Goal: Information Seeking & Learning: Learn about a topic

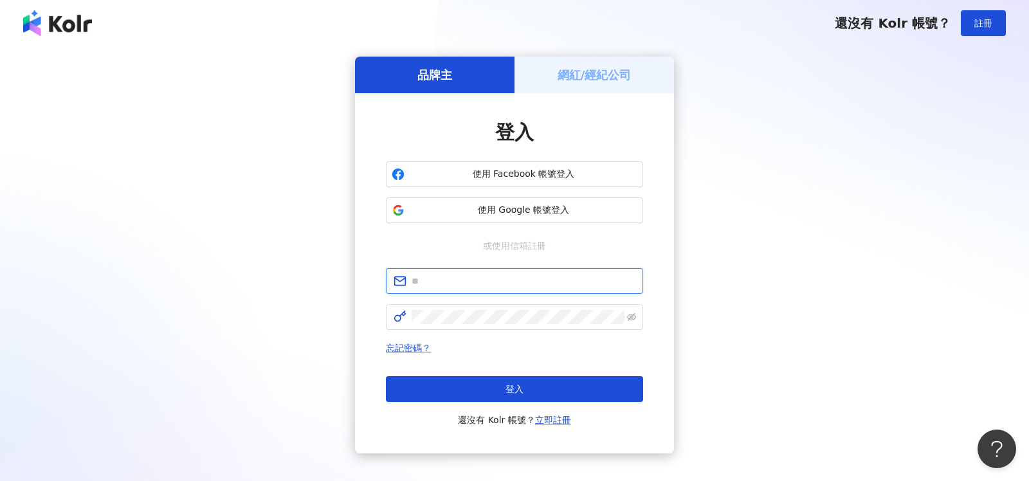
click at [441, 283] on input "text" at bounding box center [524, 281] width 224 height 14
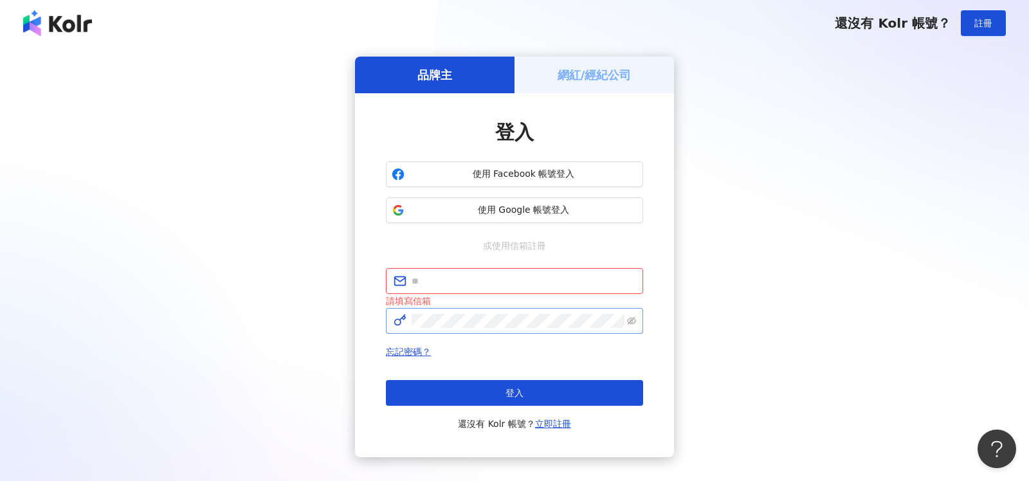
type input "**********"
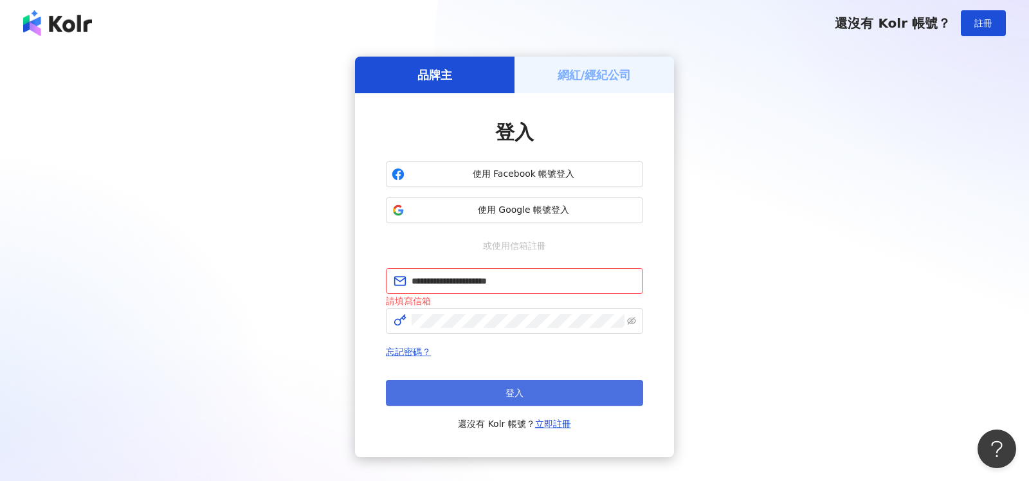
click at [526, 387] on button "登入" at bounding box center [514, 393] width 257 height 26
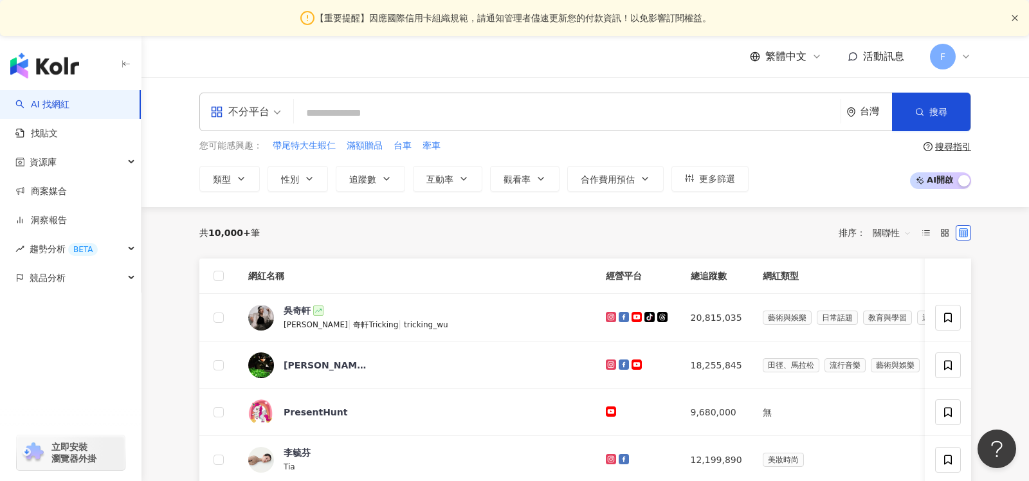
click at [1016, 21] on icon "close" at bounding box center [1015, 18] width 8 height 8
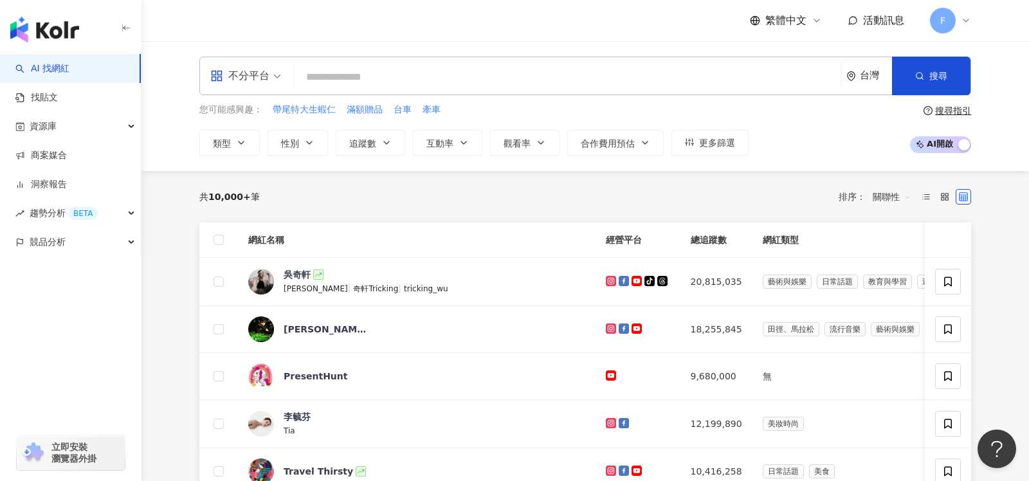
click at [267, 82] on div "不分平台" at bounding box center [239, 76] width 59 height 21
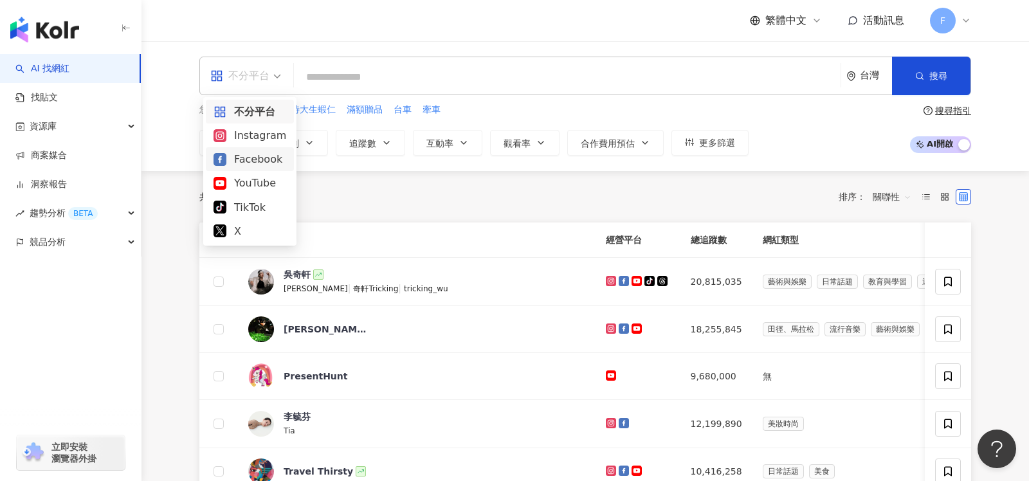
click at [248, 160] on div "Facebook" at bounding box center [250, 159] width 73 height 16
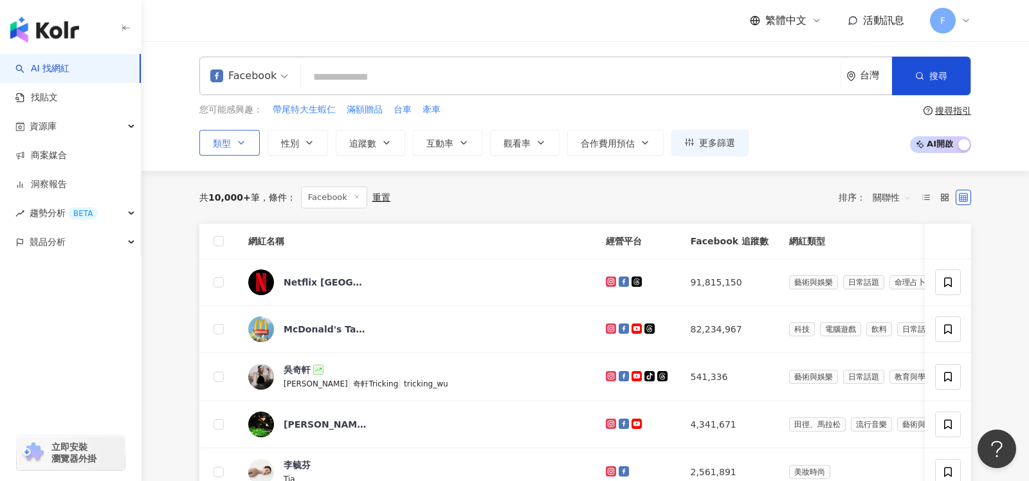
click at [239, 140] on icon "button" at bounding box center [241, 143] width 10 height 10
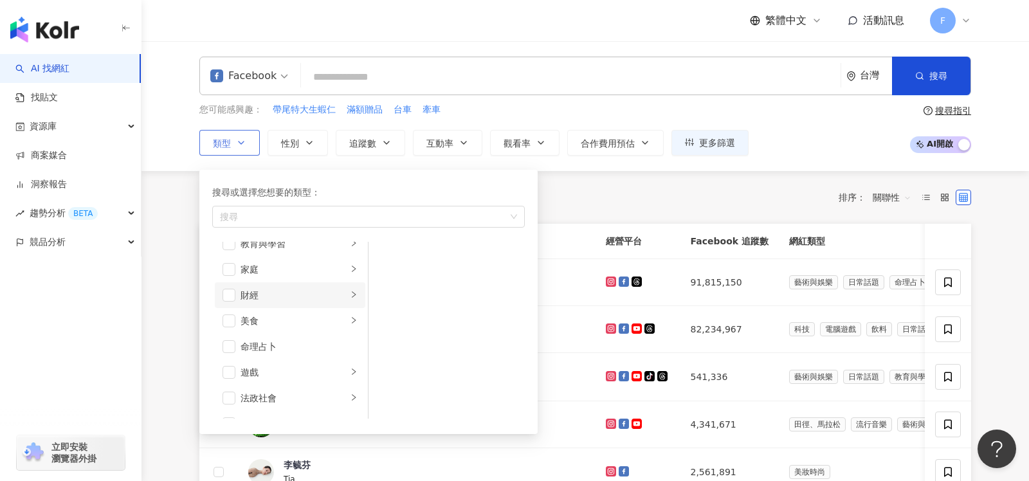
scroll to position [123, 0]
click at [355, 263] on icon "right" at bounding box center [354, 263] width 8 height 8
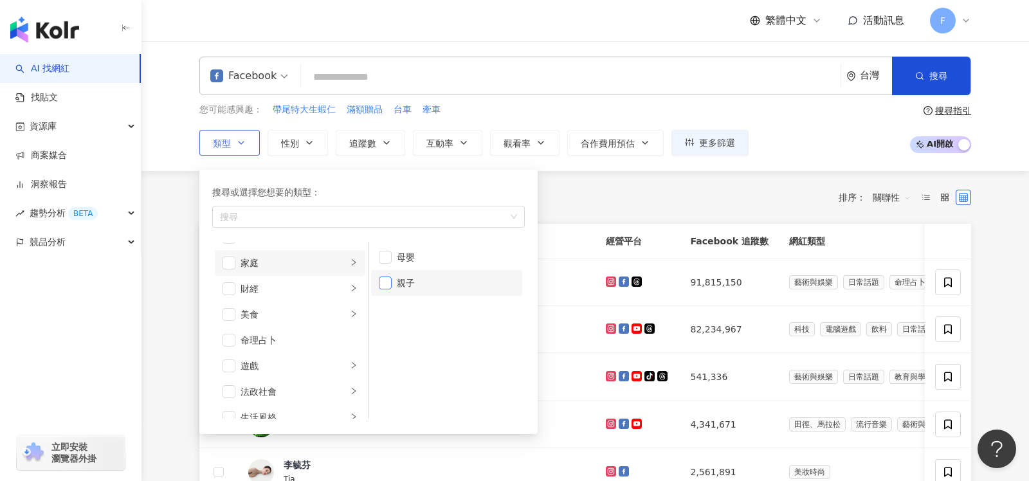
click at [387, 284] on span "button" at bounding box center [385, 283] width 13 height 13
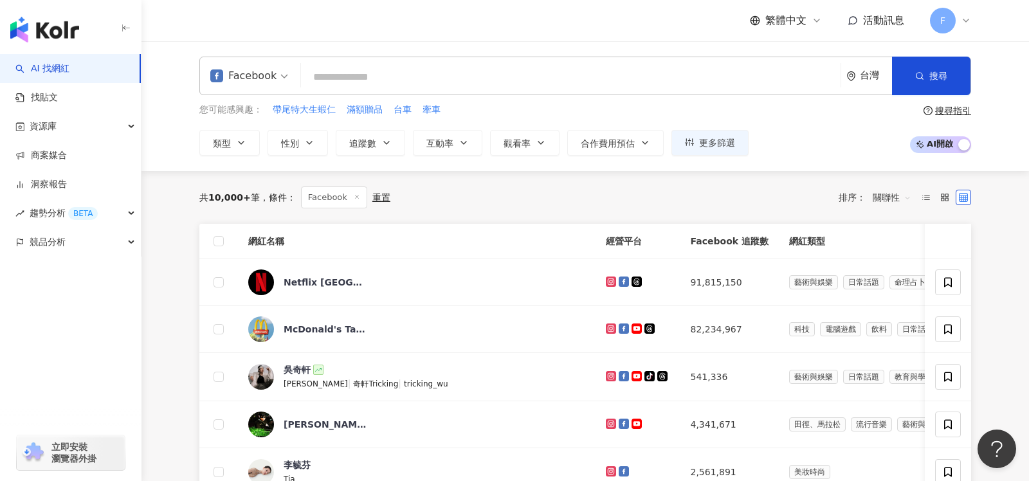
click at [594, 188] on div "共 10,000+ 筆 條件 ： Facebook 重置 排序： 關聯性" at bounding box center [585, 198] width 772 height 22
click at [308, 143] on icon "button" at bounding box center [309, 143] width 10 height 10
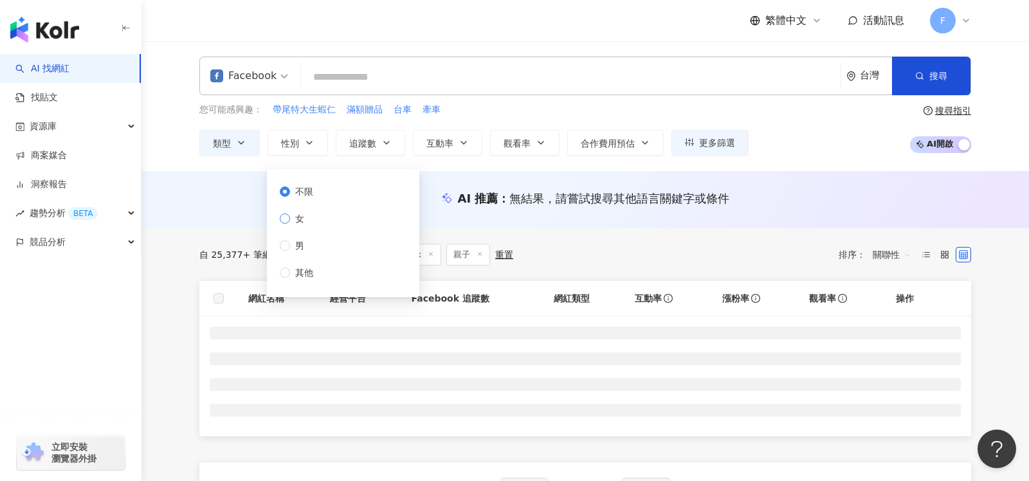
click at [304, 218] on span "女" at bounding box center [299, 219] width 19 height 14
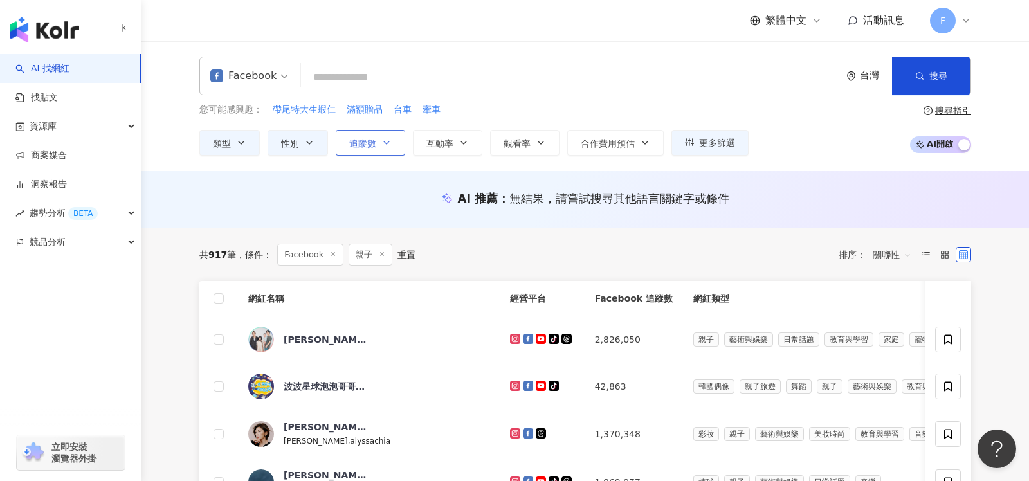
click at [385, 142] on icon "button" at bounding box center [386, 143] width 5 height 3
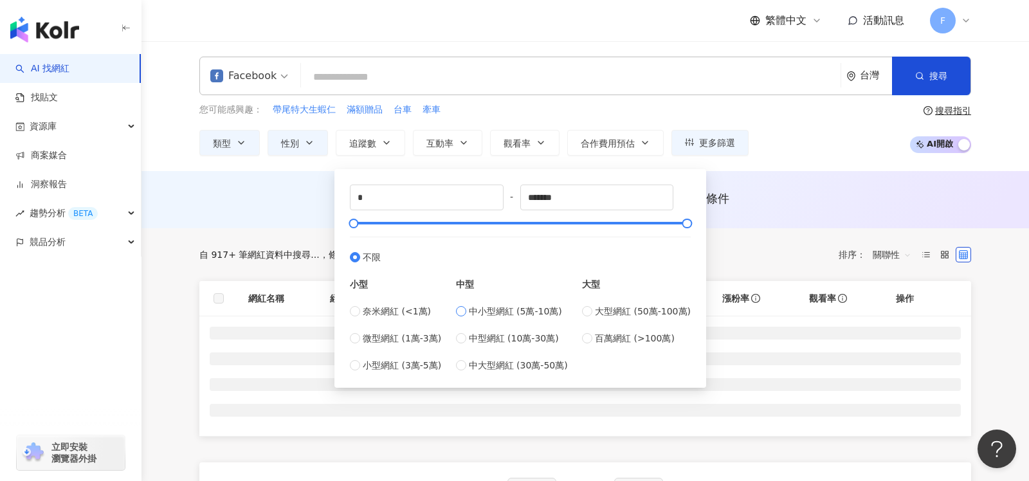
click at [509, 310] on span "中小型網紅 (5萬-10萬)" at bounding box center [515, 311] width 93 height 14
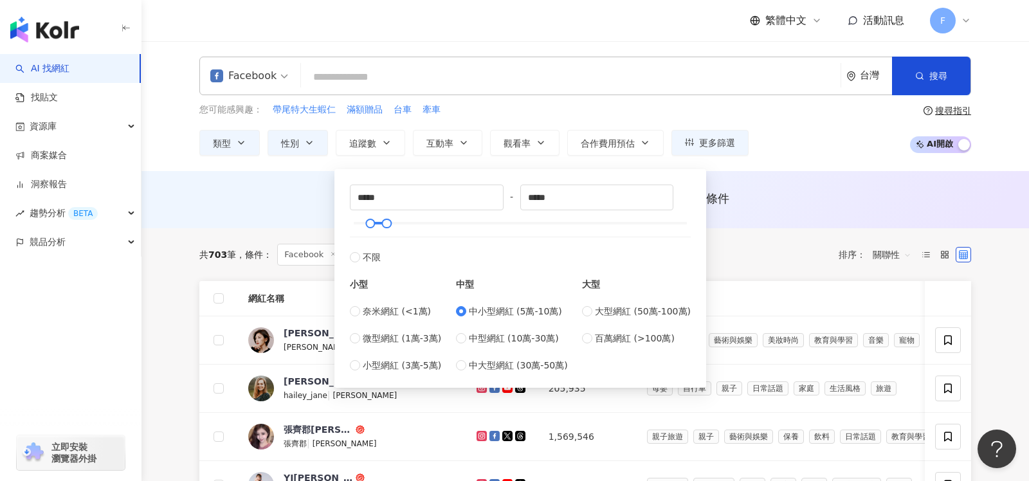
type input "*****"
click at [793, 181] on div "AI 推薦 ： 無結果，請嘗試搜尋其他語言關鍵字或條件" at bounding box center [586, 199] width 888 height 57
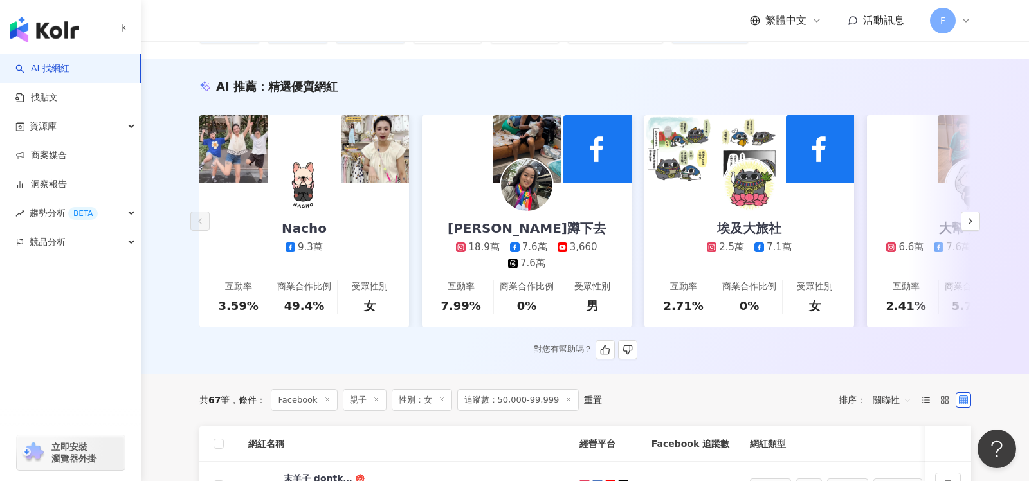
scroll to position [268, 0]
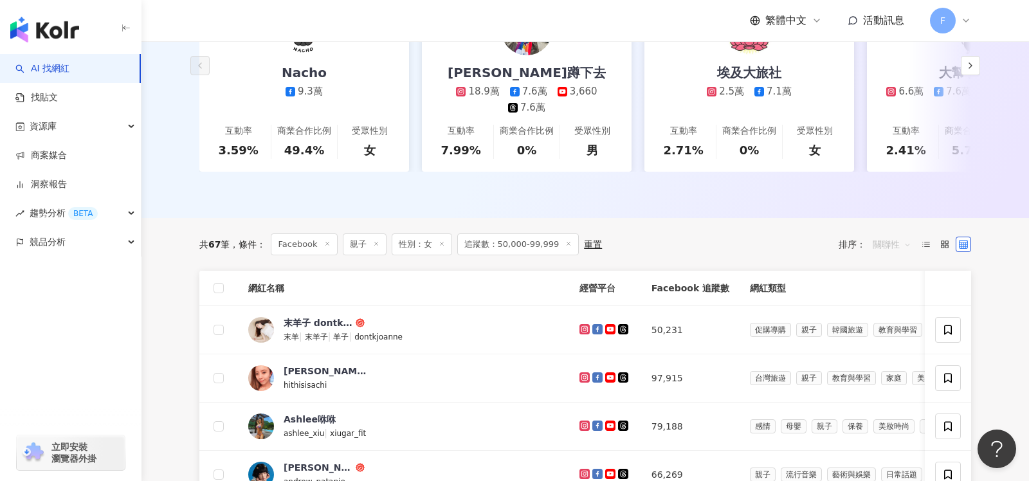
click at [888, 248] on span "關聯性" at bounding box center [892, 244] width 39 height 21
click at [883, 291] on div "追蹤數" at bounding box center [892, 291] width 32 height 14
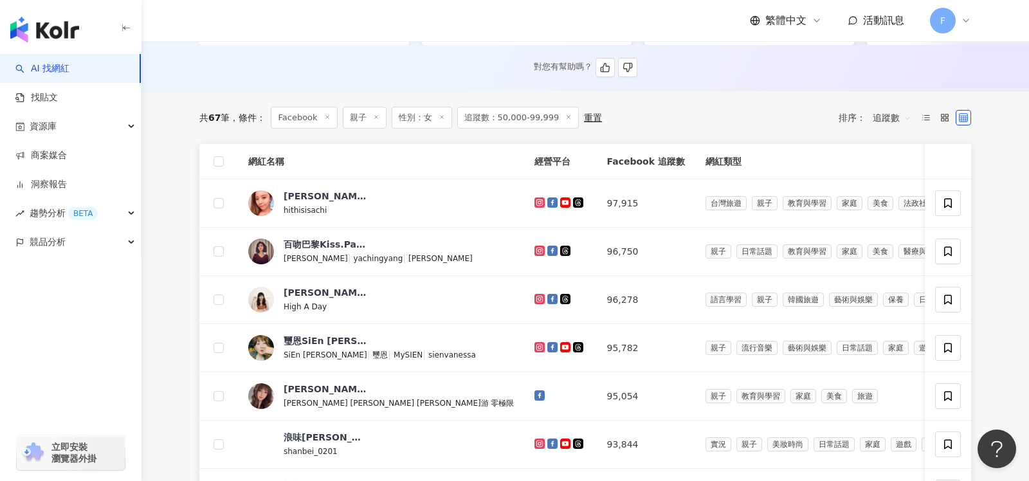
scroll to position [398, 0]
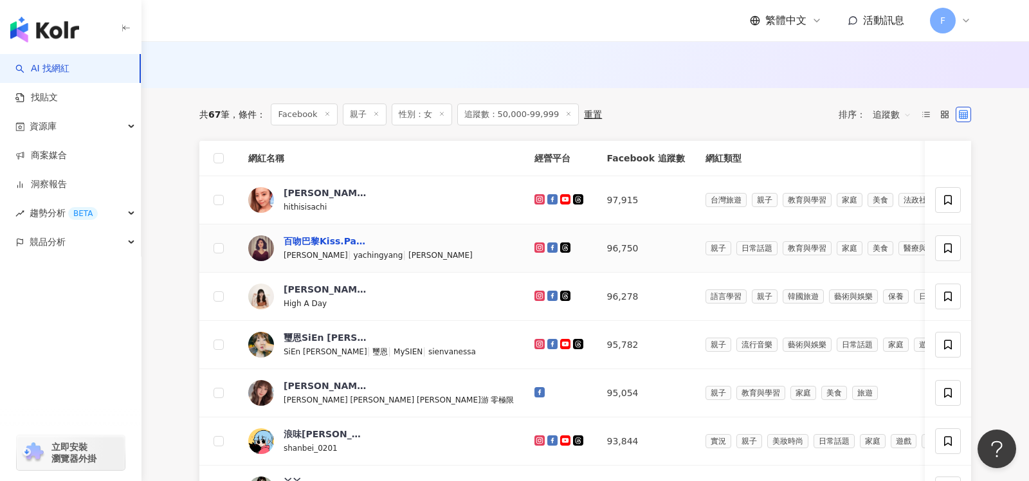
click at [329, 241] on div "百吻巴黎Kiss.Paris-楊雅晴" at bounding box center [326, 241] width 84 height 13
click at [347, 289] on div "喜娜與小眼睛喔爸在韓國" at bounding box center [326, 289] width 84 height 13
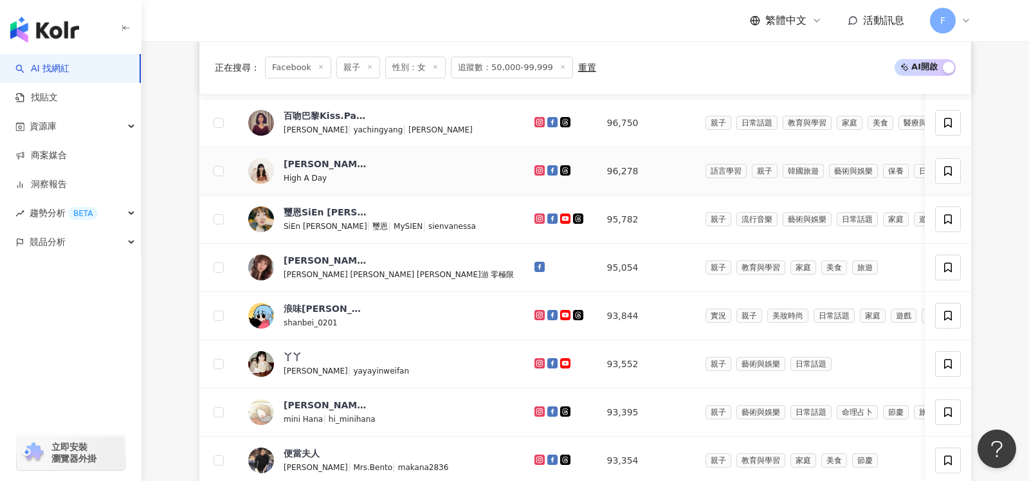
scroll to position [525, 0]
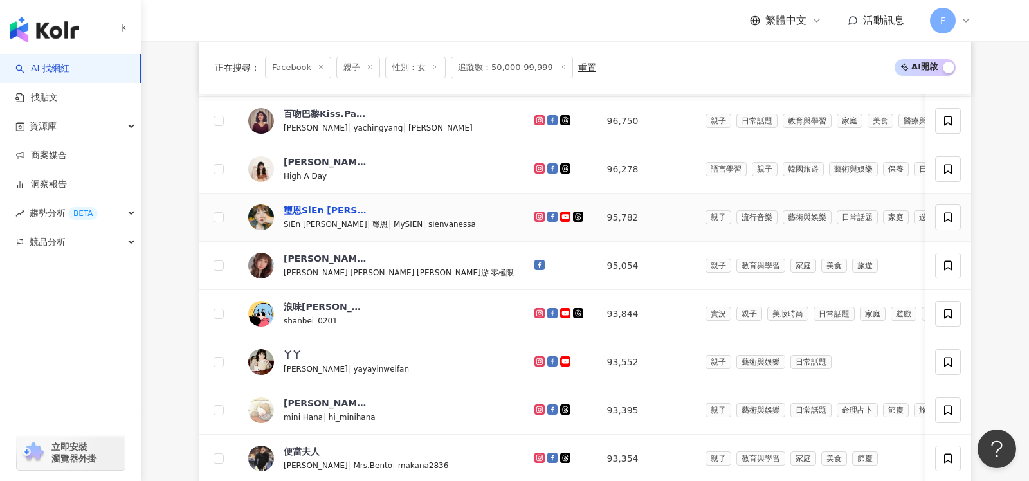
click at [336, 206] on div "璽恩SiEn Vanessa" at bounding box center [326, 210] width 84 height 13
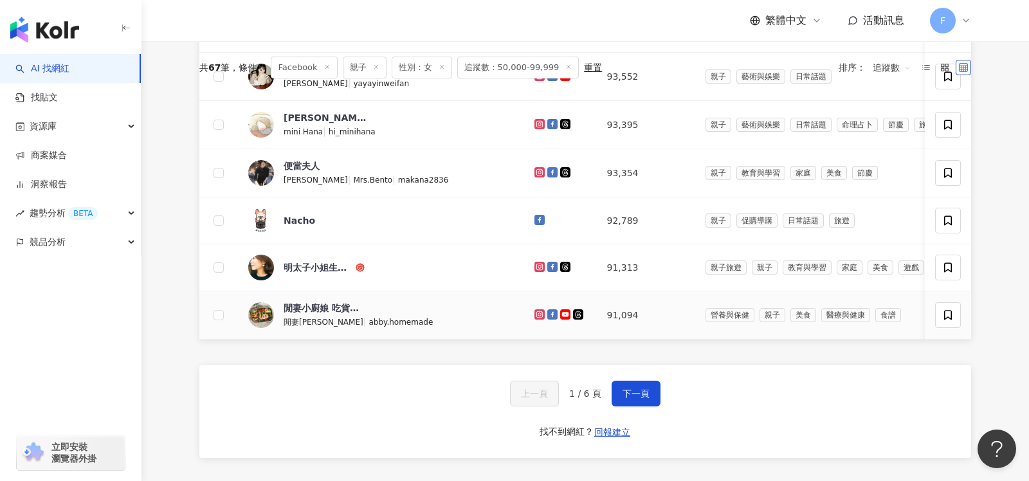
scroll to position [0, 0]
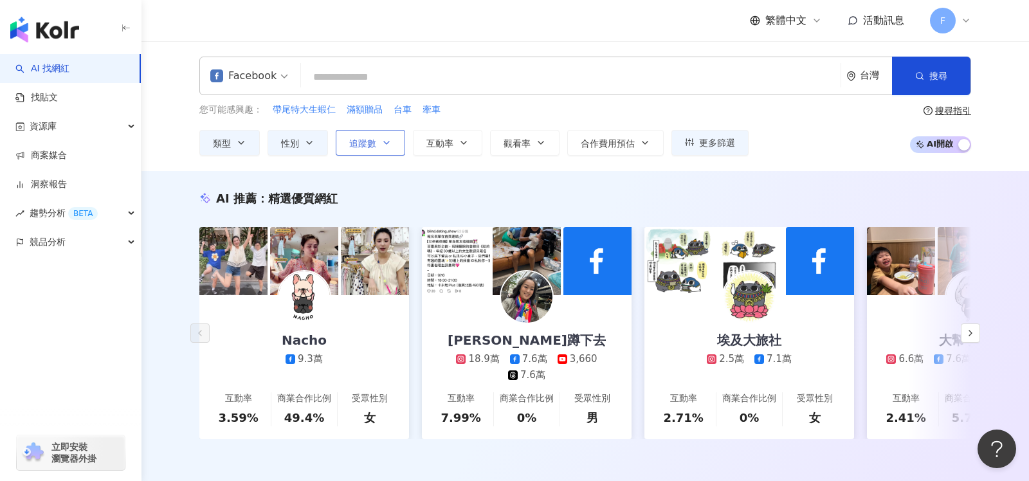
click at [369, 144] on span "追蹤數" at bounding box center [362, 143] width 27 height 10
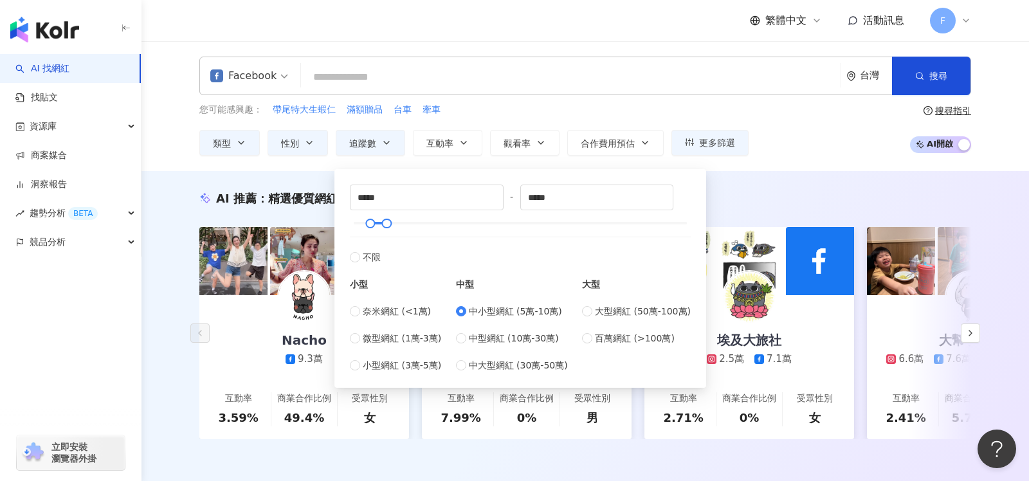
type input "******"
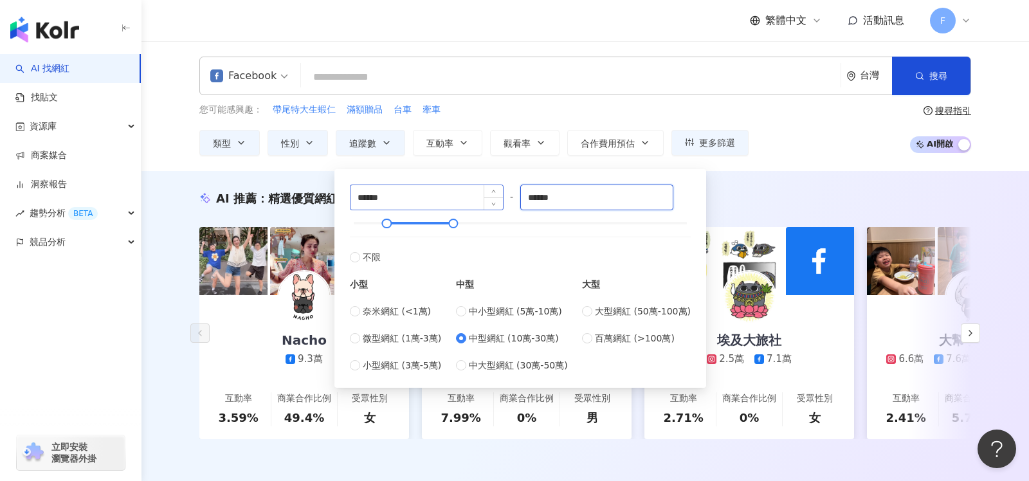
drag, startPoint x: 582, startPoint y: 196, endPoint x: 470, endPoint y: 187, distance: 112.9
click at [470, 187] on div "****** - ****** 不限 小型 奈米網紅 (<1萬) 微型網紅 (1萬-3萬) 小型網紅 (3萬-5萬) 中型 中小型網紅 (5萬-10萬) 中型…" at bounding box center [520, 279] width 341 height 188
type input "******"
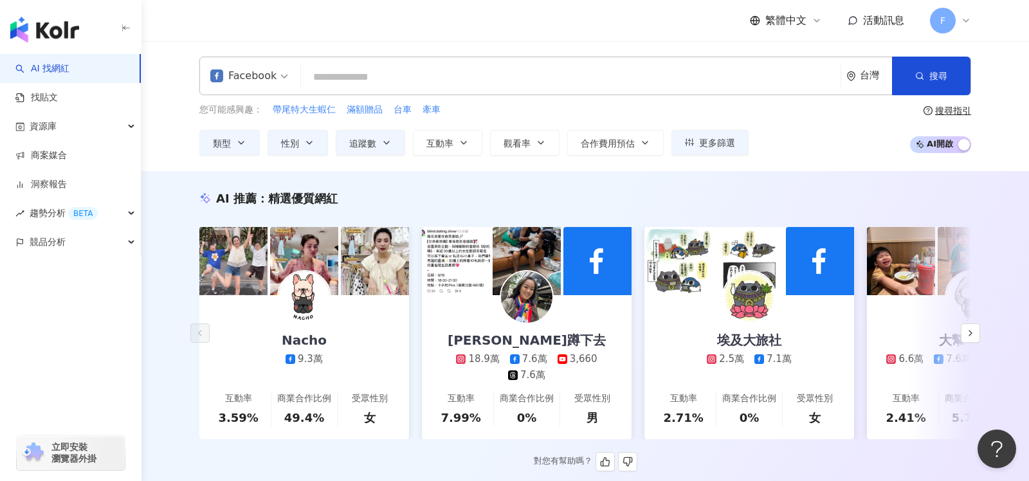
click at [814, 196] on div "AI 推薦 ： 精選優質網紅" at bounding box center [585, 198] width 772 height 16
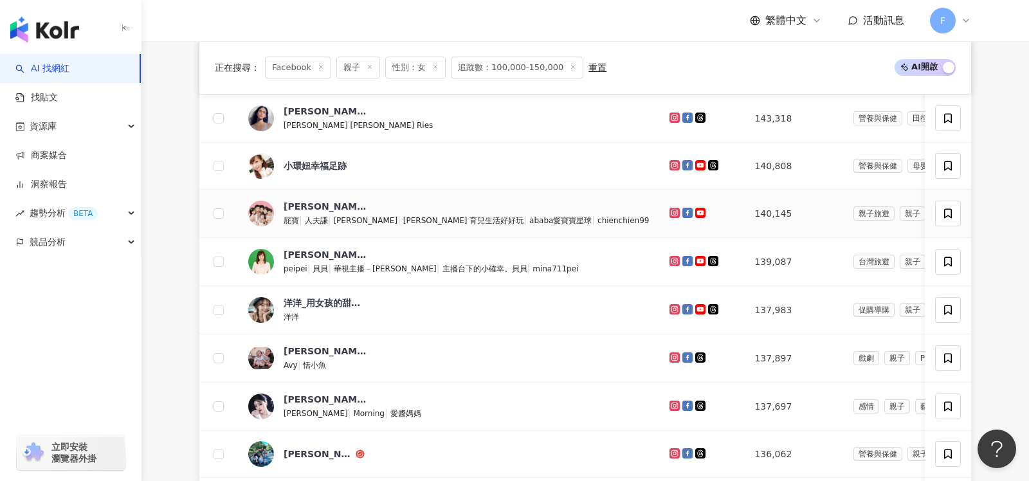
scroll to position [956, 0]
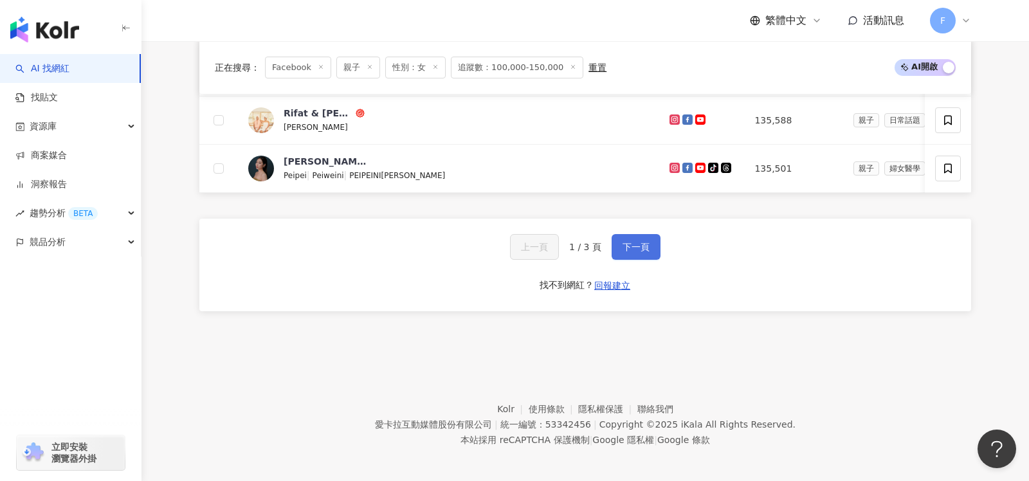
click at [630, 244] on span "下一頁" at bounding box center [636, 247] width 27 height 10
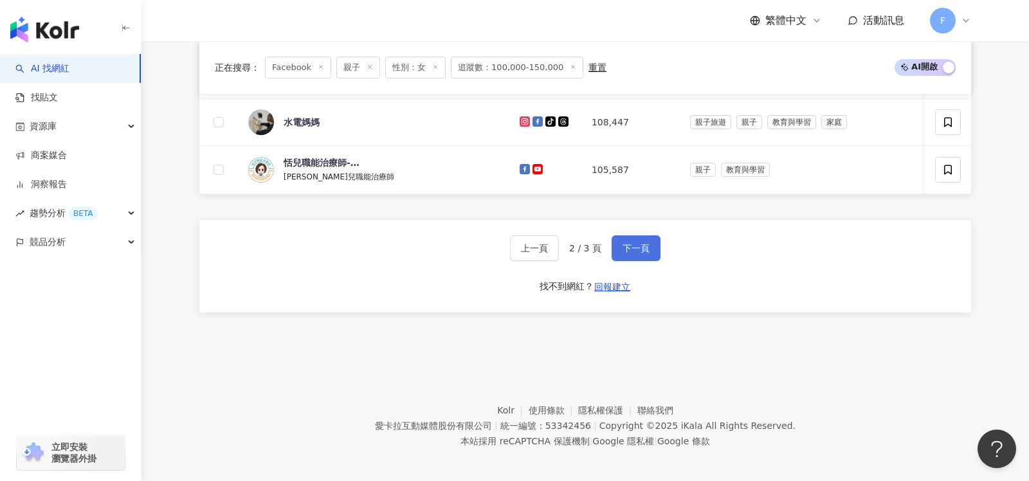
click at [631, 244] on span "下一頁" at bounding box center [636, 248] width 27 height 10
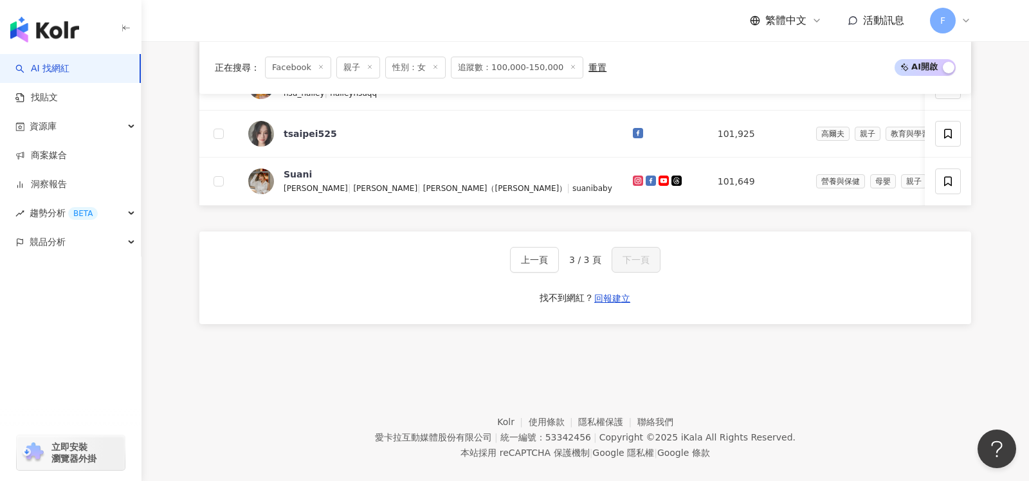
scroll to position [697, 0]
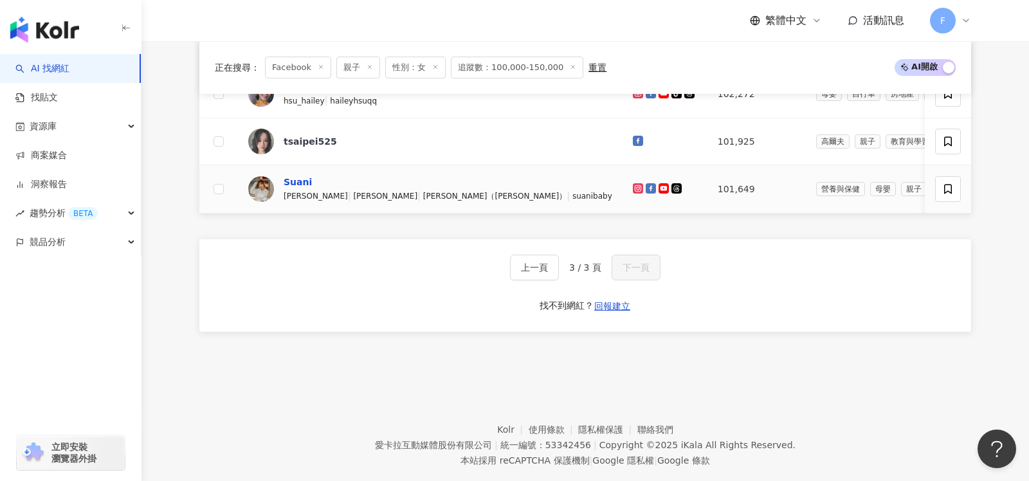
click at [308, 177] on div "Suani" at bounding box center [298, 182] width 28 height 13
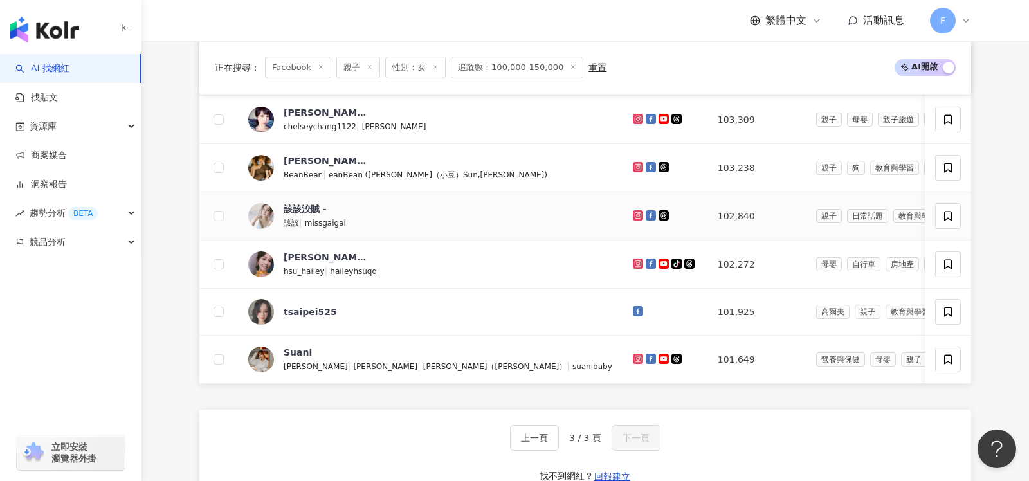
scroll to position [466, 0]
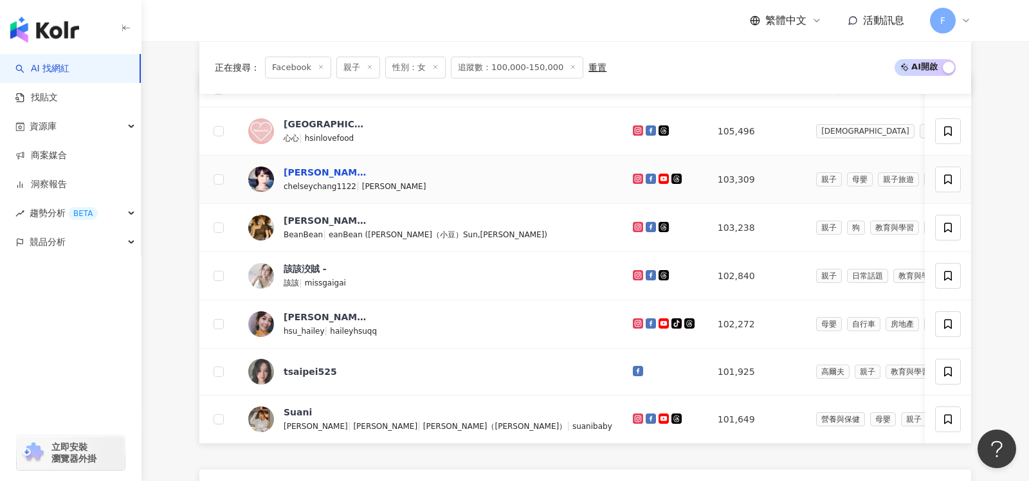
click at [301, 170] on div "張佳如" at bounding box center [326, 172] width 84 height 13
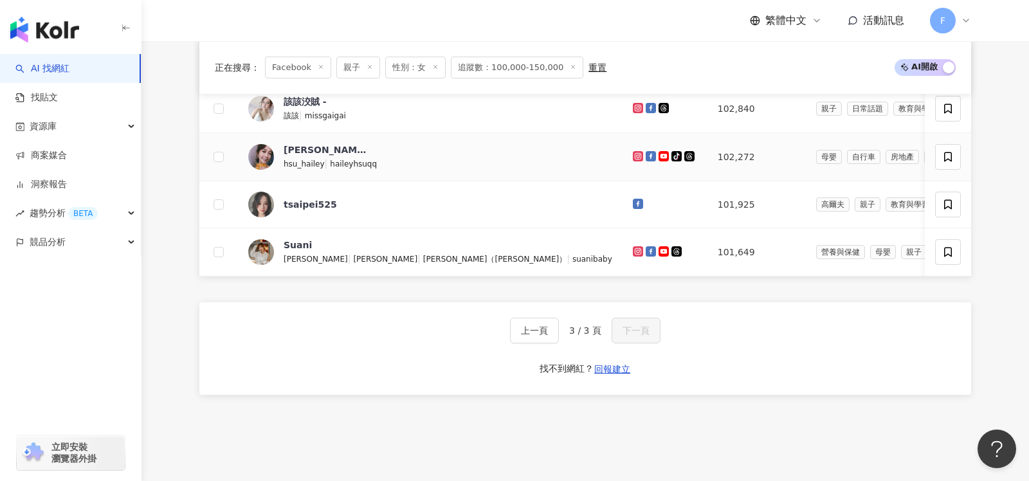
scroll to position [719, 0]
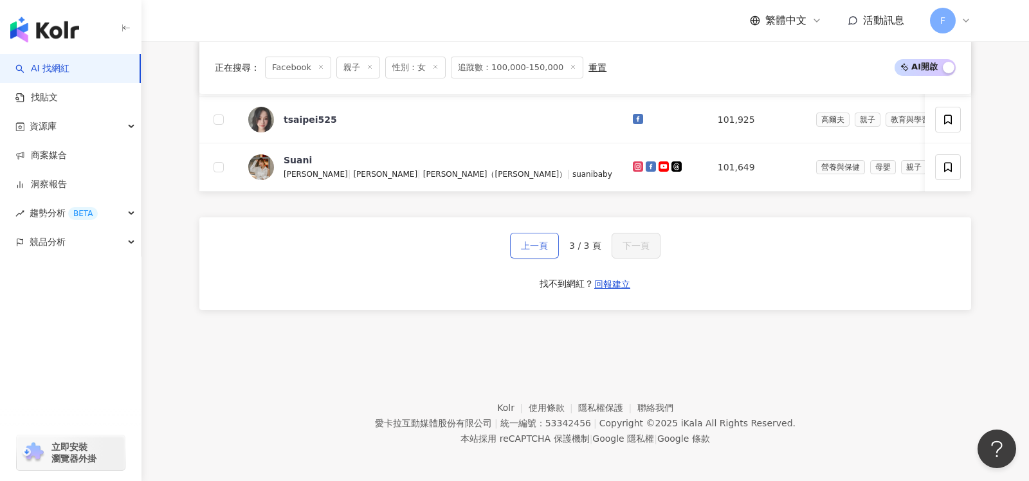
click at [540, 249] on button "上一頁" at bounding box center [534, 246] width 49 height 26
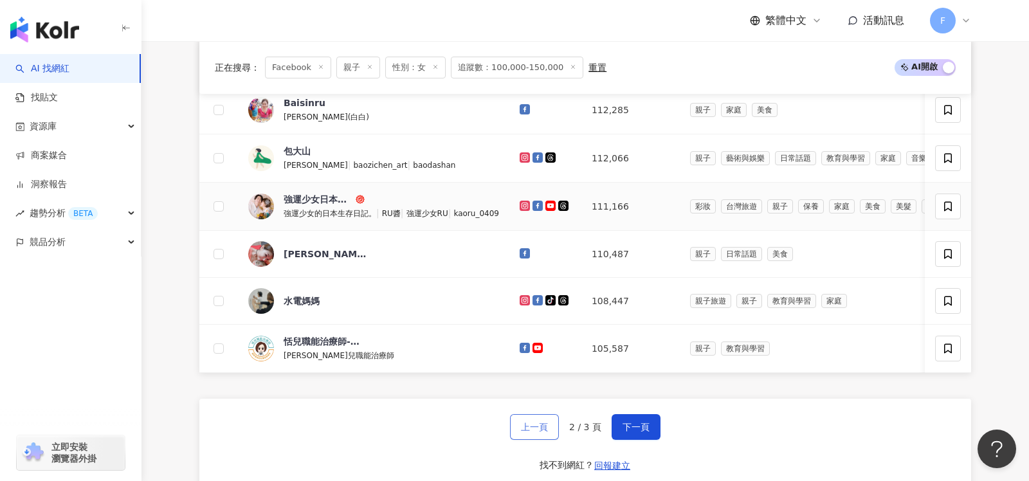
scroll to position [778, 0]
click at [338, 336] on div "恬兒職能治療師-醫學領域的兒童發展專家" at bounding box center [326, 341] width 84 height 13
click at [314, 294] on div "水電媽媽" at bounding box center [302, 300] width 36 height 13
click at [295, 248] on div "張喬菲" at bounding box center [326, 253] width 84 height 13
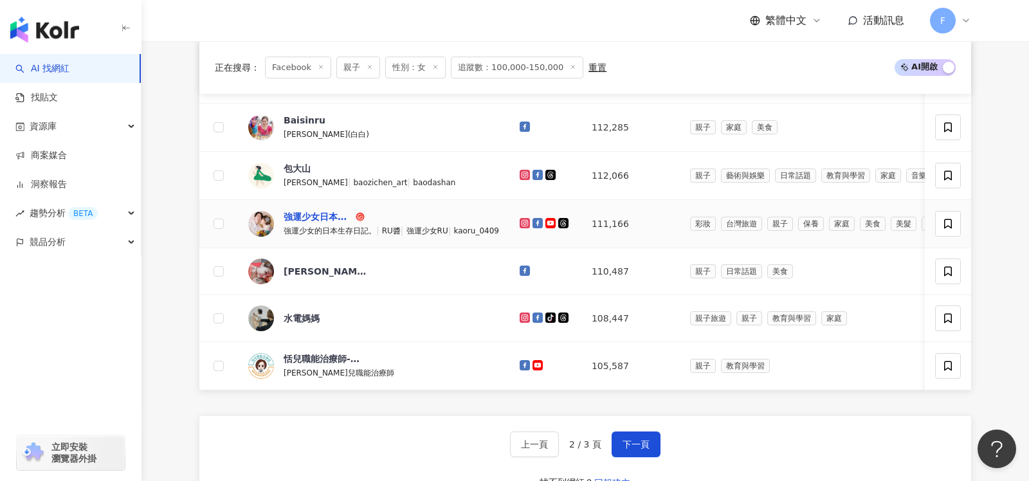
scroll to position [765, 0]
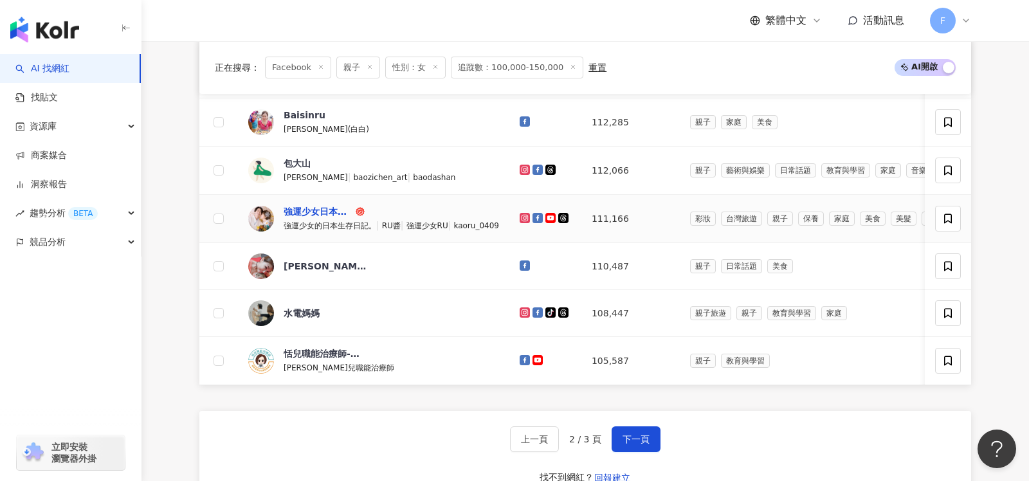
click at [306, 206] on div "強運少女日本日記RU Channel" at bounding box center [318, 211] width 69 height 13
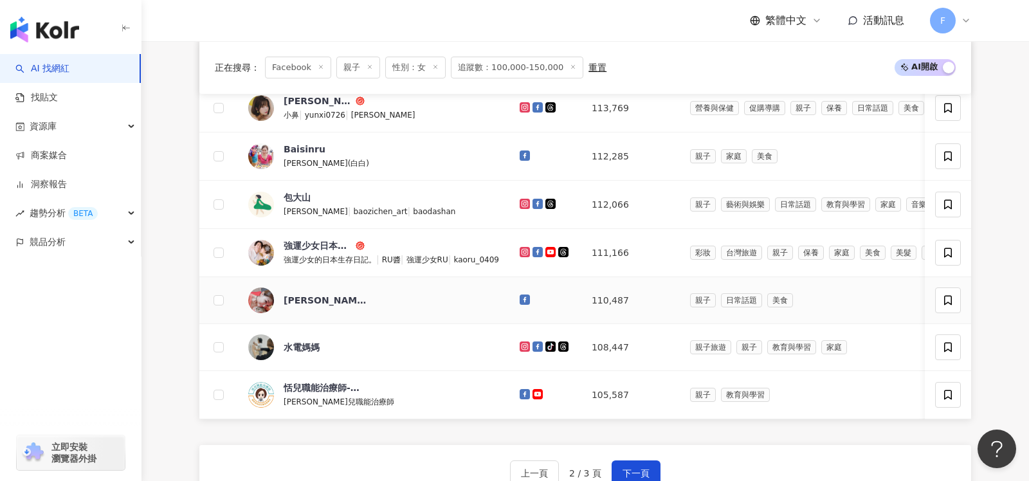
scroll to position [697, 0]
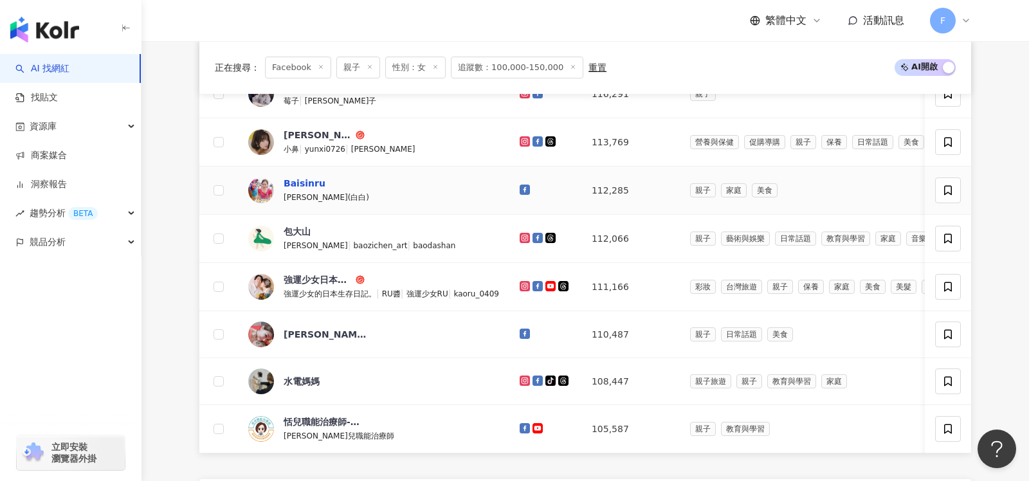
click at [307, 178] on div "Baisinru" at bounding box center [305, 183] width 42 height 13
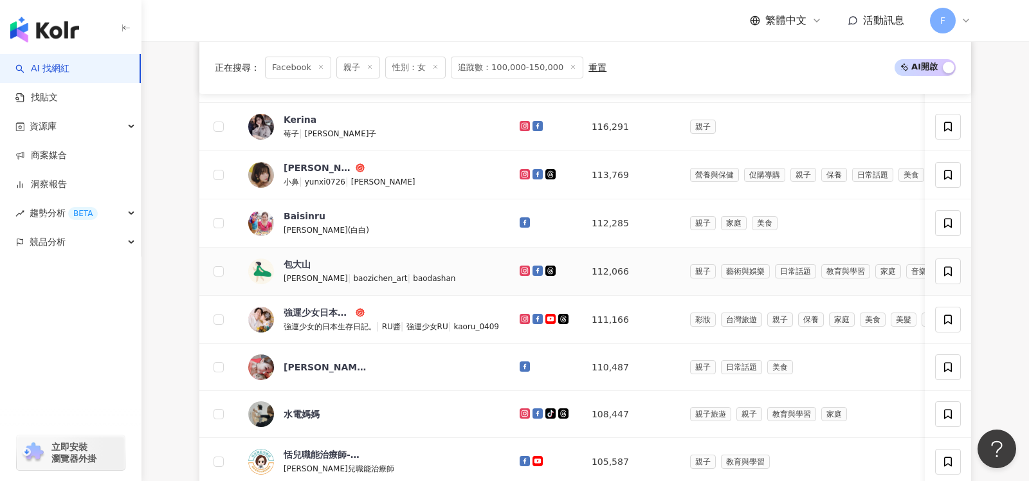
scroll to position [668, 0]
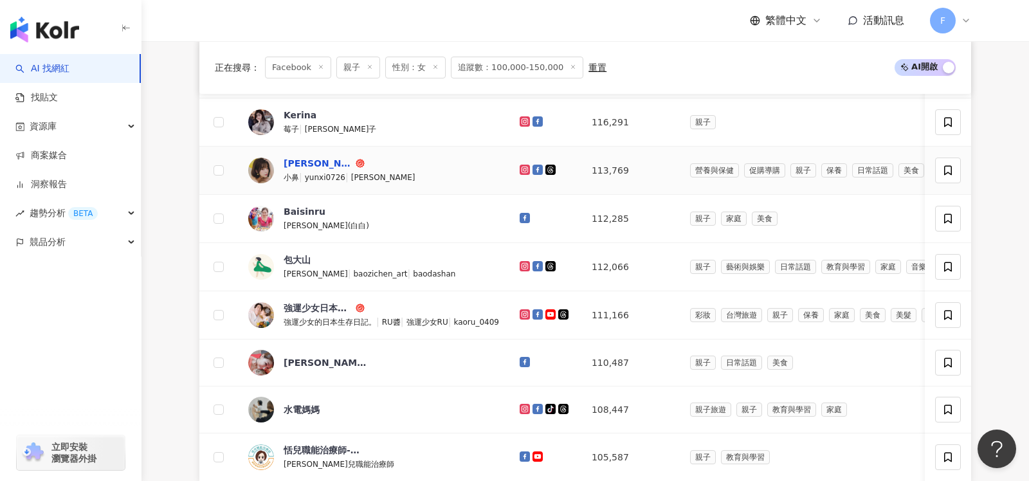
click at [294, 159] on div "葉倩宇" at bounding box center [318, 163] width 69 height 13
click at [542, 168] on icon at bounding box center [538, 169] width 7 height 7
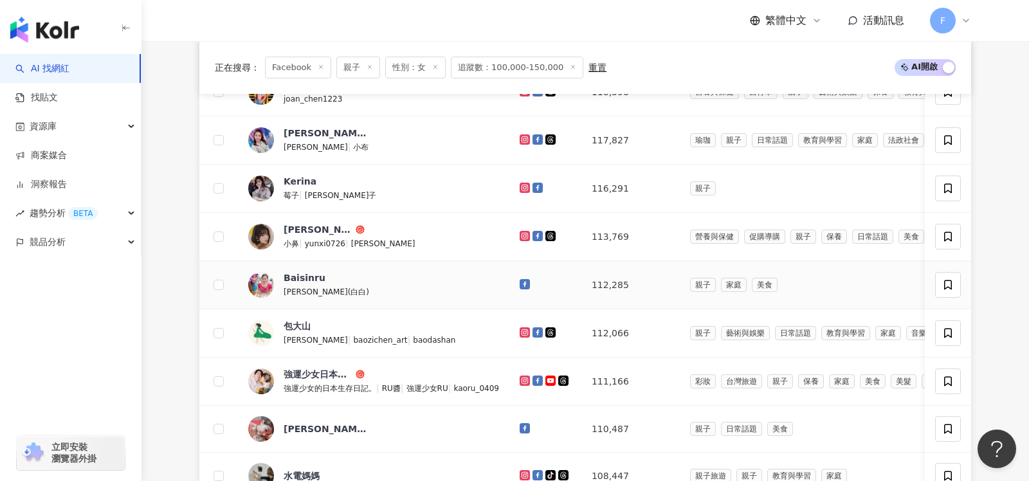
scroll to position [603, 0]
click at [543, 185] on icon at bounding box center [538, 186] width 10 height 10
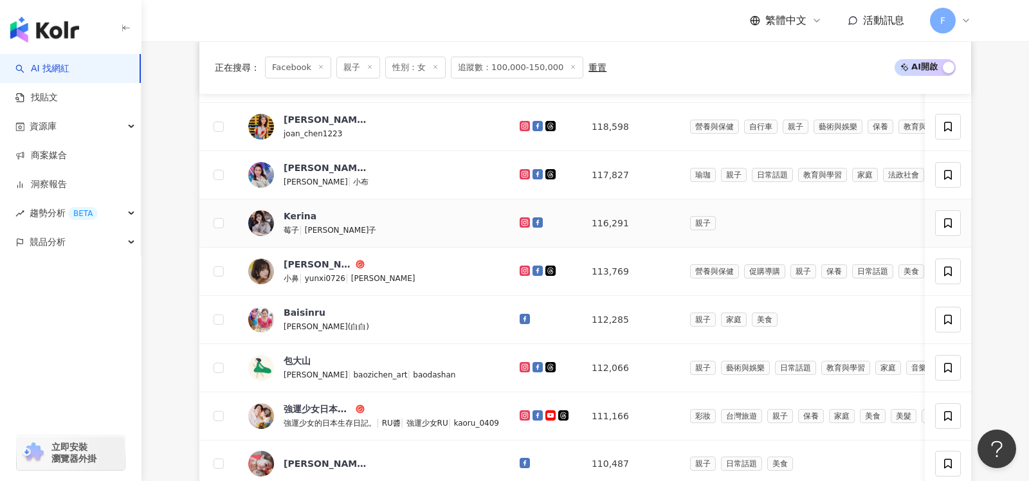
scroll to position [573, 0]
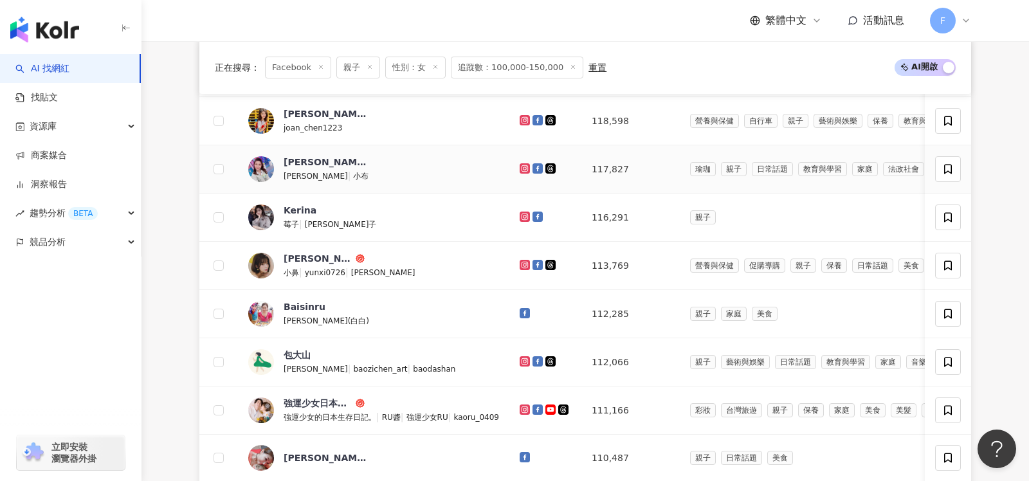
click at [542, 167] on icon at bounding box center [538, 168] width 10 height 10
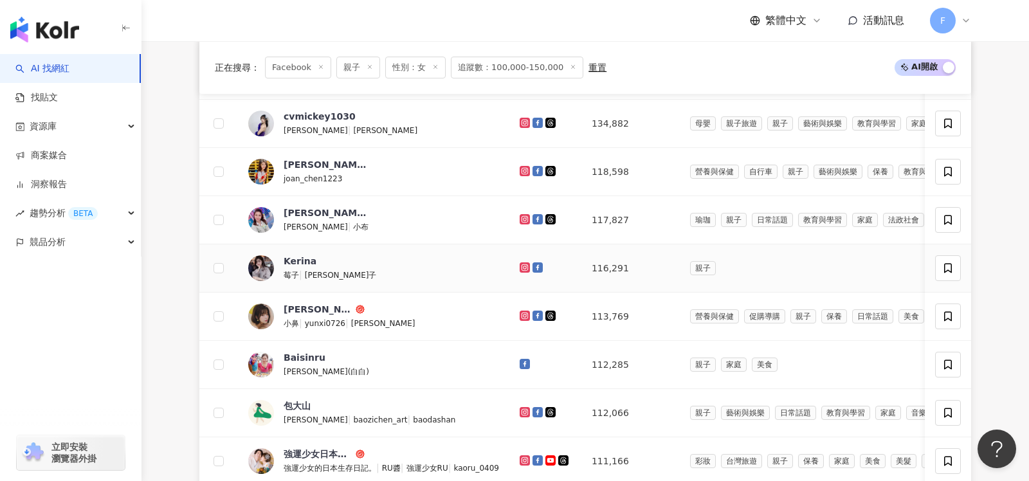
scroll to position [495, 0]
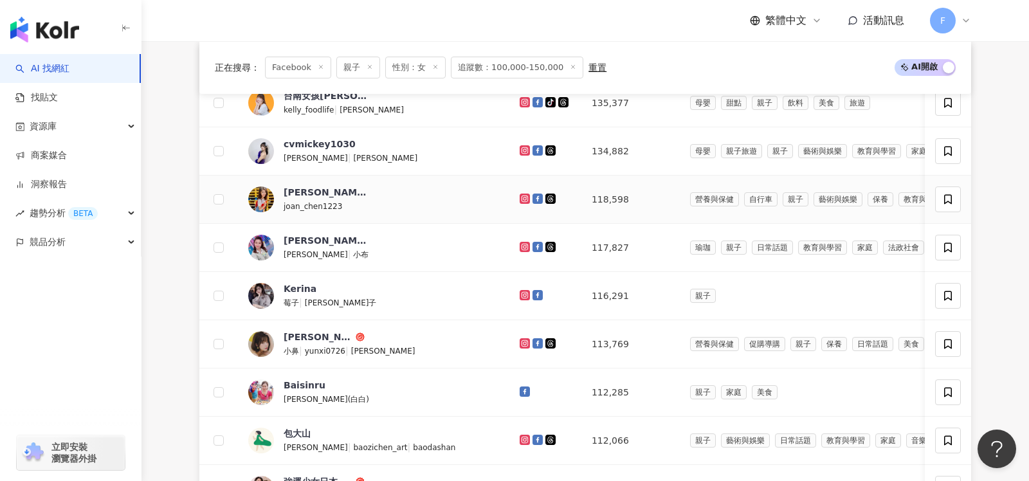
click at [542, 195] on icon at bounding box center [538, 199] width 10 height 10
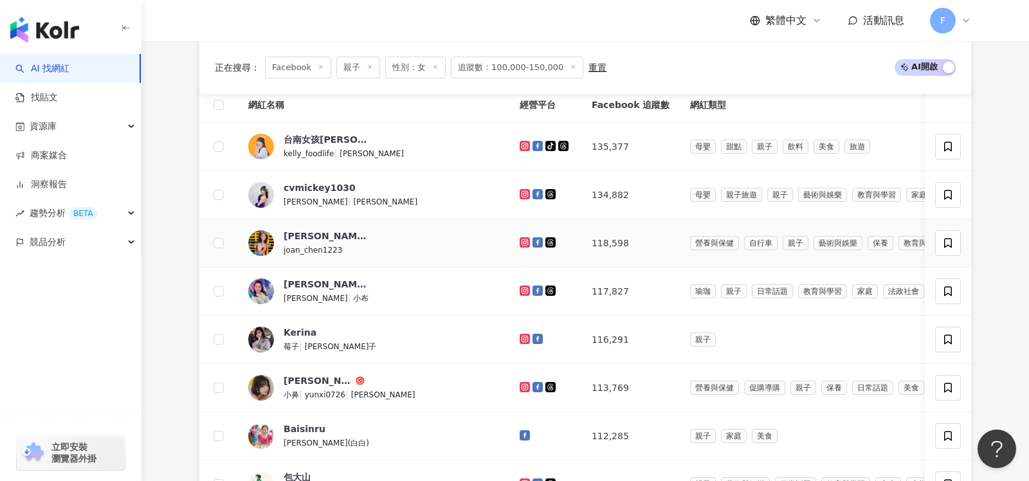
scroll to position [455, 0]
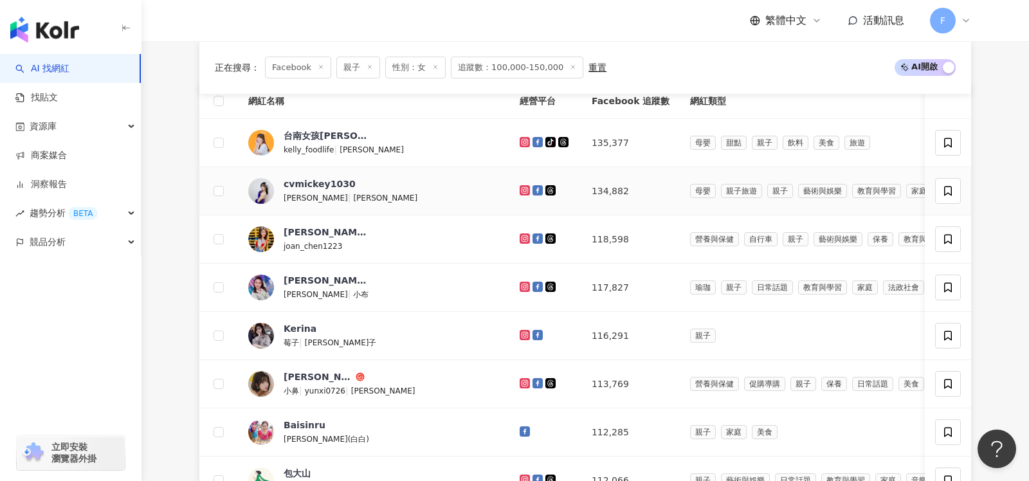
click at [542, 190] on icon at bounding box center [538, 190] width 10 height 10
click at [537, 140] on icon at bounding box center [538, 142] width 10 height 10
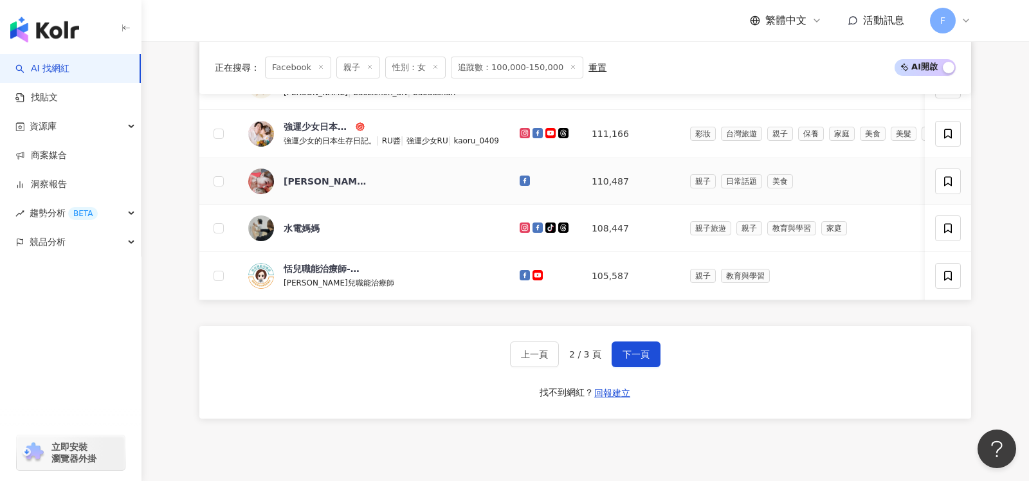
scroll to position [856, 0]
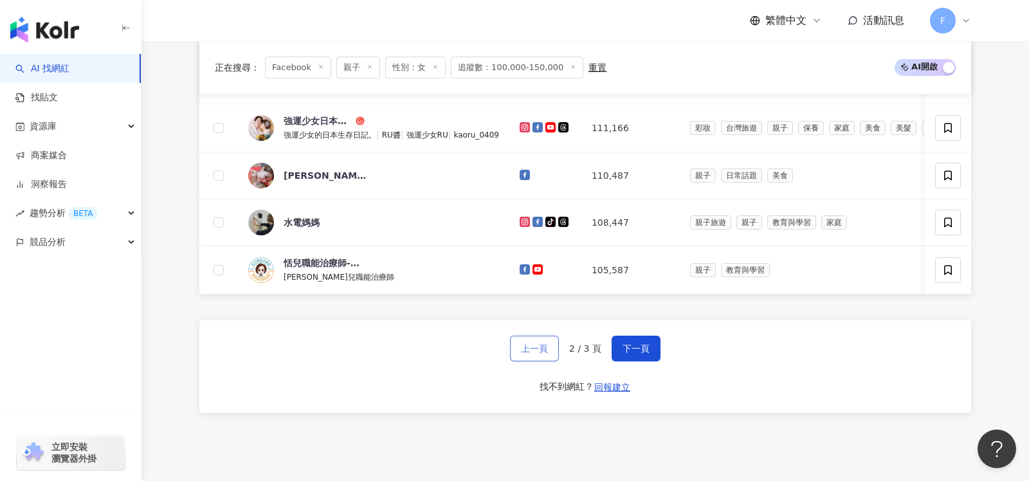
click at [541, 345] on span "上一頁" at bounding box center [534, 349] width 27 height 10
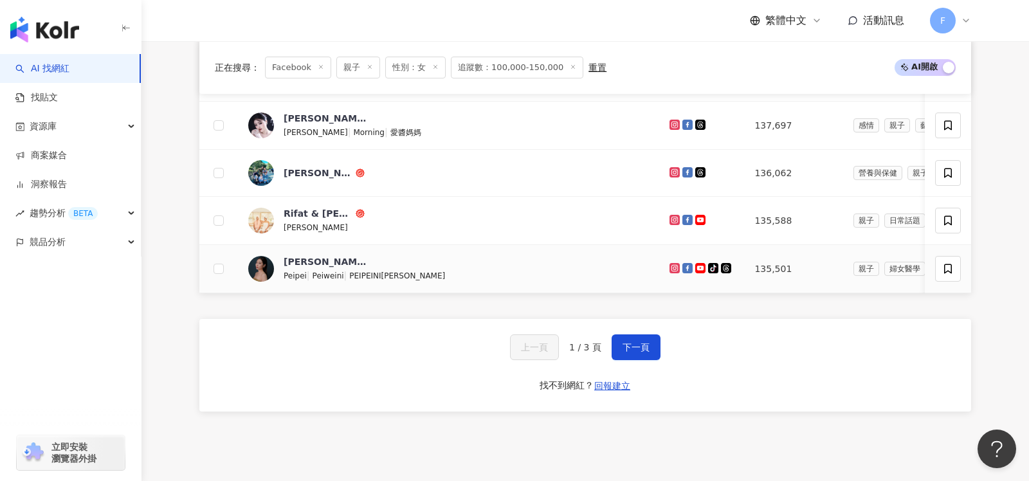
scroll to position [0, 1]
click at [682, 263] on g at bounding box center [687, 268] width 10 height 10
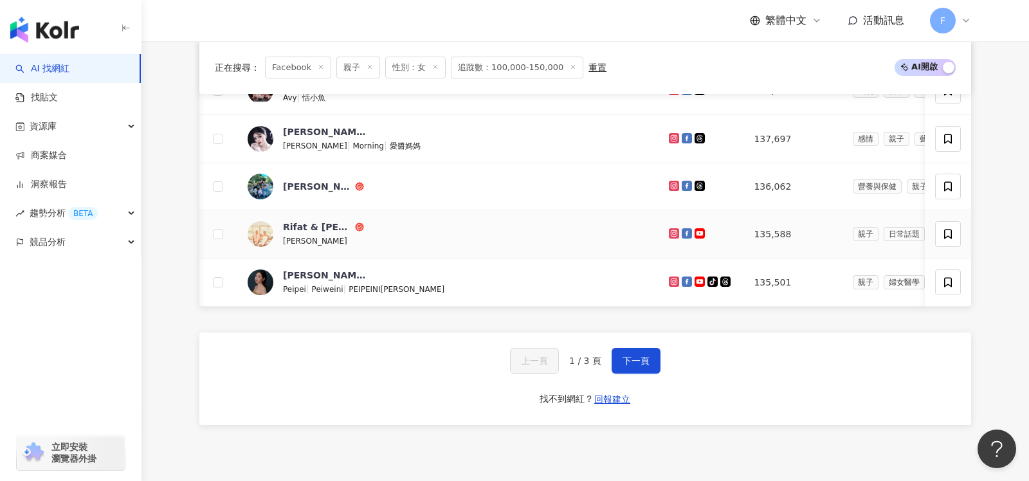
scroll to position [846, 0]
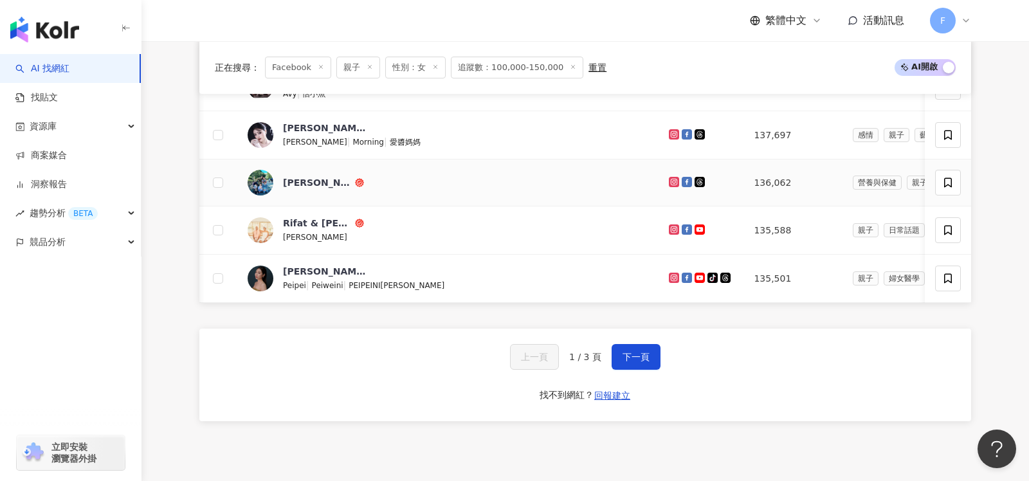
click at [682, 177] on icon at bounding box center [687, 182] width 10 height 10
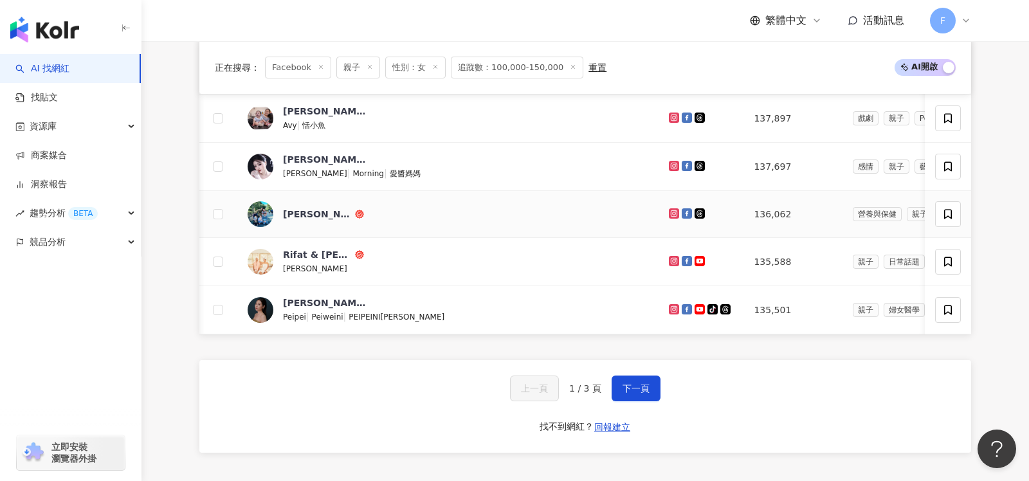
scroll to position [811, 0]
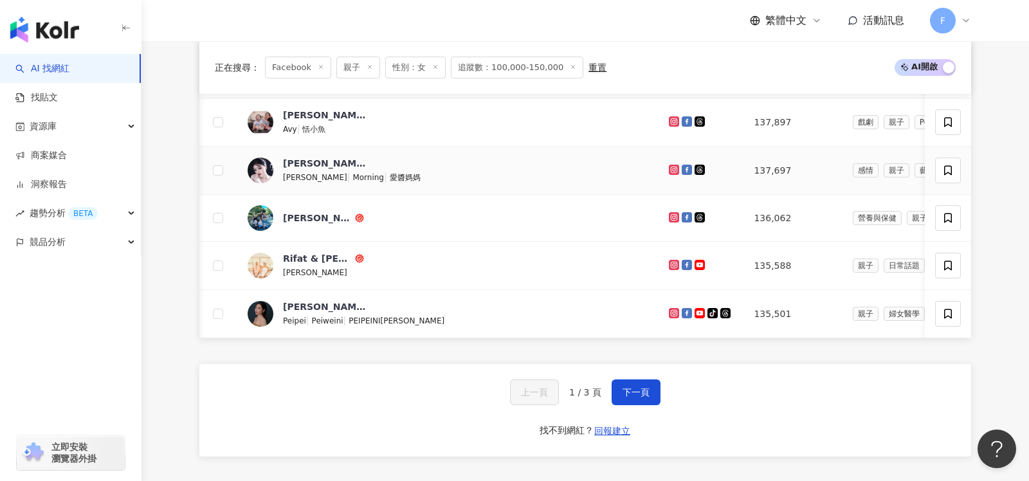
click at [682, 167] on icon at bounding box center [687, 170] width 10 height 10
click at [684, 118] on icon at bounding box center [687, 121] width 7 height 7
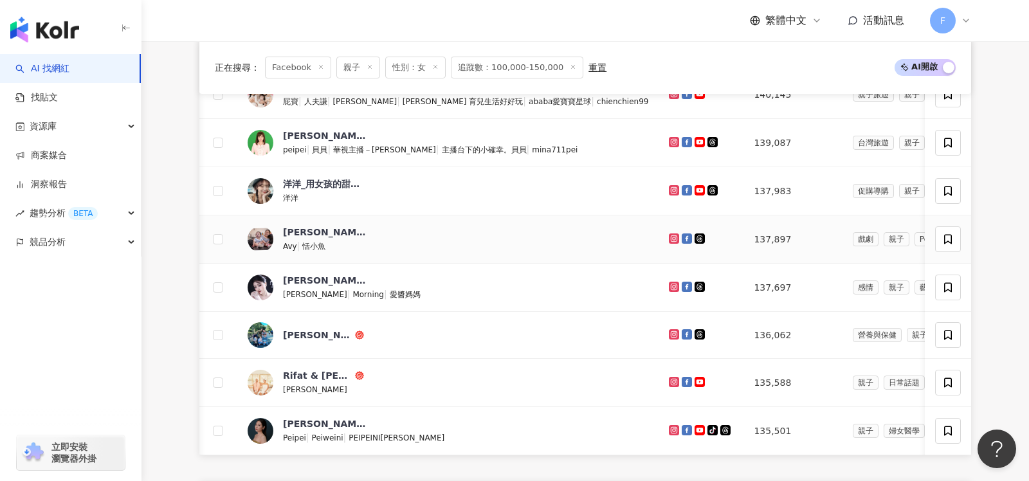
scroll to position [699, 0]
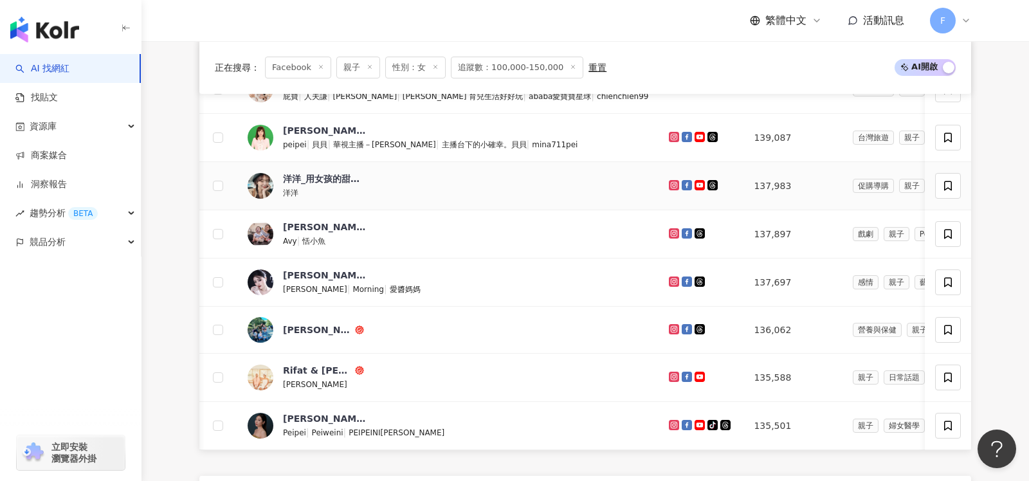
click at [684, 181] on icon at bounding box center [687, 184] width 7 height 7
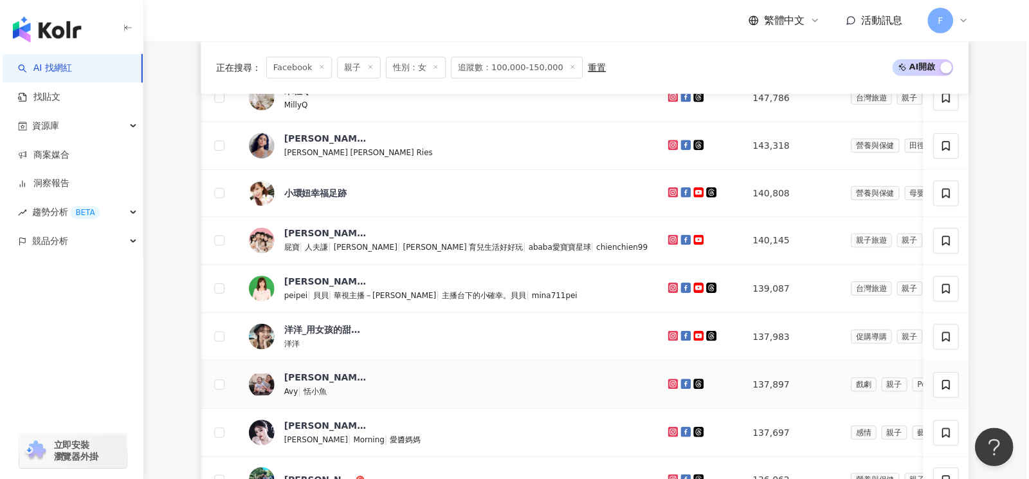
scroll to position [483, 0]
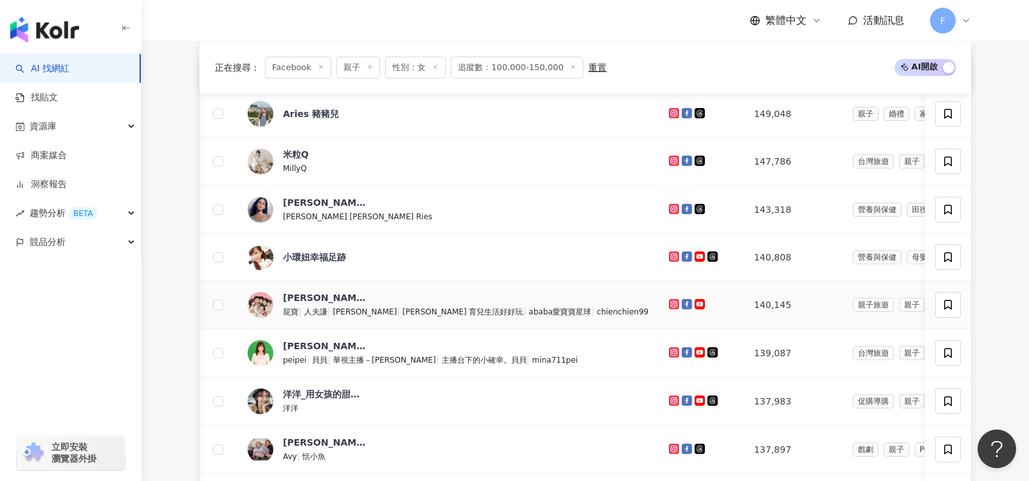
click at [684, 300] on icon at bounding box center [687, 303] width 7 height 7
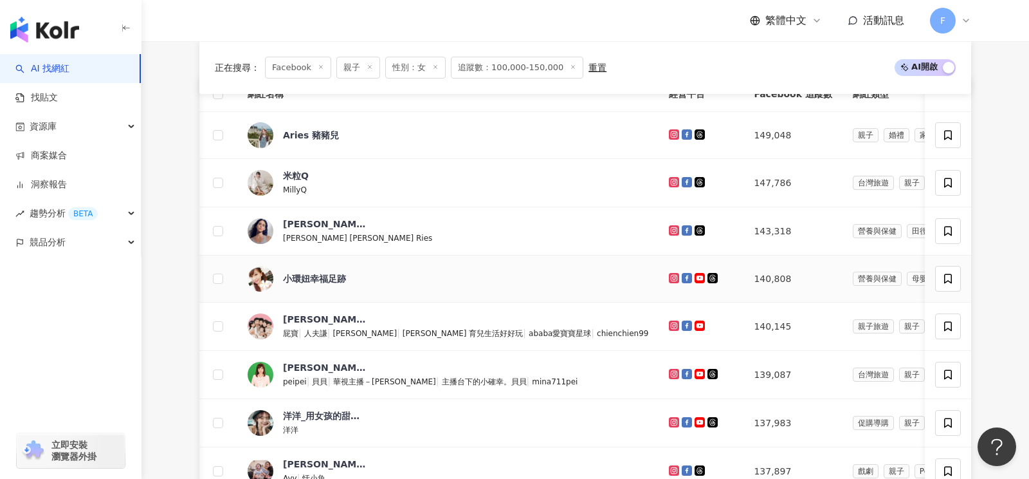
scroll to position [418, 0]
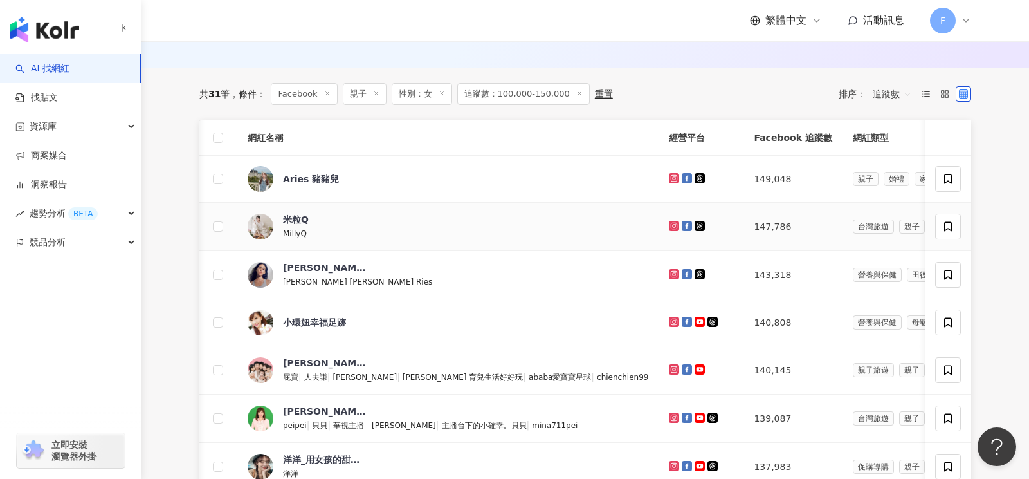
click at [682, 222] on icon at bounding box center [687, 226] width 10 height 10
click at [682, 176] on icon at bounding box center [687, 178] width 10 height 10
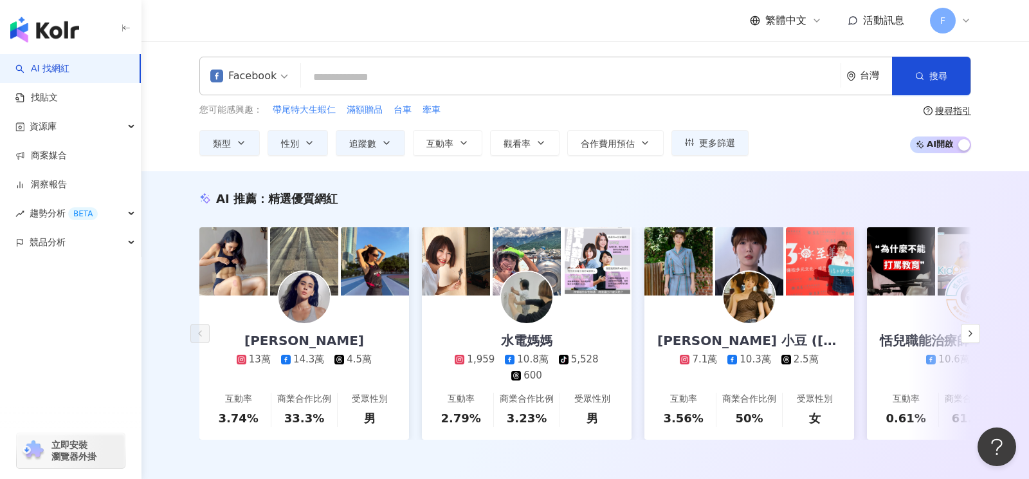
click at [58, 65] on link "AI 找網紅" at bounding box center [42, 68] width 54 height 13
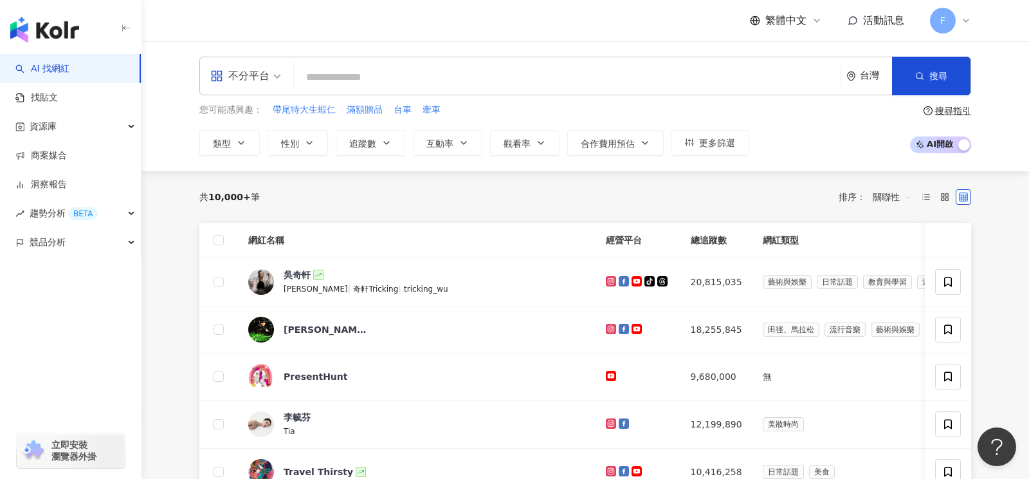
click at [255, 82] on div "不分平台" at bounding box center [239, 76] width 59 height 21
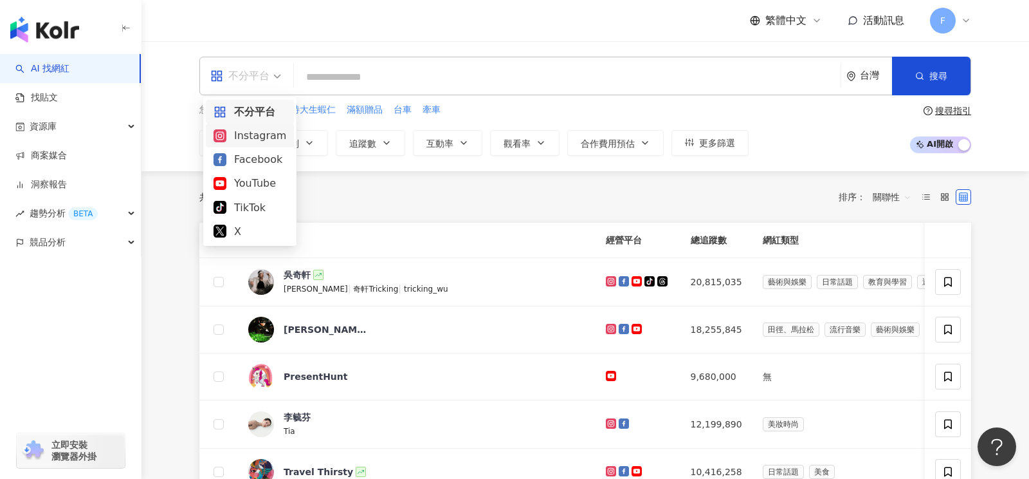
click at [241, 130] on div "Instagram" at bounding box center [250, 135] width 73 height 16
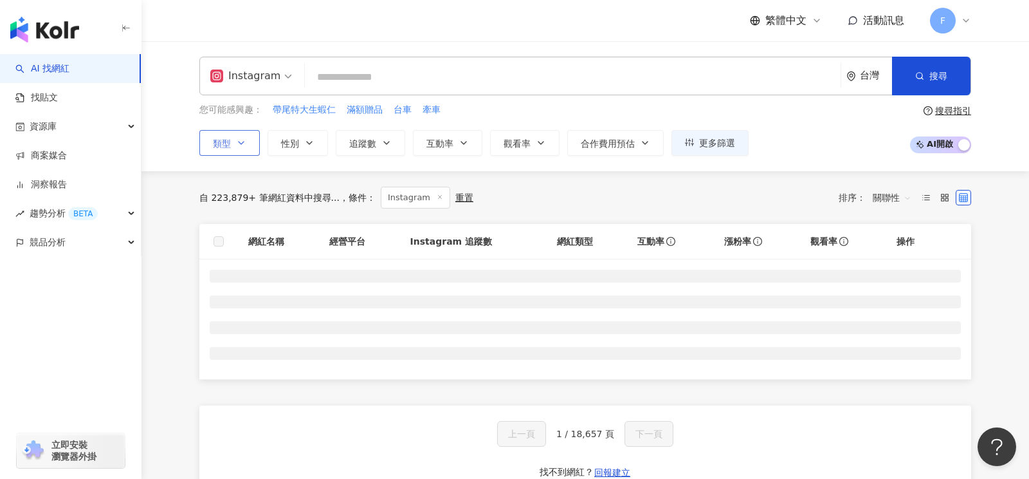
click at [236, 140] on icon "button" at bounding box center [241, 143] width 10 height 10
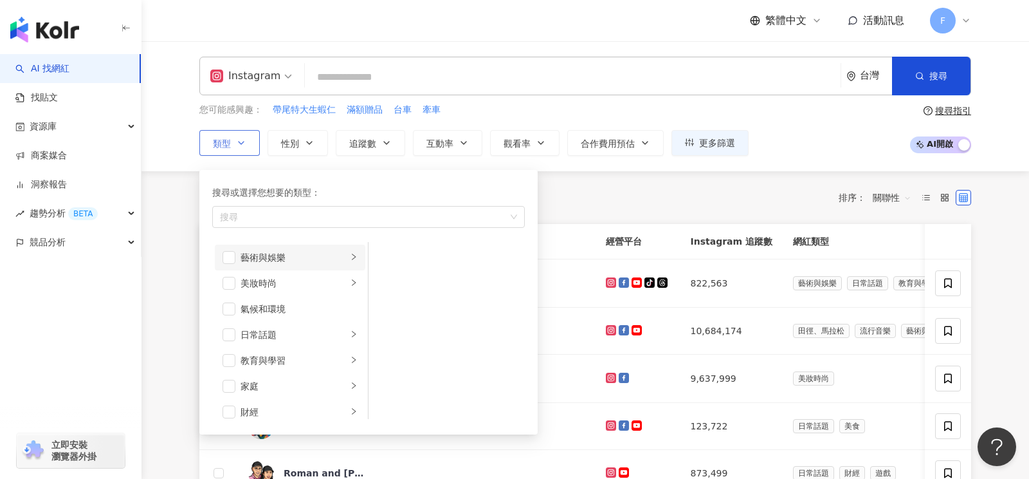
click at [353, 258] on icon "right" at bounding box center [354, 257] width 8 height 8
click at [355, 279] on icon "right" at bounding box center [354, 283] width 8 height 8
click at [234, 279] on span "button" at bounding box center [229, 283] width 13 height 13
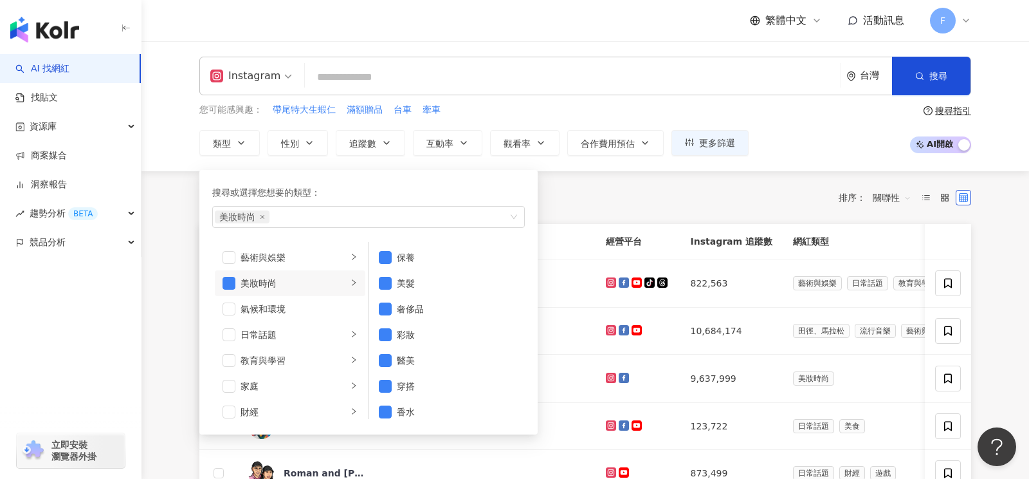
click at [610, 206] on div "共 10,000+ 筆 條件 ： Instagram 重置 排序： 關聯性" at bounding box center [585, 198] width 772 height 22
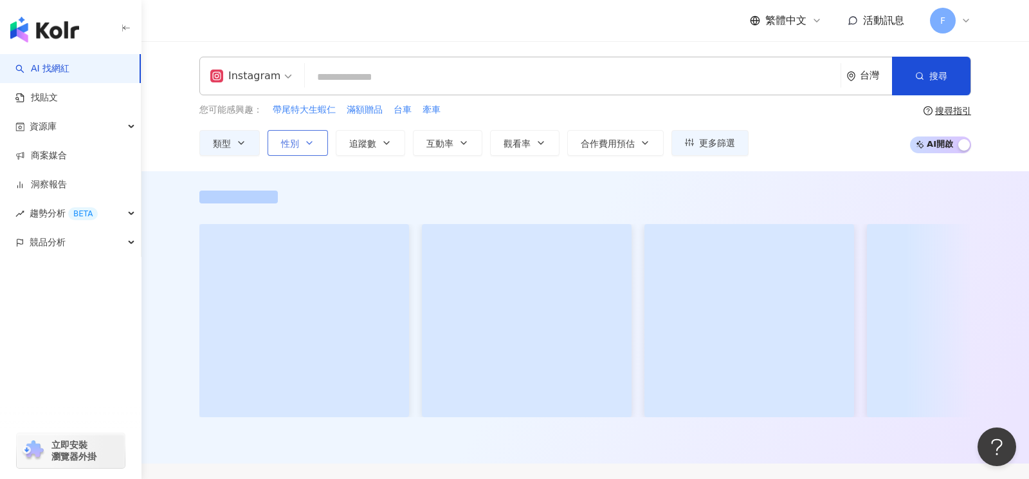
click at [309, 147] on button "性別" at bounding box center [298, 143] width 60 height 26
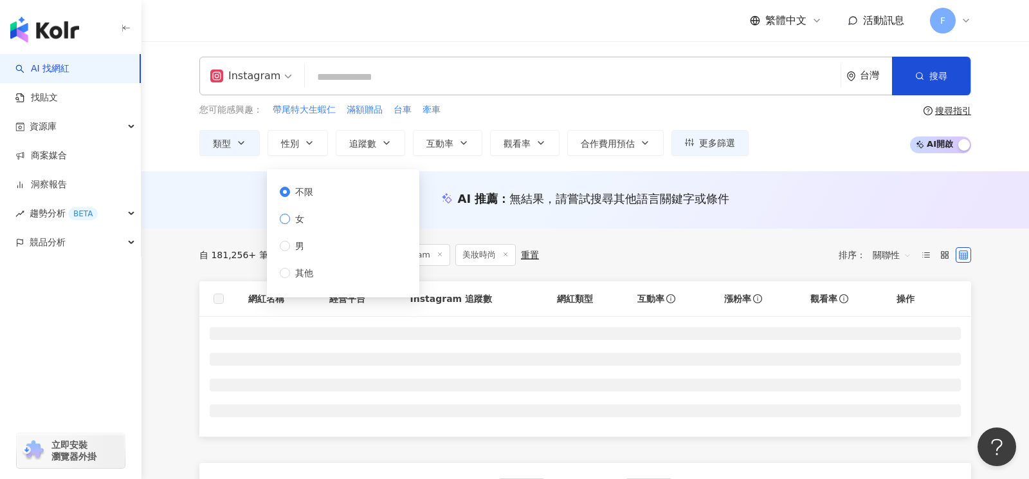
click at [304, 219] on span "女" at bounding box center [299, 219] width 19 height 14
click at [381, 145] on icon "button" at bounding box center [386, 143] width 10 height 10
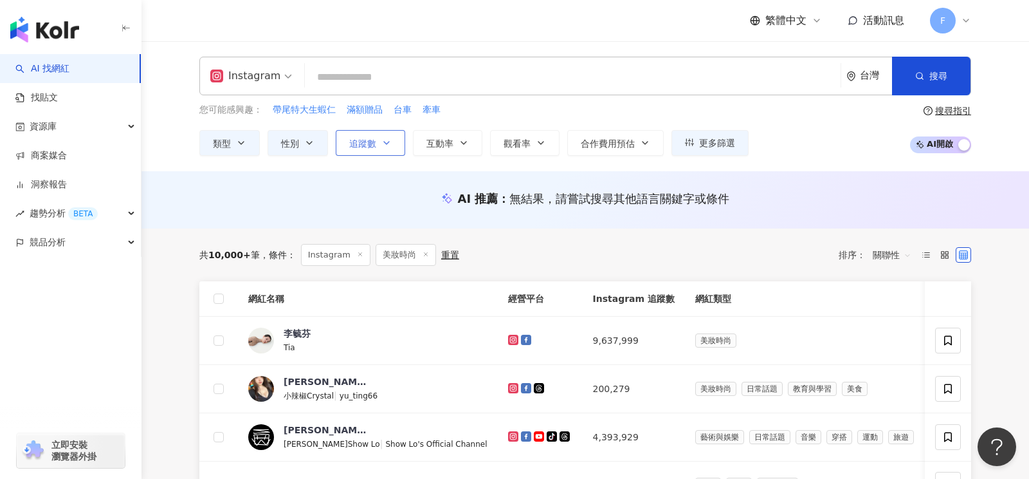
type input "*"
type input "*******"
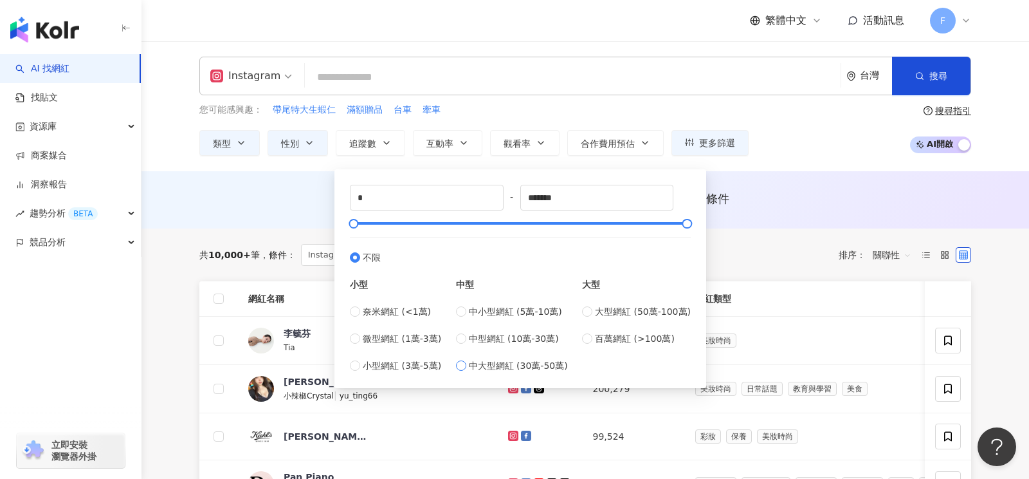
click at [517, 363] on span "中大型網紅 (30萬-50萬)" at bounding box center [518, 365] width 99 height 14
type input "******"
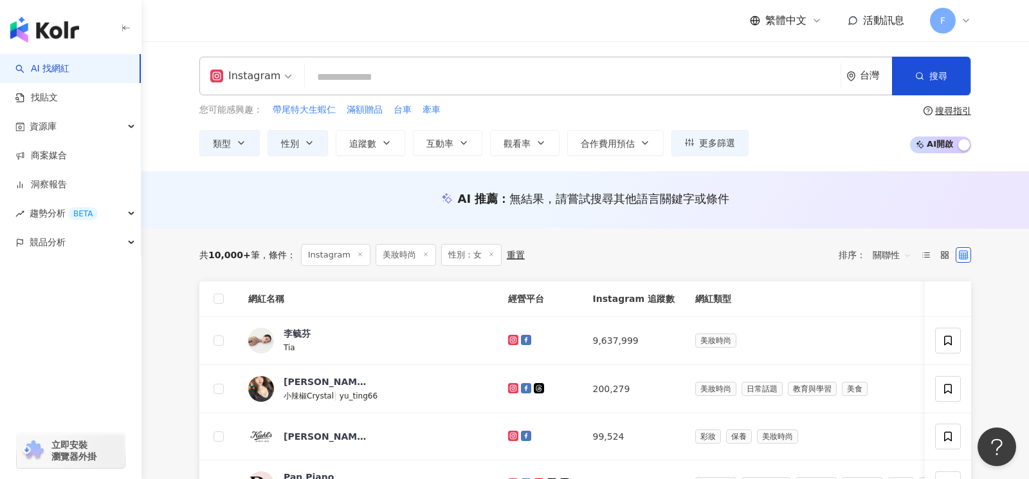
click at [760, 266] on div "共 10,000+ 筆 條件 ： Instagram 美妝時尚 性別：女 重置 排序： 關聯性" at bounding box center [585, 254] width 772 height 53
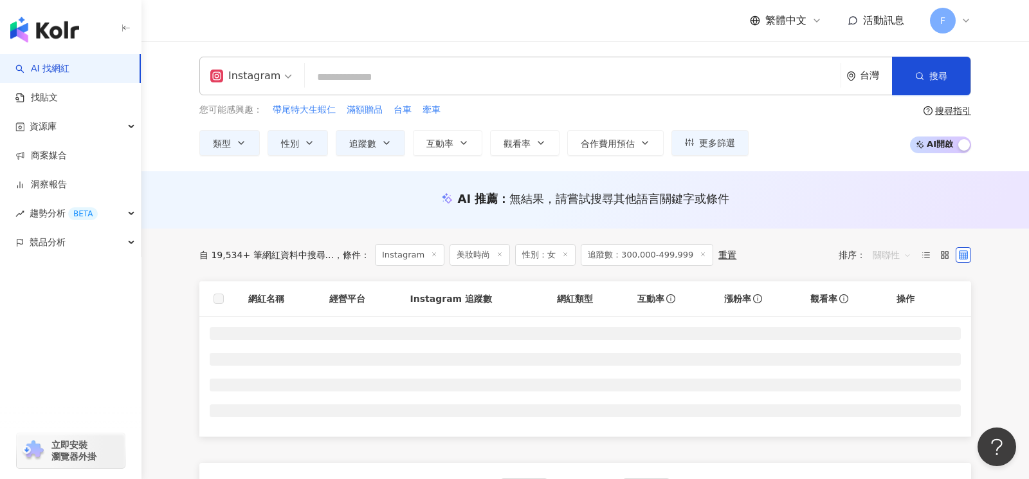
click at [879, 255] on span "關聯性" at bounding box center [892, 254] width 39 height 21
click at [894, 301] on div "追蹤數" at bounding box center [892, 302] width 32 height 14
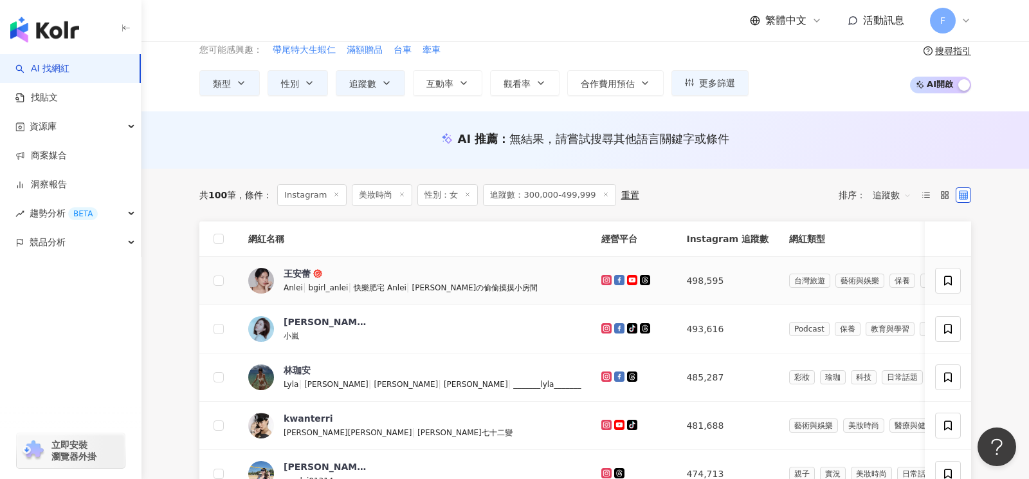
click at [606, 279] on icon at bounding box center [607, 280] width 2 height 2
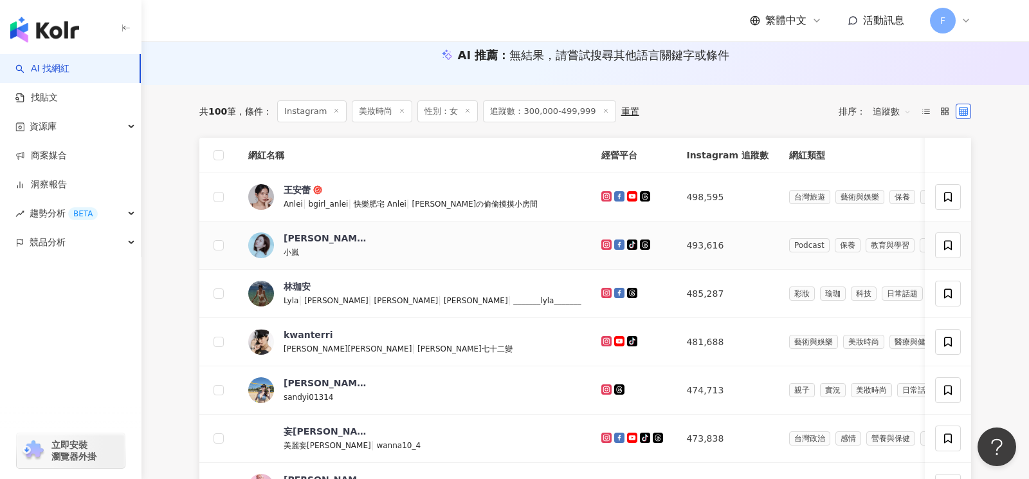
scroll to position [150, 0]
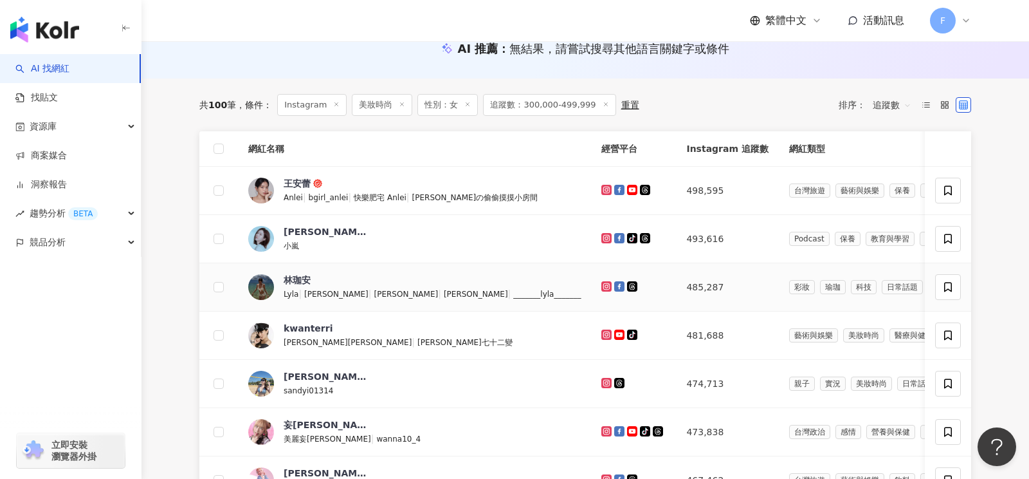
click at [604, 286] on icon at bounding box center [606, 286] width 5 height 5
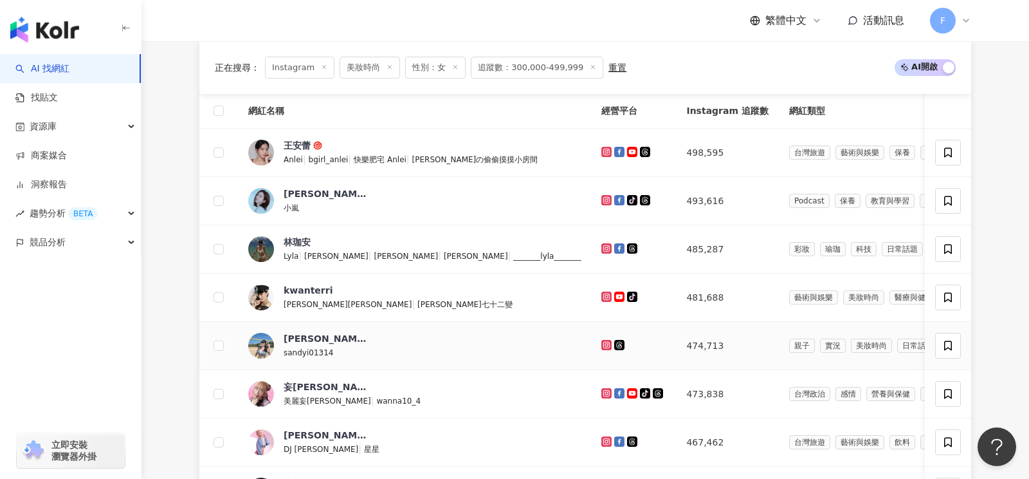
scroll to position [196, 0]
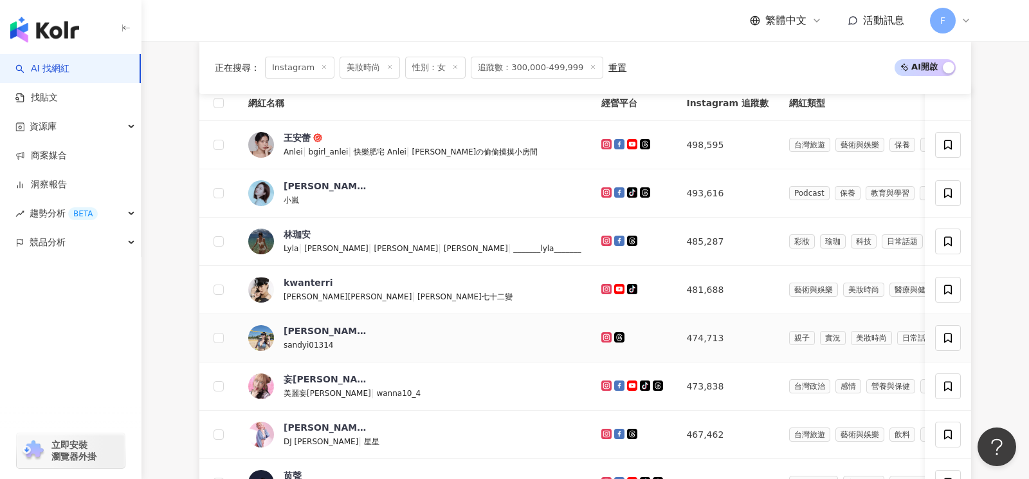
click at [606, 336] on icon at bounding box center [607, 337] width 2 height 2
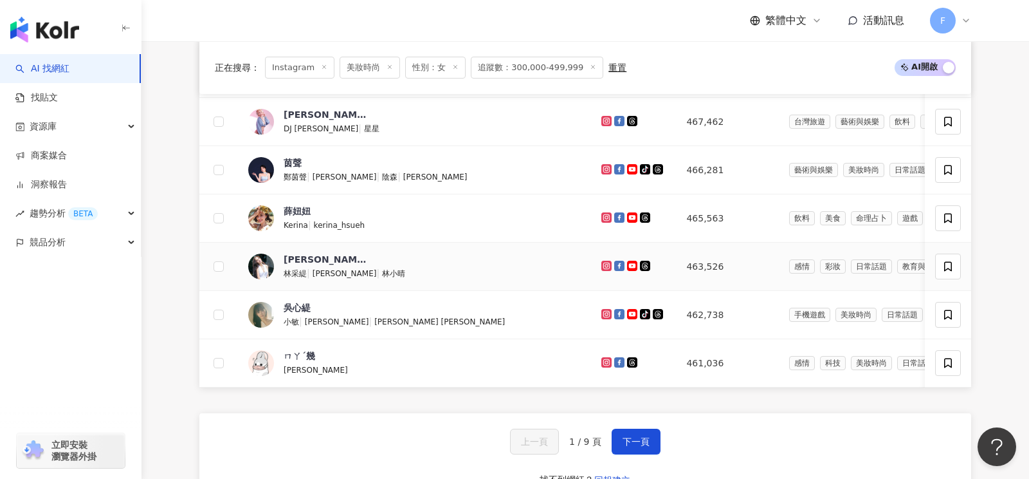
scroll to position [509, 0]
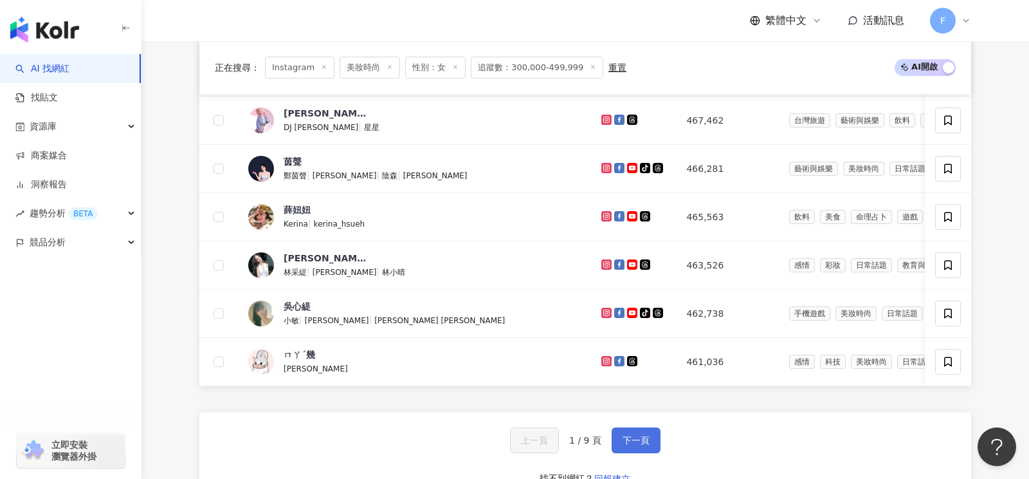
click at [633, 435] on span "下一頁" at bounding box center [636, 440] width 27 height 10
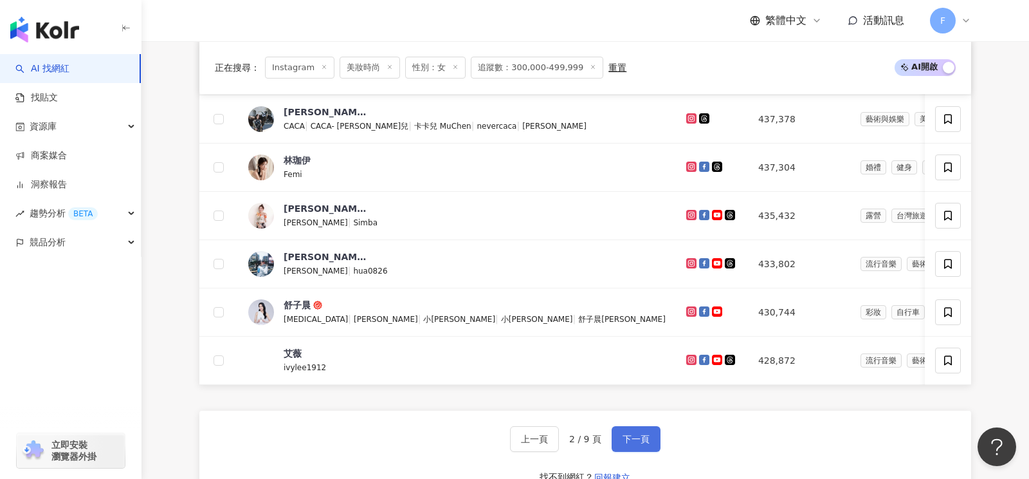
scroll to position [4, 0]
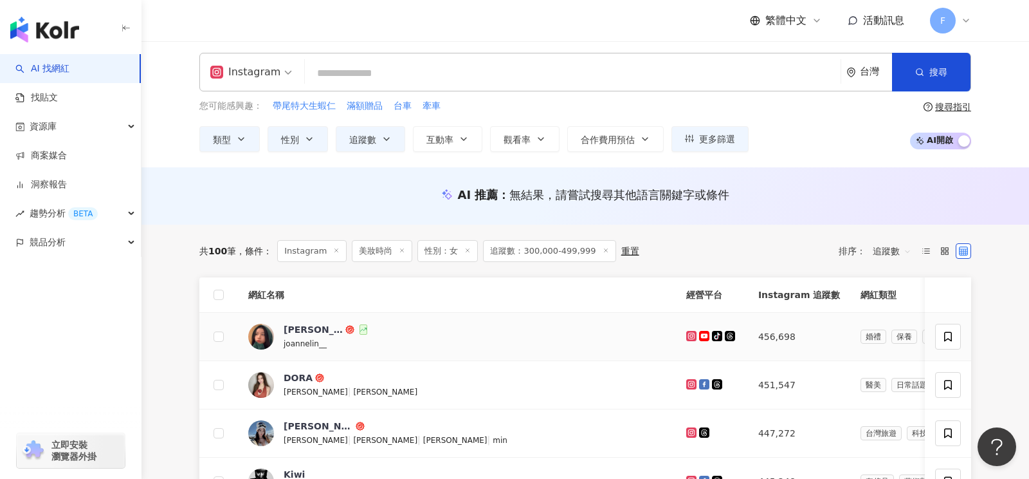
click at [690, 335] on icon at bounding box center [691, 336] width 2 height 2
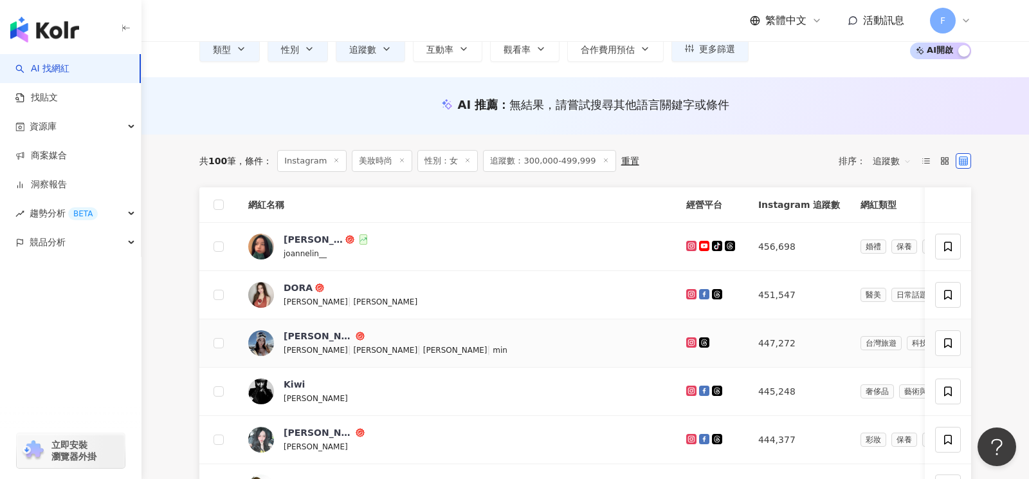
scroll to position [95, 0]
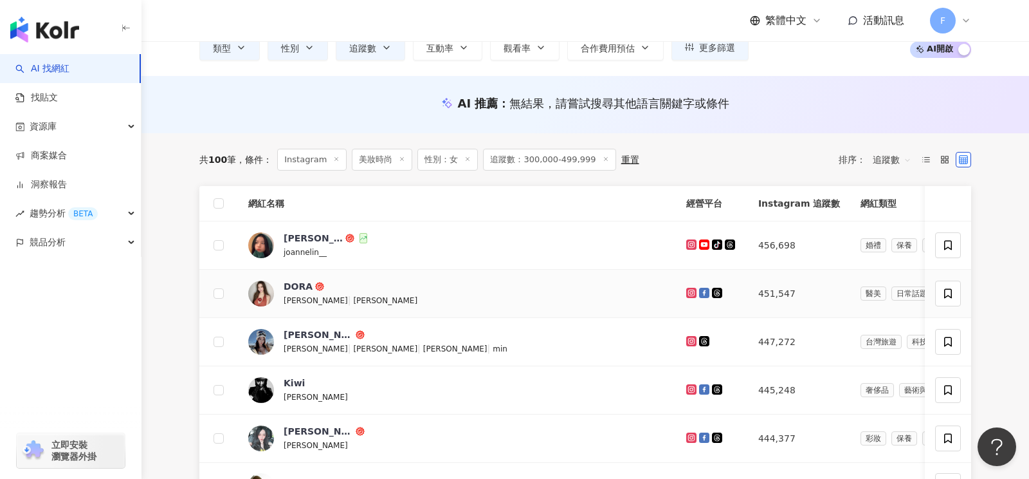
click at [690, 291] on icon at bounding box center [691, 292] width 2 height 2
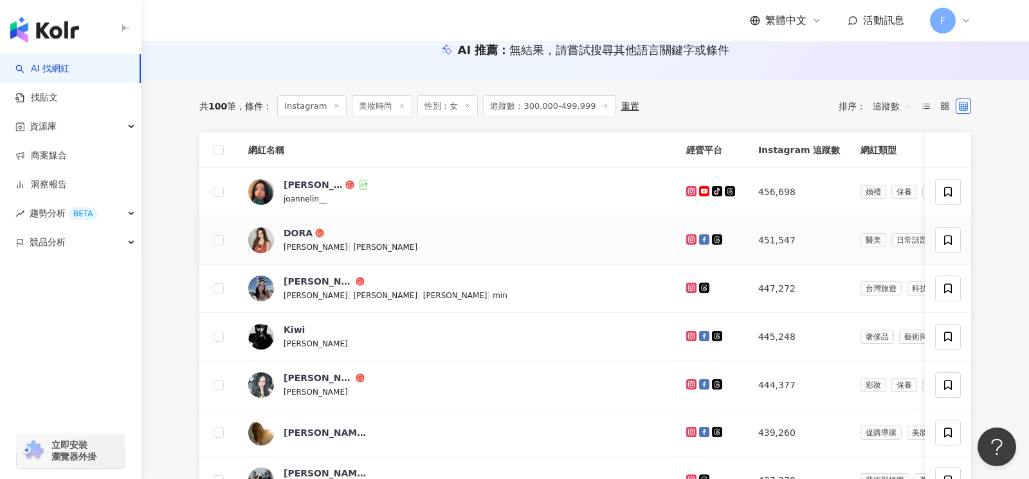
scroll to position [172, 0]
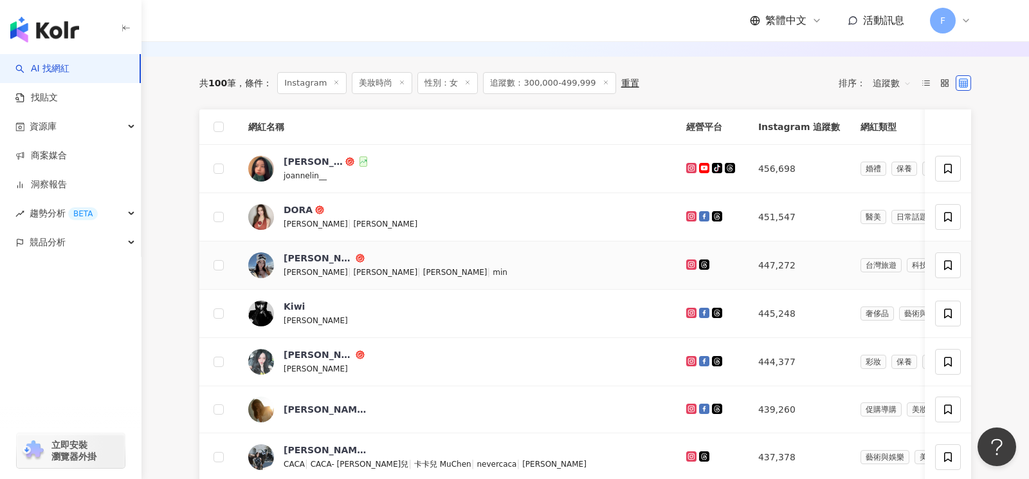
click at [690, 263] on icon at bounding box center [691, 264] width 2 height 2
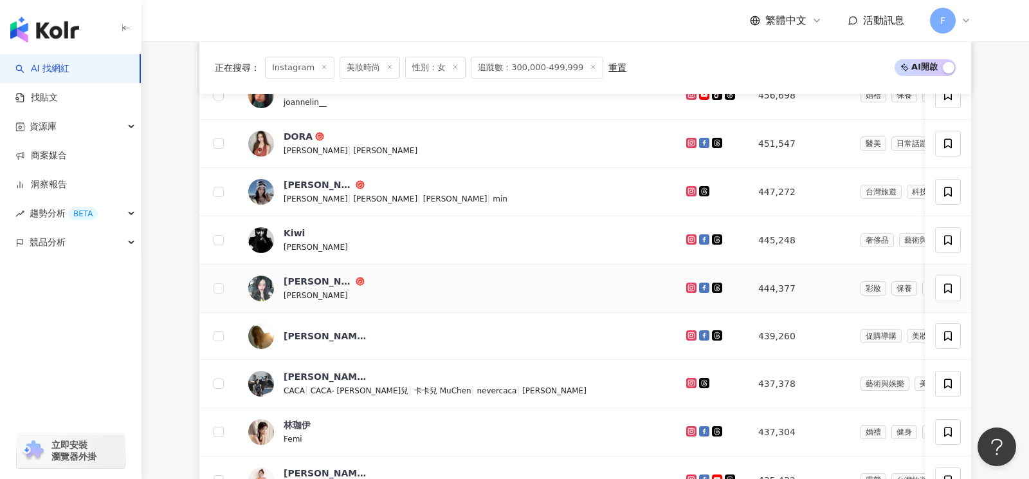
scroll to position [246, 0]
click at [690, 286] on icon at bounding box center [691, 287] width 2 height 2
click at [690, 333] on icon at bounding box center [691, 334] width 2 height 2
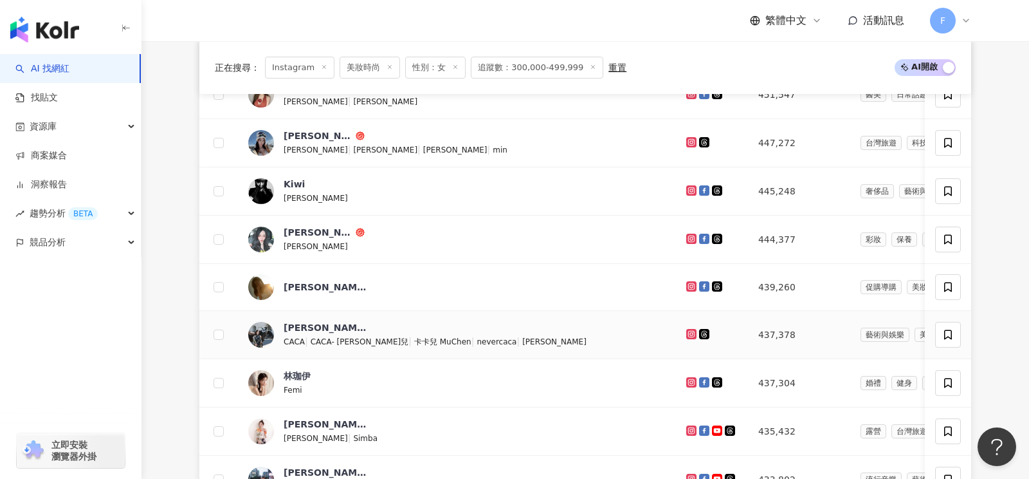
scroll to position [293, 0]
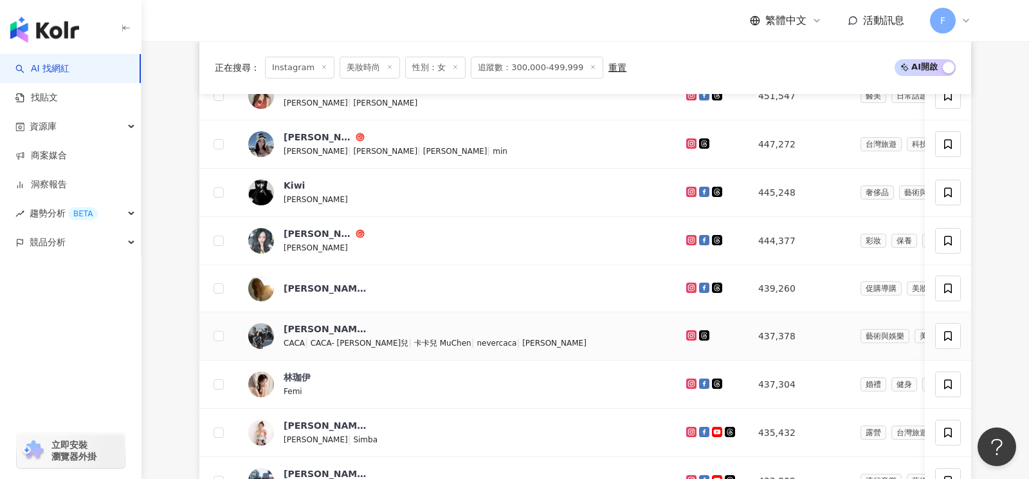
click at [690, 334] on icon at bounding box center [691, 335] width 2 height 2
click at [688, 380] on icon at bounding box center [692, 384] width 8 height 8
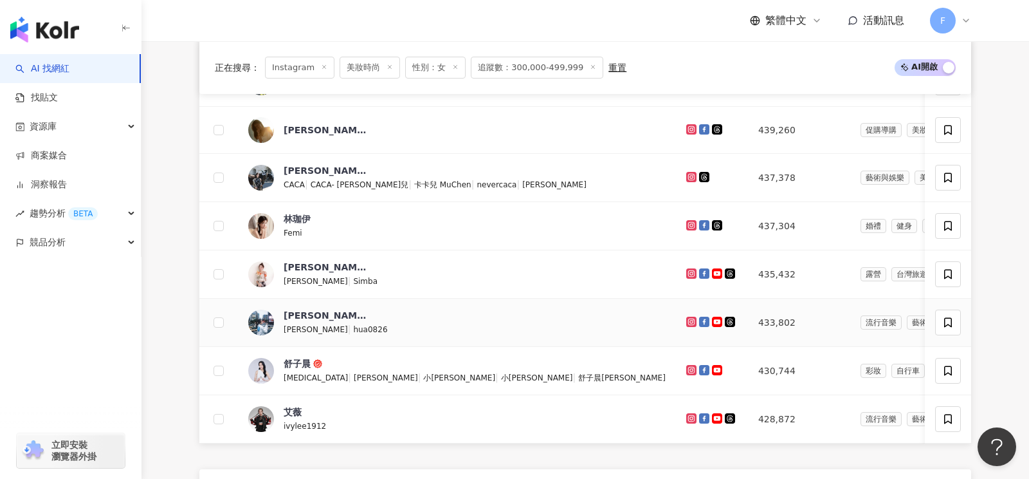
scroll to position [452, 0]
click at [688, 316] on icon at bounding box center [692, 320] width 8 height 8
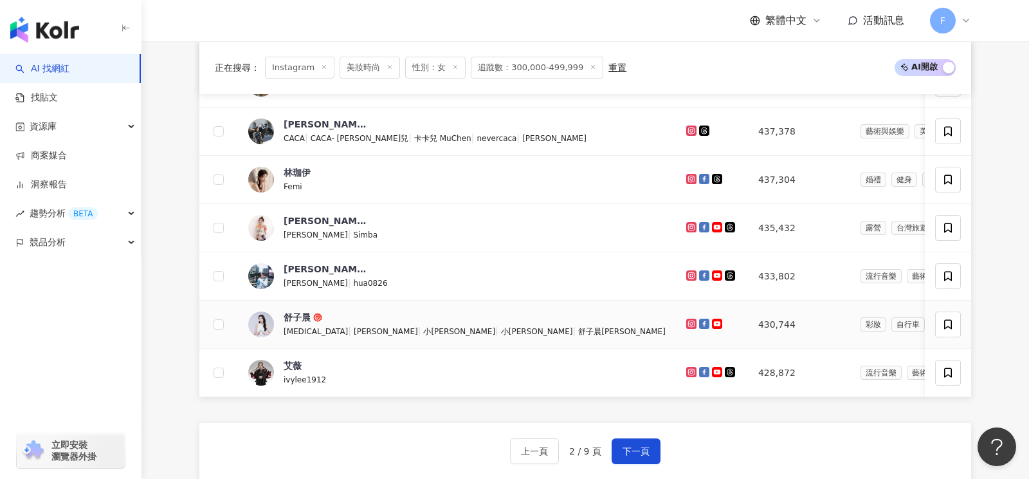
scroll to position [498, 0]
click at [689, 369] on icon at bounding box center [691, 371] width 5 height 5
click at [643, 449] on span "下一頁" at bounding box center [636, 450] width 27 height 10
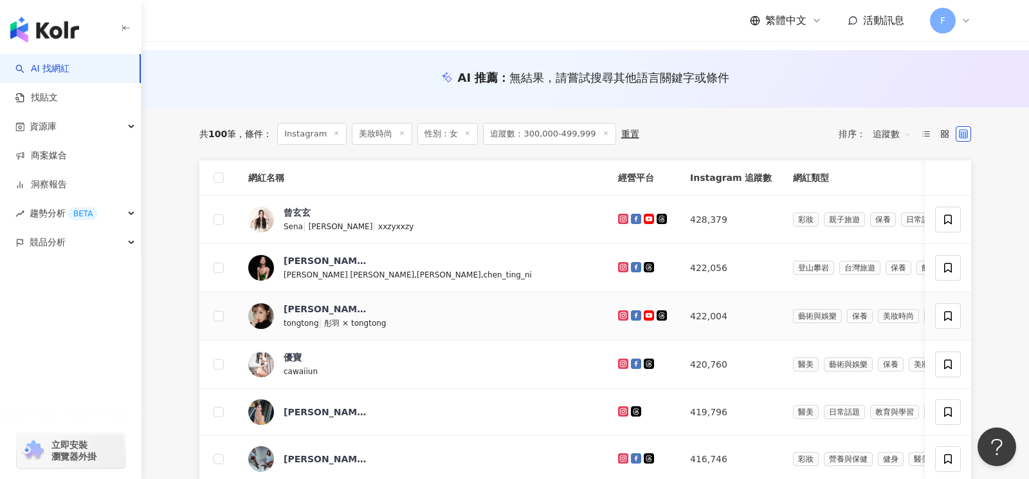
scroll to position [142, 0]
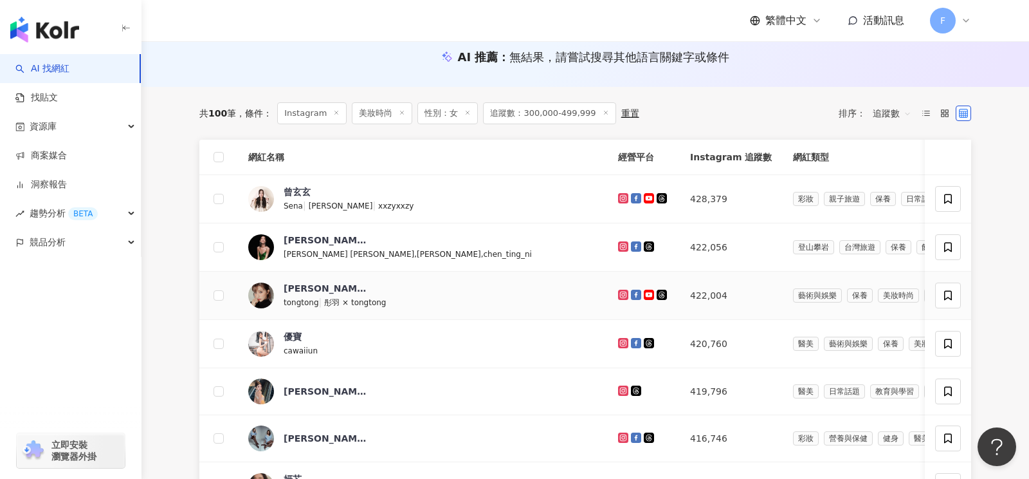
click at [619, 293] on icon at bounding box center [623, 295] width 8 height 8
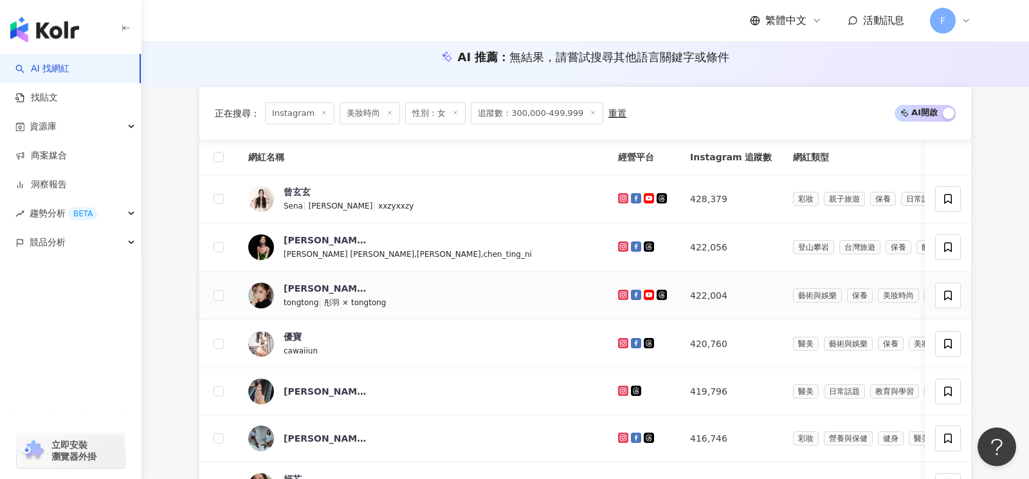
scroll to position [249, 0]
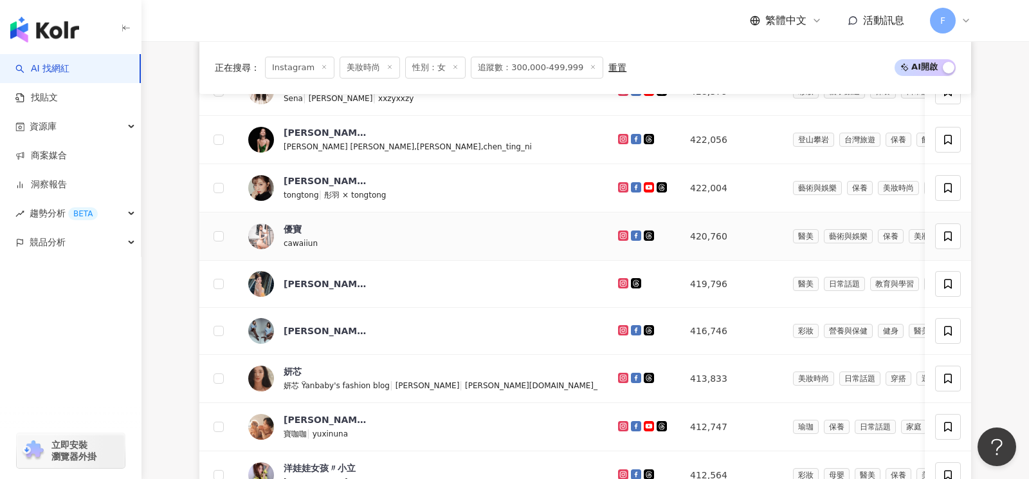
click at [619, 232] on icon at bounding box center [623, 236] width 8 height 8
click at [618, 283] on icon at bounding box center [623, 283] width 10 height 10
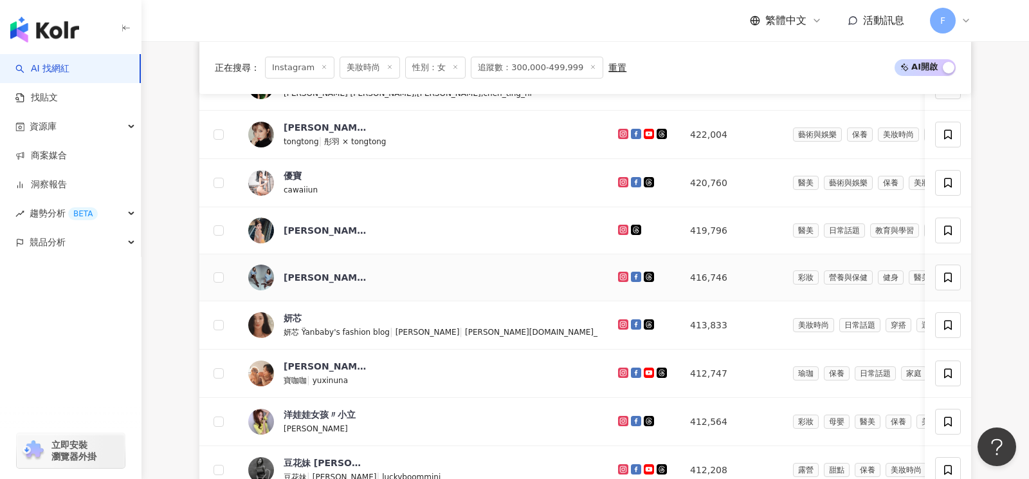
scroll to position [300, 0]
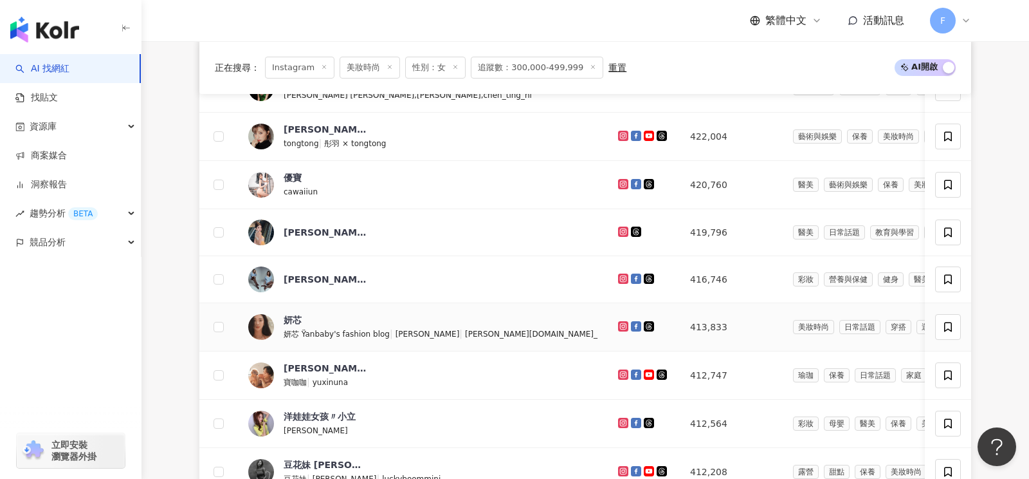
click at [619, 322] on icon at bounding box center [623, 326] width 8 height 8
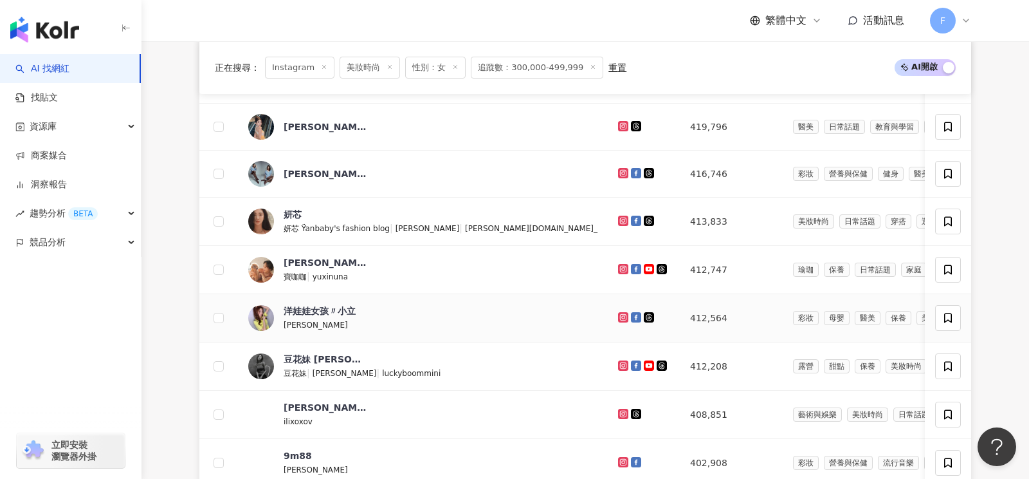
scroll to position [439, 0]
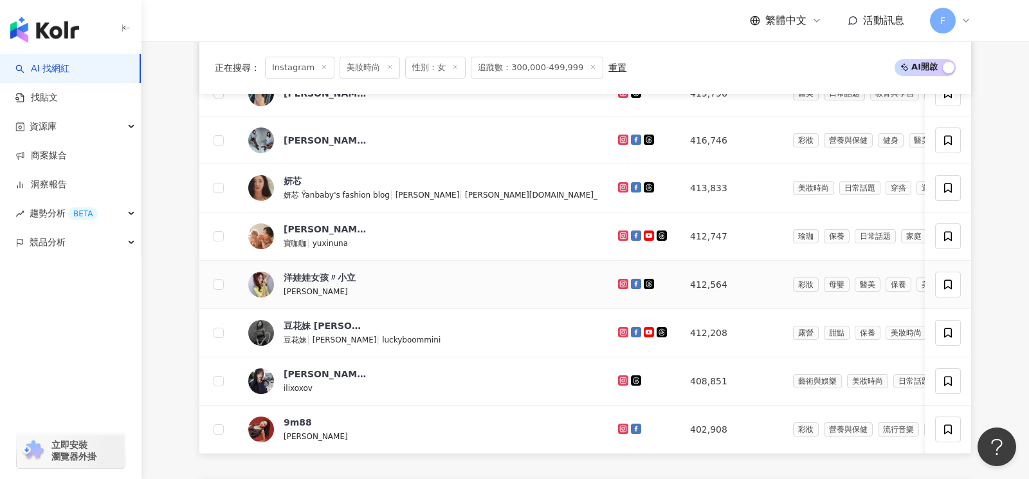
click at [621, 281] on icon at bounding box center [623, 283] width 5 height 5
click at [621, 378] on icon at bounding box center [623, 380] width 5 height 5
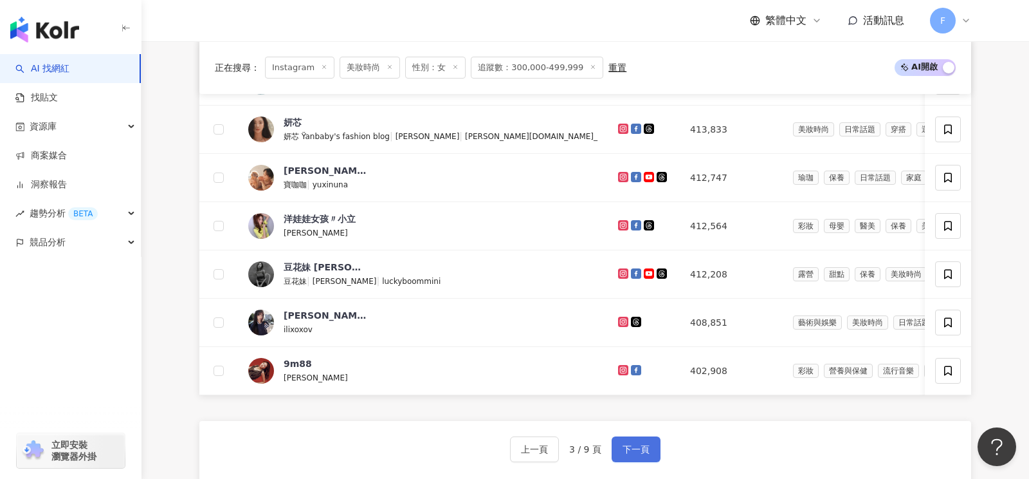
click at [634, 439] on button "下一頁" at bounding box center [636, 449] width 49 height 26
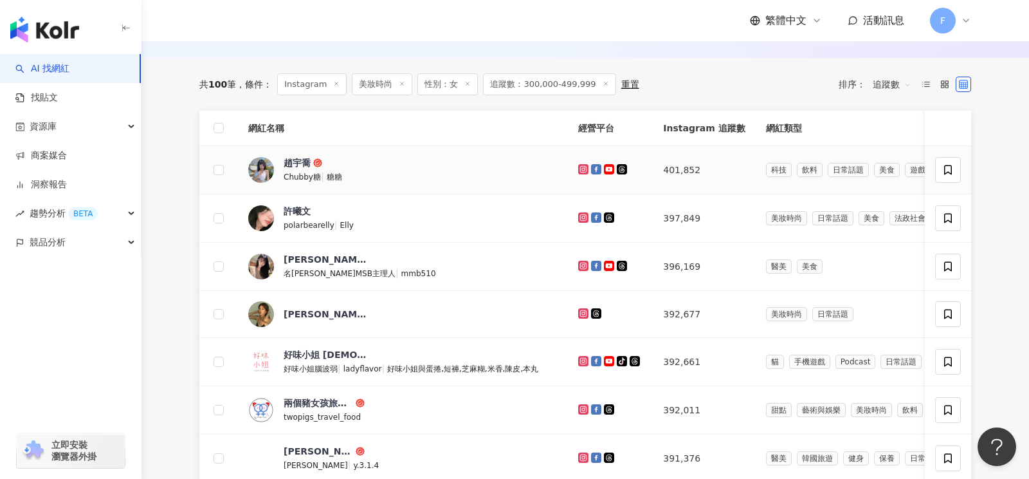
scroll to position [176, 0]
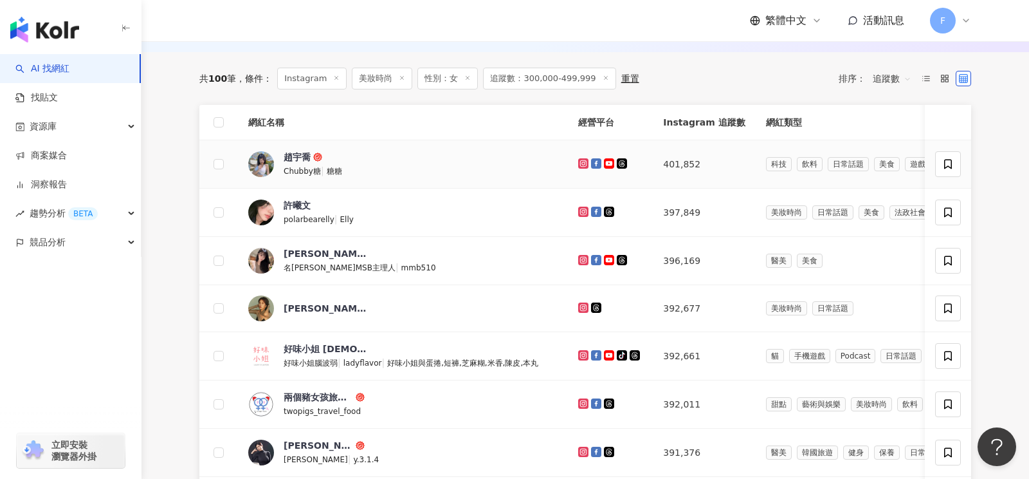
click at [580, 163] on icon at bounding box center [584, 164] width 8 height 8
click at [581, 305] on icon at bounding box center [583, 307] width 5 height 5
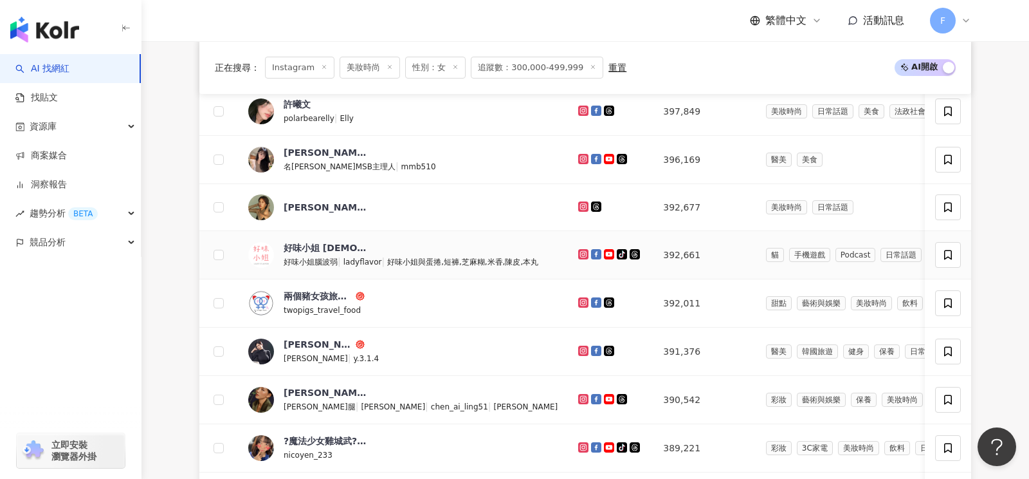
scroll to position [279, 0]
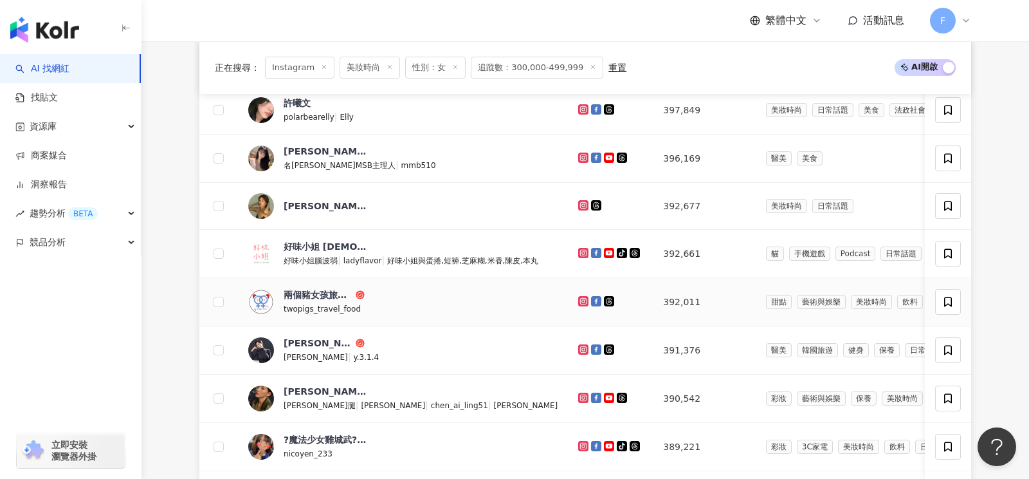
click at [580, 298] on icon at bounding box center [584, 301] width 8 height 8
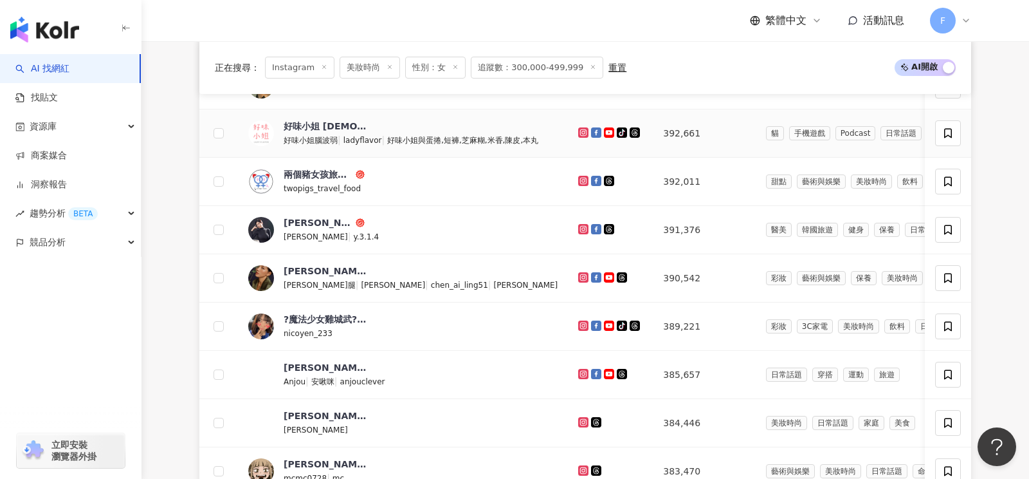
scroll to position [400, 0]
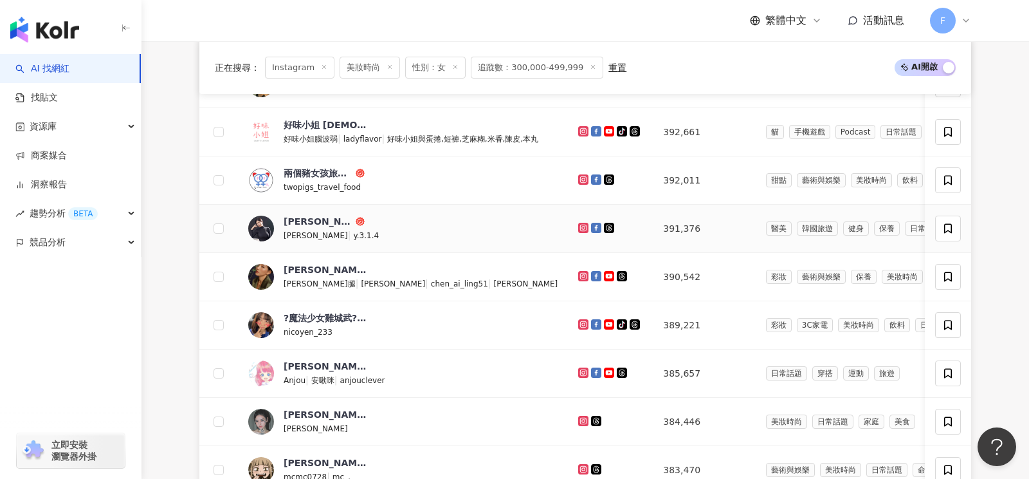
click at [580, 224] on icon at bounding box center [584, 228] width 8 height 8
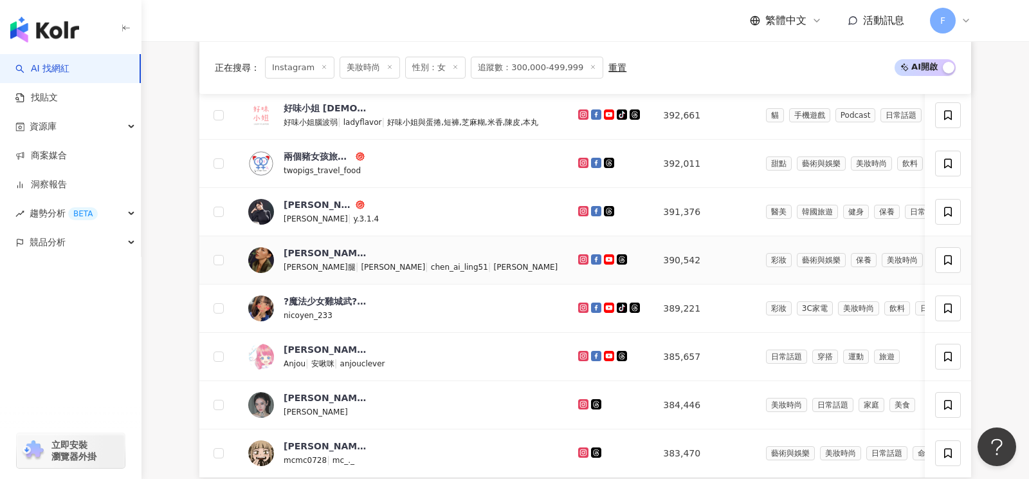
scroll to position [423, 0]
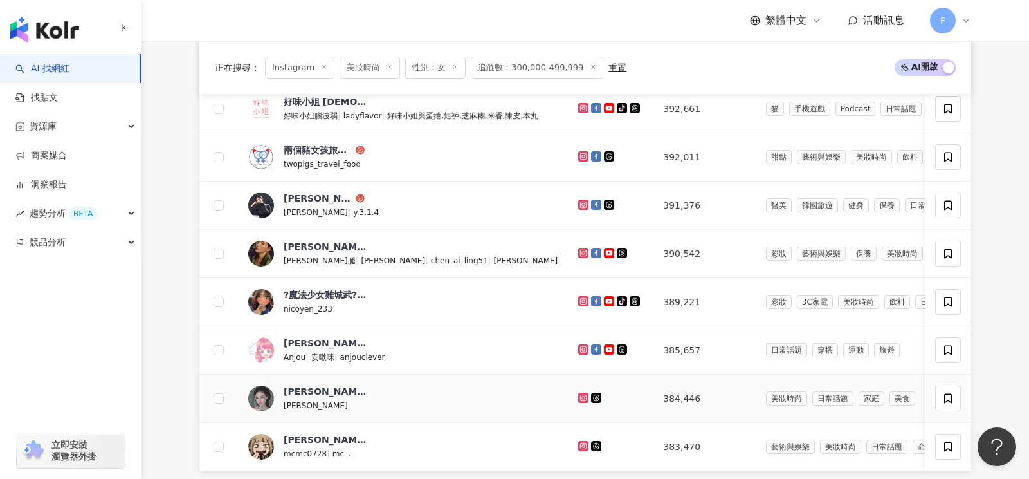
click at [581, 395] on icon at bounding box center [583, 397] width 5 height 5
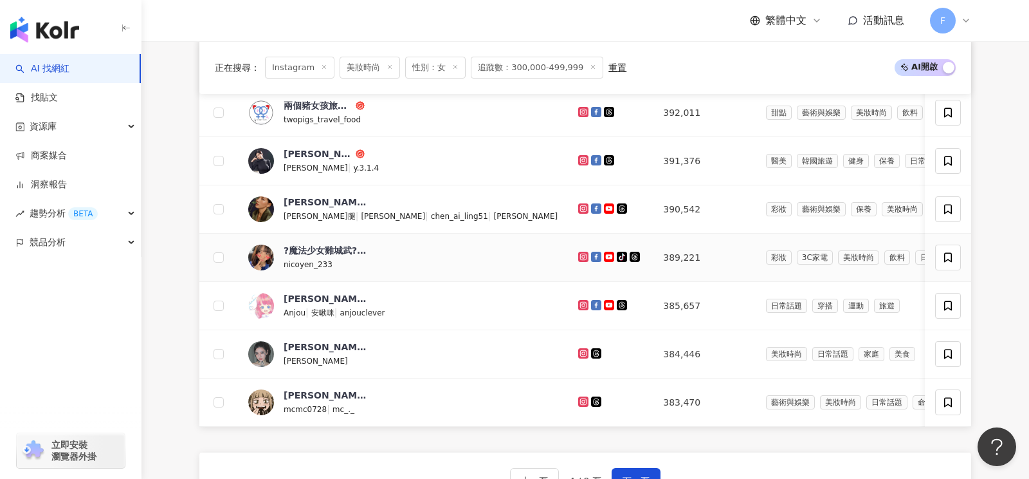
scroll to position [468, 0]
click at [578, 396] on icon at bounding box center [583, 401] width 10 height 10
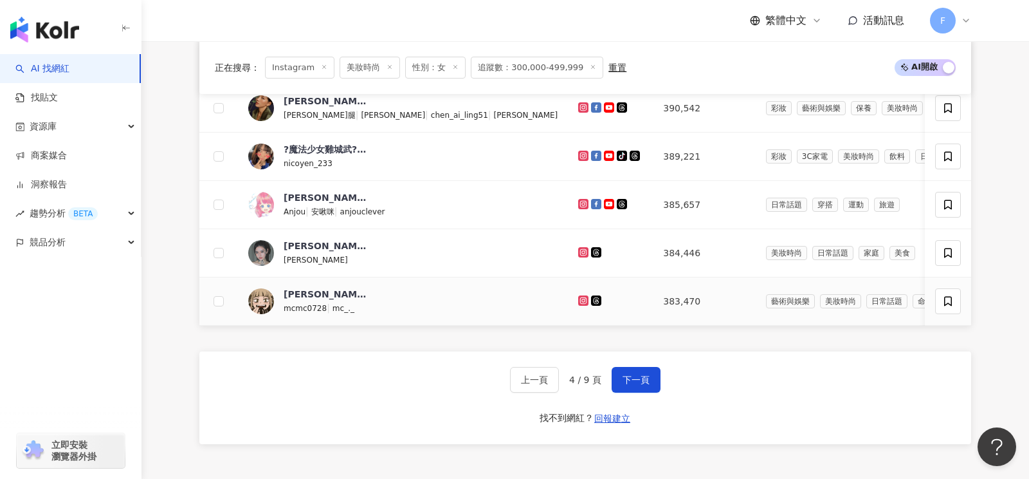
scroll to position [579, 0]
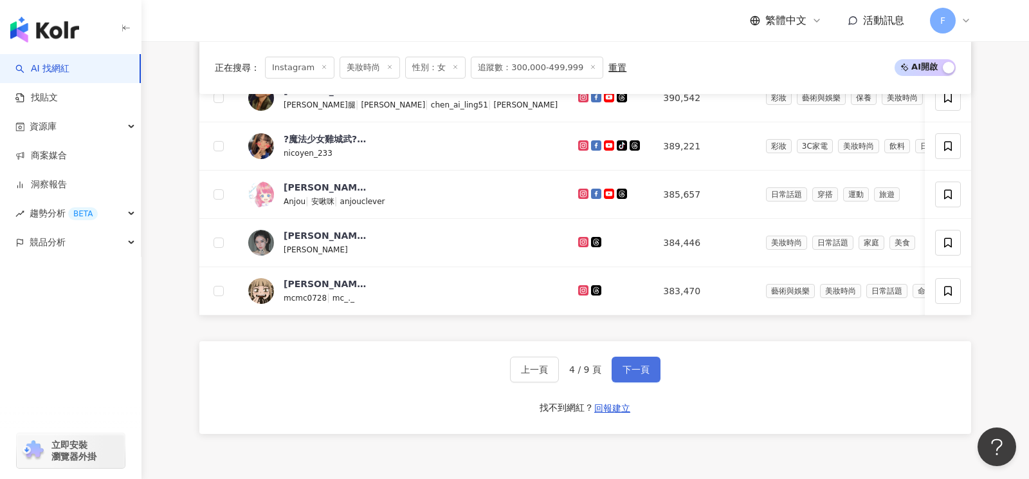
click at [635, 368] on span "下一頁" at bounding box center [636, 369] width 27 height 10
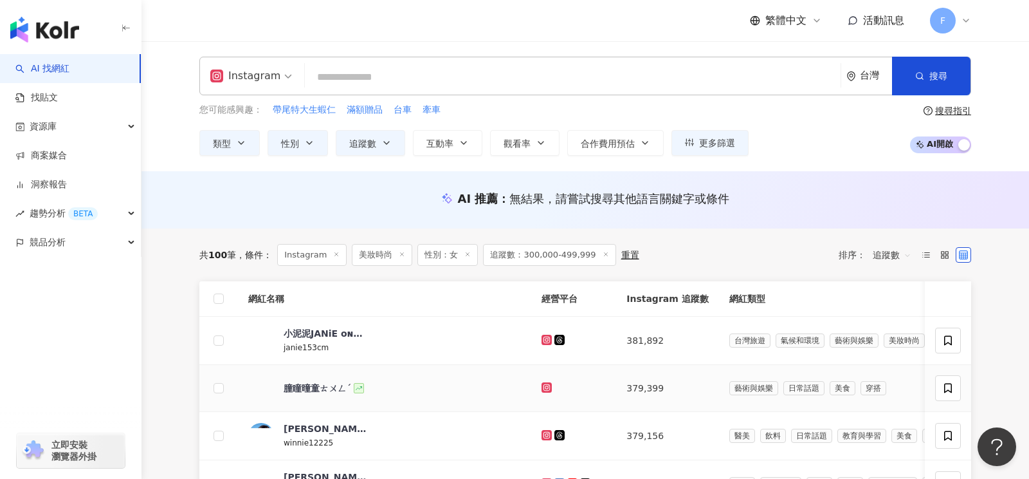
scroll to position [132, 0]
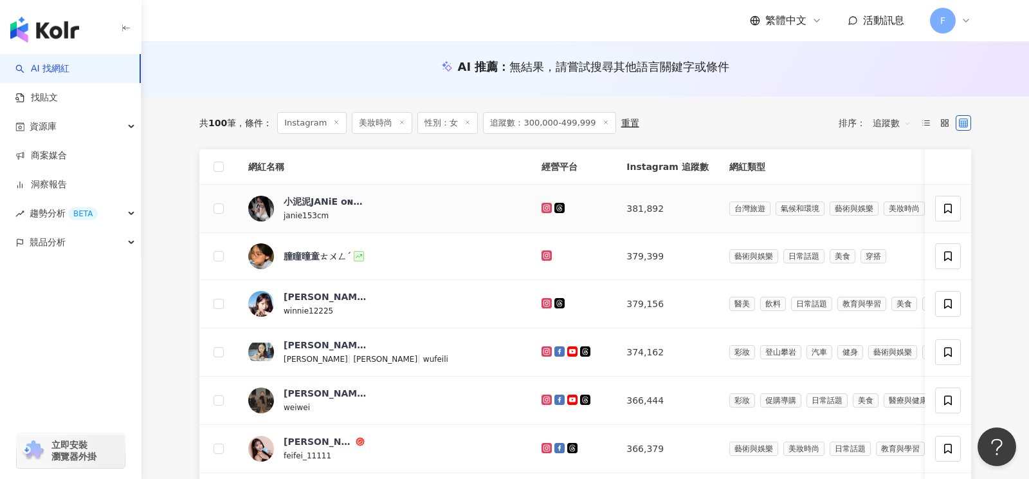
click at [542, 203] on icon at bounding box center [547, 208] width 10 height 10
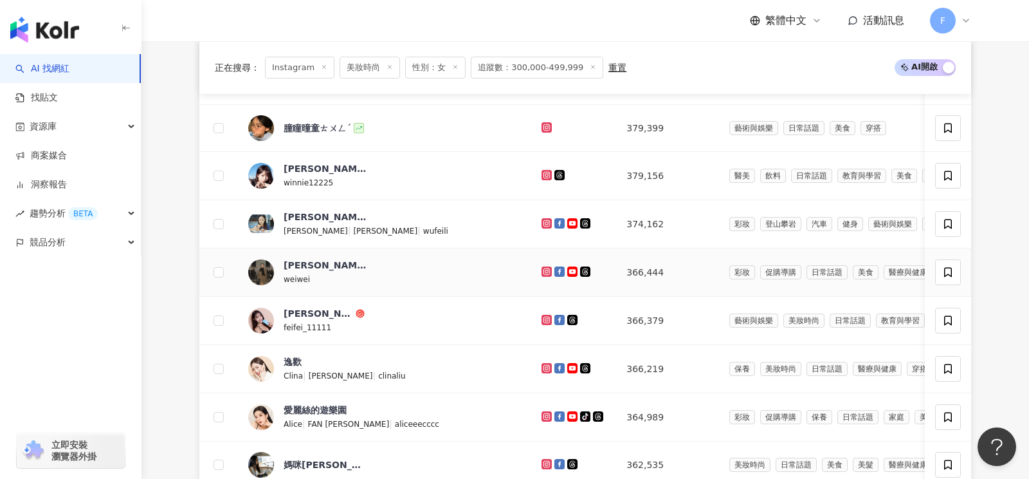
scroll to position [261, 0]
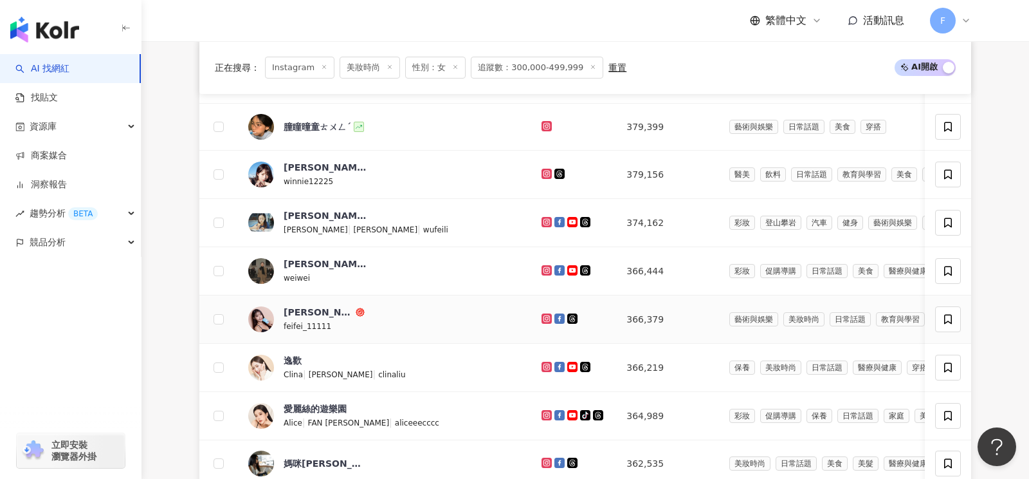
click at [544, 316] on icon at bounding box center [546, 318] width 5 height 5
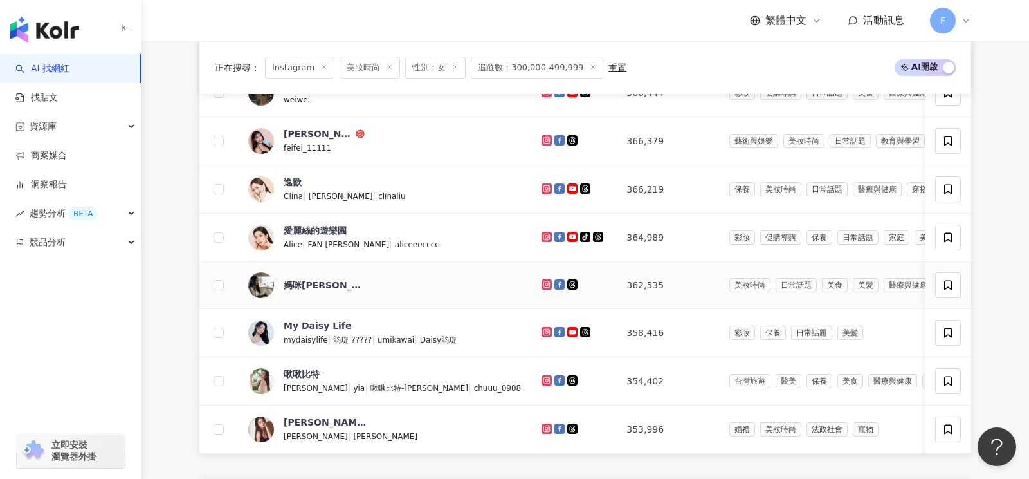
scroll to position [448, 0]
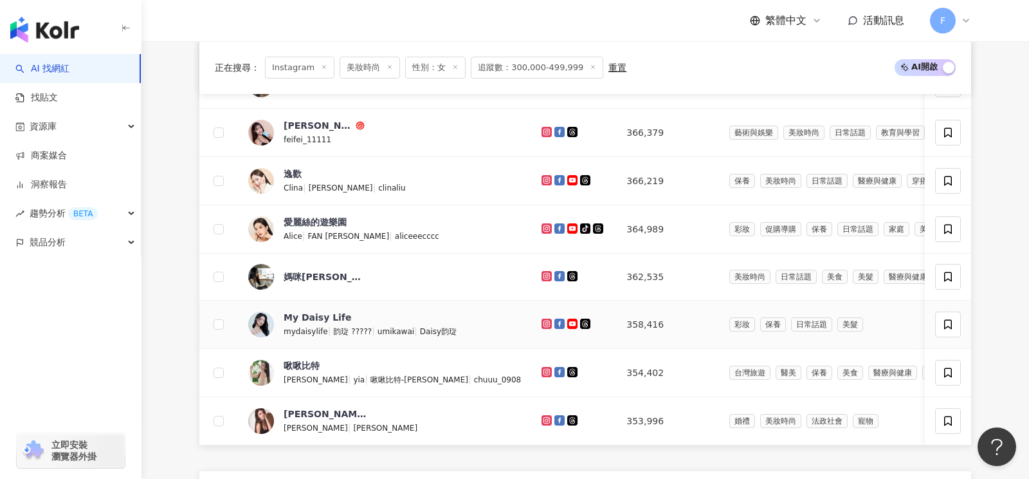
click at [544, 321] on icon at bounding box center [546, 323] width 5 height 5
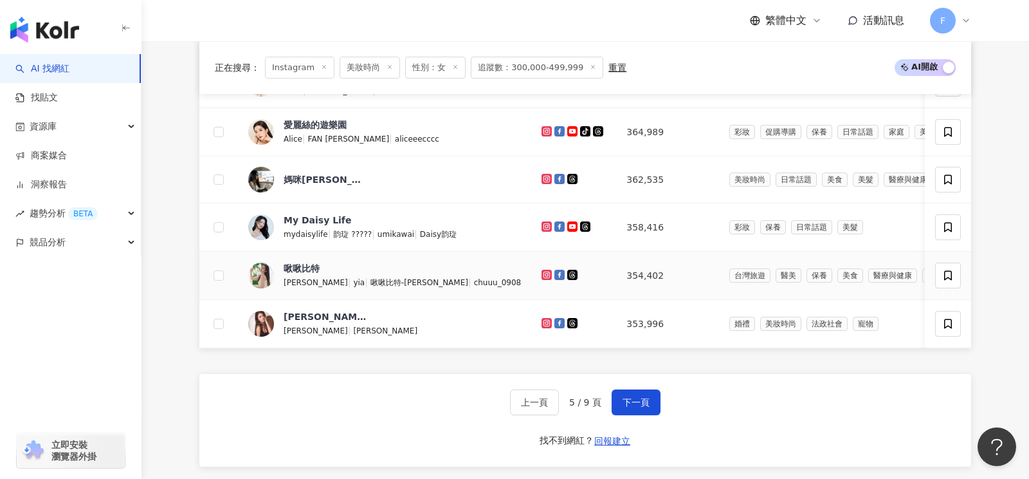
scroll to position [550, 0]
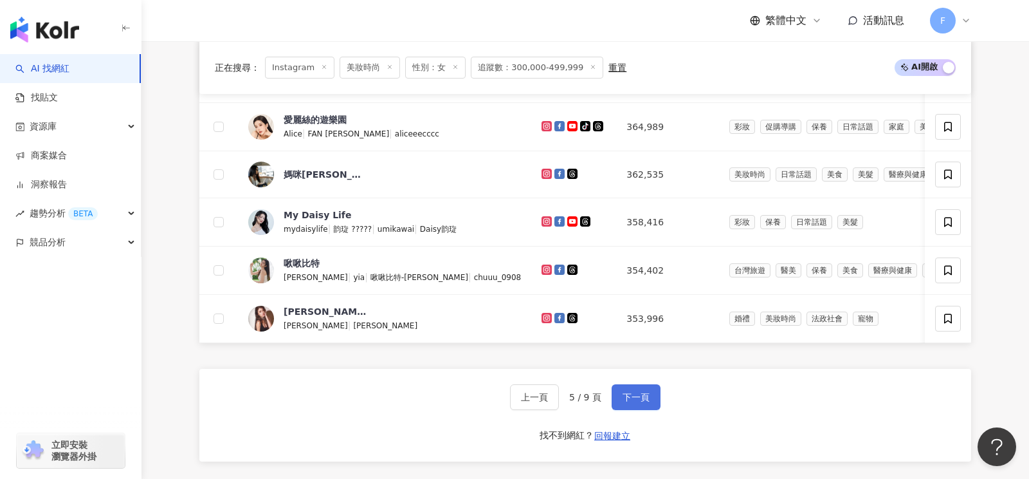
click at [641, 401] on button "下一頁" at bounding box center [636, 397] width 49 height 26
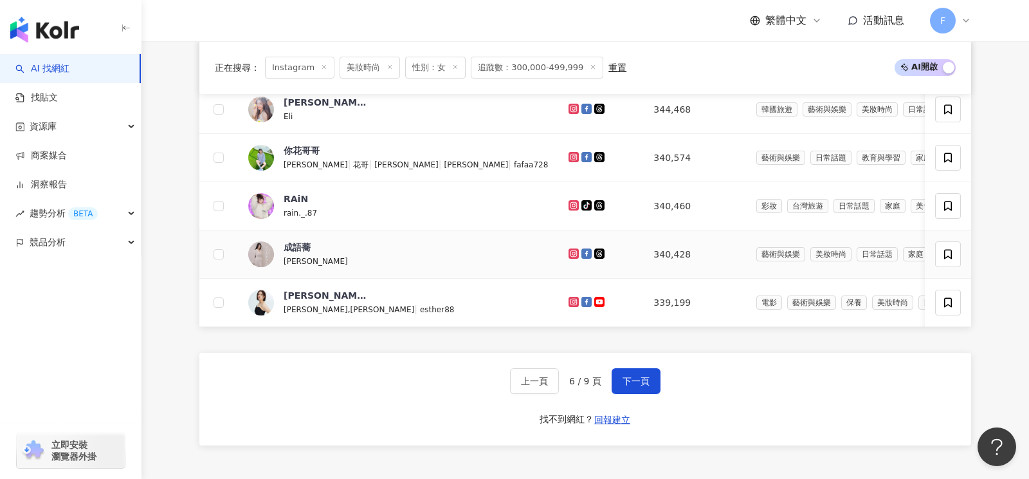
scroll to position [30, 0]
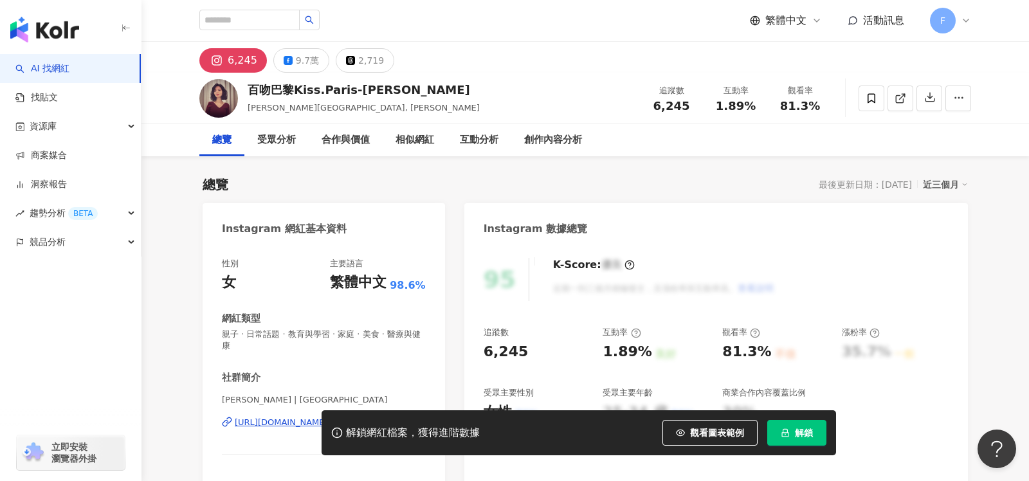
click at [652, 9] on div "繁體中文 活動訊息 F" at bounding box center [585, 20] width 772 height 41
click at [287, 64] on icon at bounding box center [288, 60] width 9 height 9
click at [239, 412] on div "解鎖網紅檔案，獲得進階數據 觀看圖表範例 解鎖" at bounding box center [514, 432] width 1029 height 45
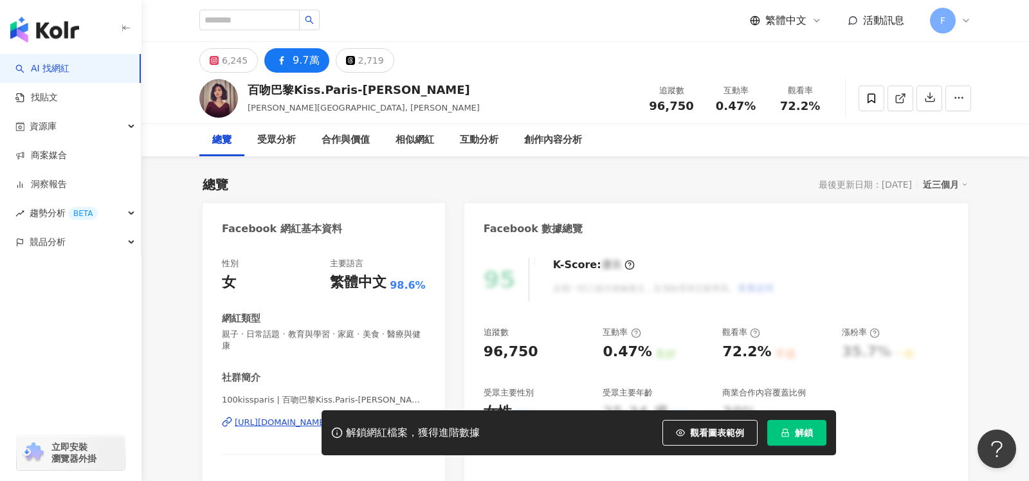
click at [311, 417] on div "https://www.facebook.com/361098211312" at bounding box center [281, 423] width 93 height 12
click at [261, 417] on div "https://www.facebook.com/361098211312" at bounding box center [281, 423] width 93 height 12
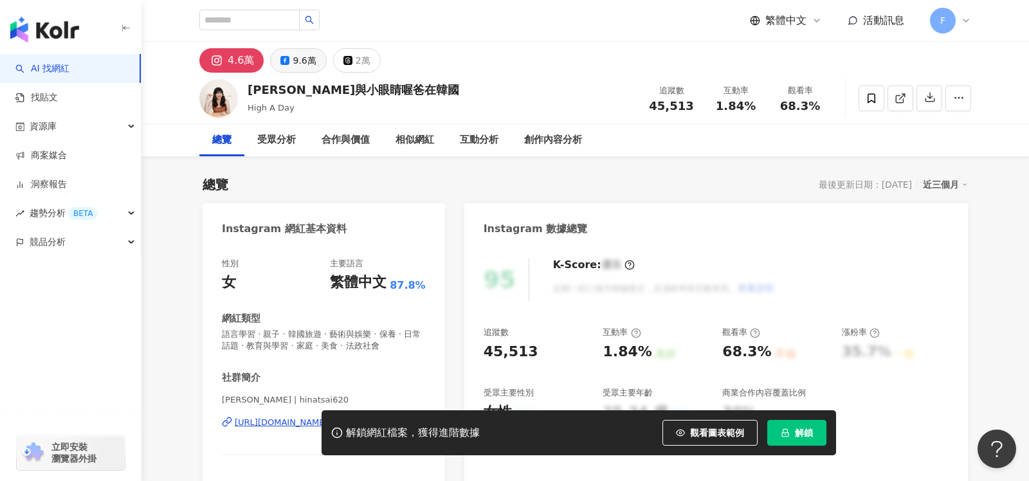
click at [298, 55] on div "9.6萬" at bounding box center [304, 60] width 23 height 18
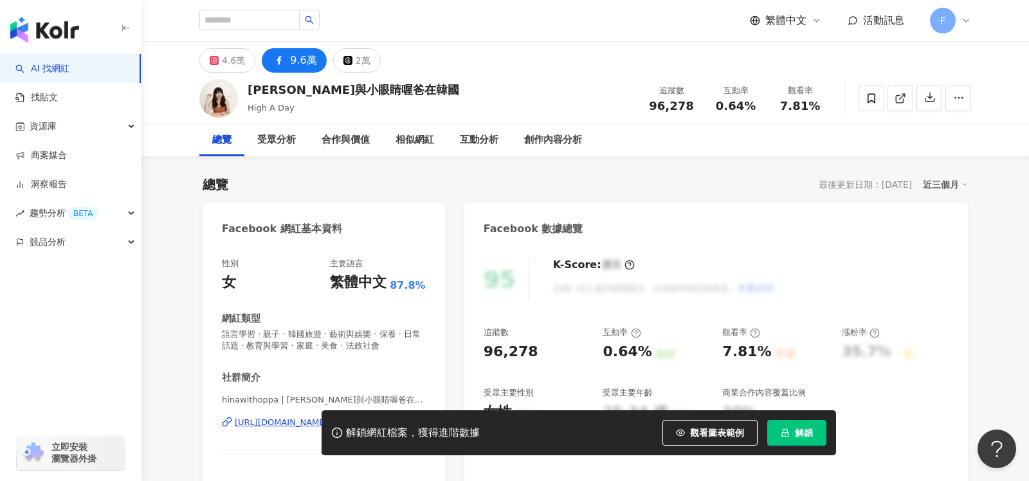
click at [290, 417] on div "https://www.facebook.com/373963952745495" at bounding box center [281, 423] width 93 height 12
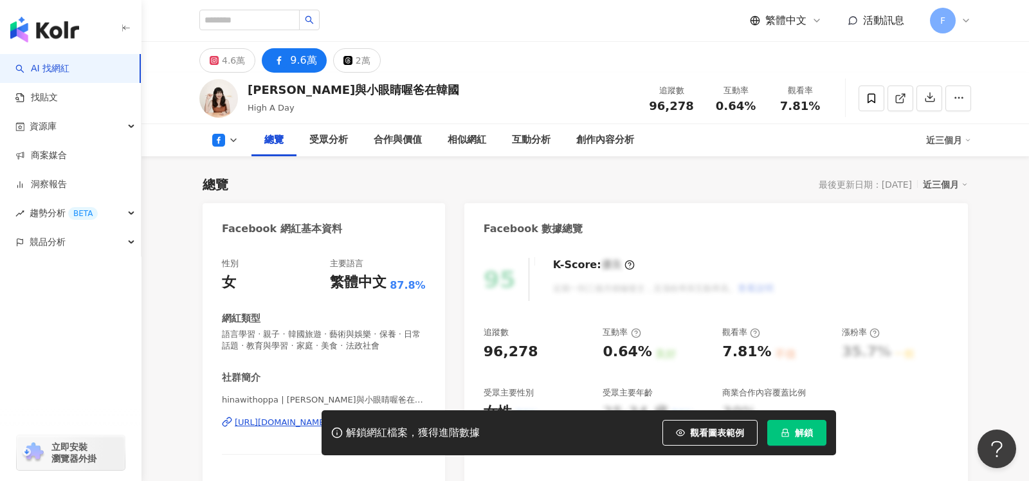
scroll to position [74, 0]
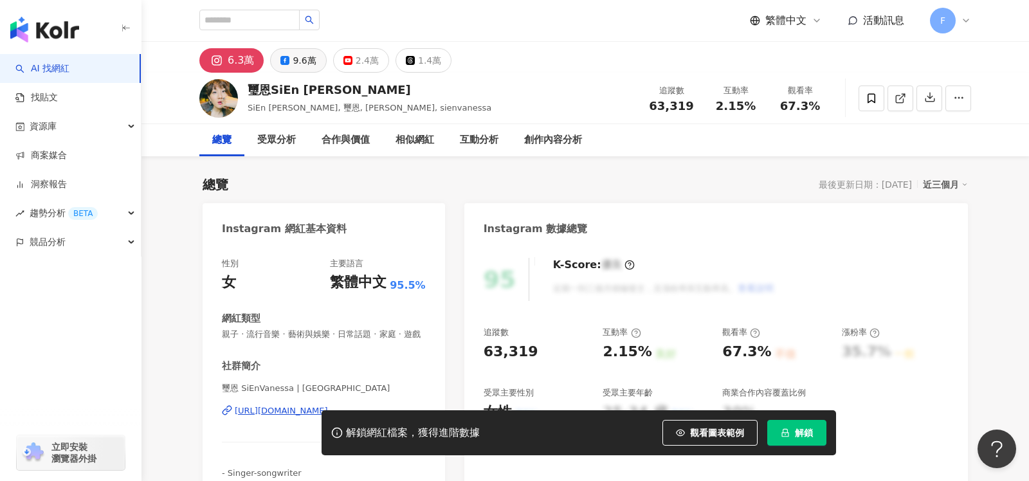
click at [295, 66] on div "9.6萬" at bounding box center [304, 60] width 23 height 18
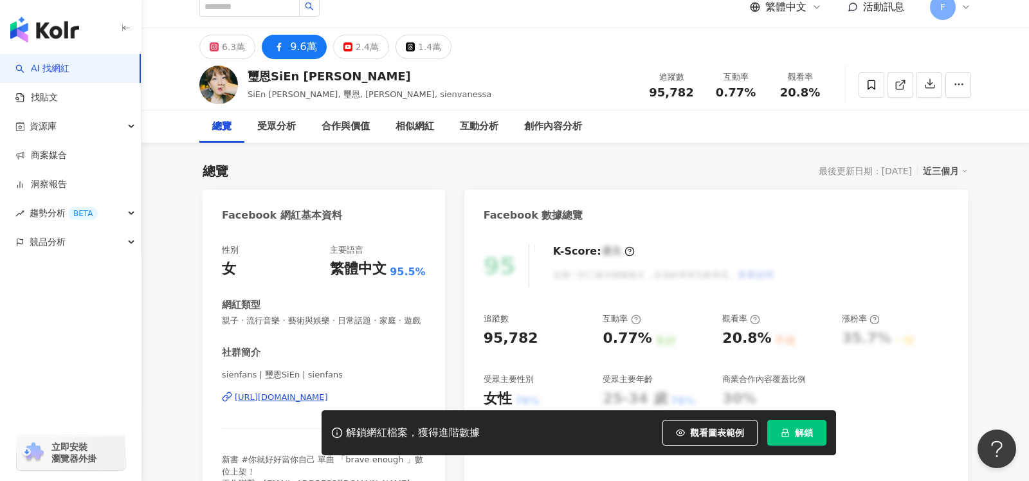
click at [286, 395] on div "https://www.facebook.com/100058014738" at bounding box center [281, 398] width 93 height 12
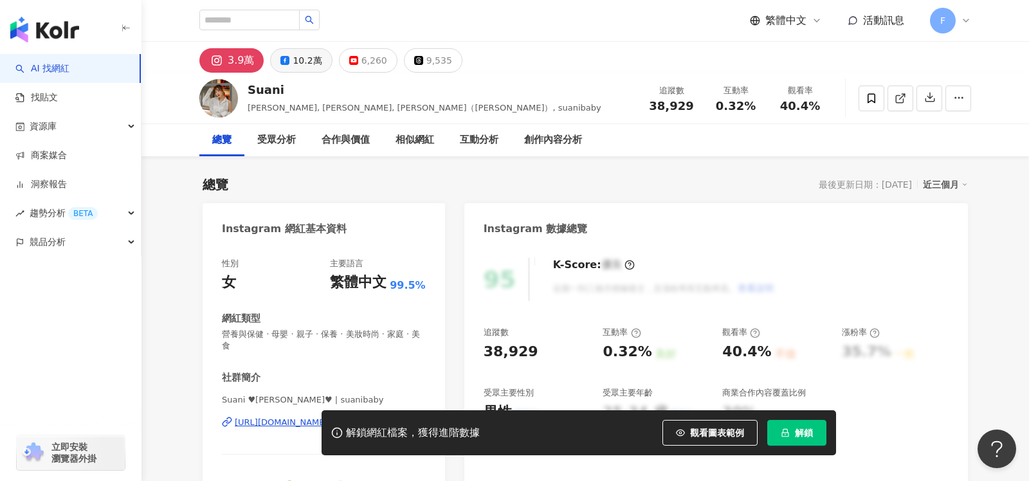
click at [311, 67] on div "10.2萬" at bounding box center [307, 60] width 29 height 18
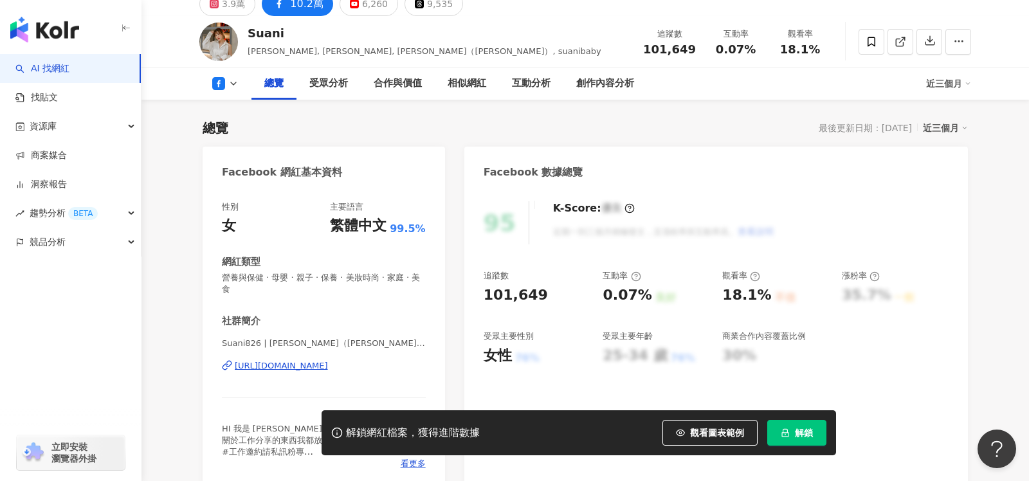
scroll to position [84, 0]
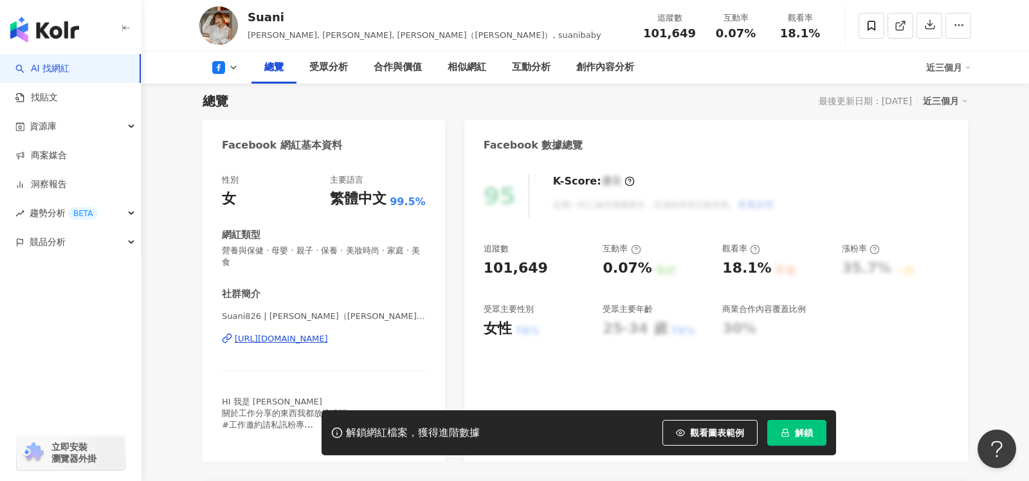
click at [327, 333] on div "https://www.facebook.com/1416212781998539" at bounding box center [281, 339] width 93 height 12
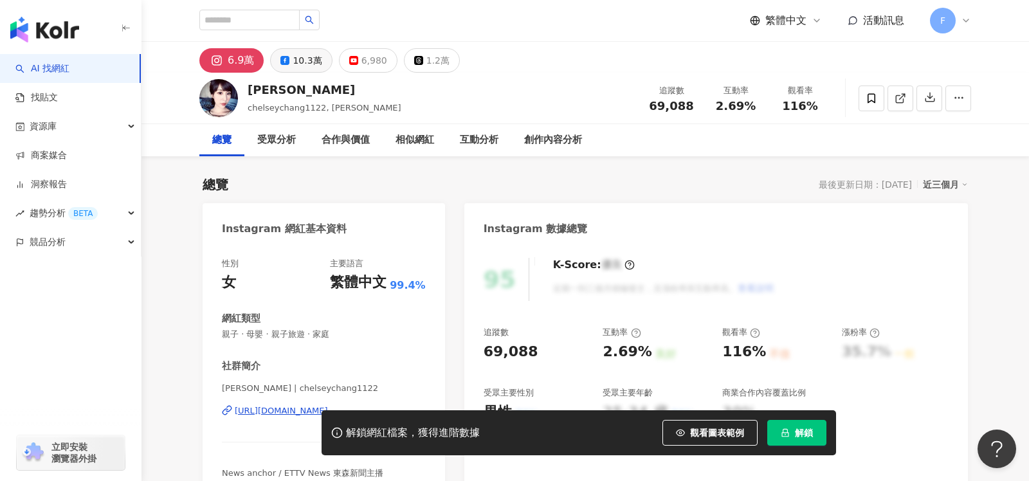
click at [298, 61] on div "10.3萬" at bounding box center [307, 60] width 29 height 18
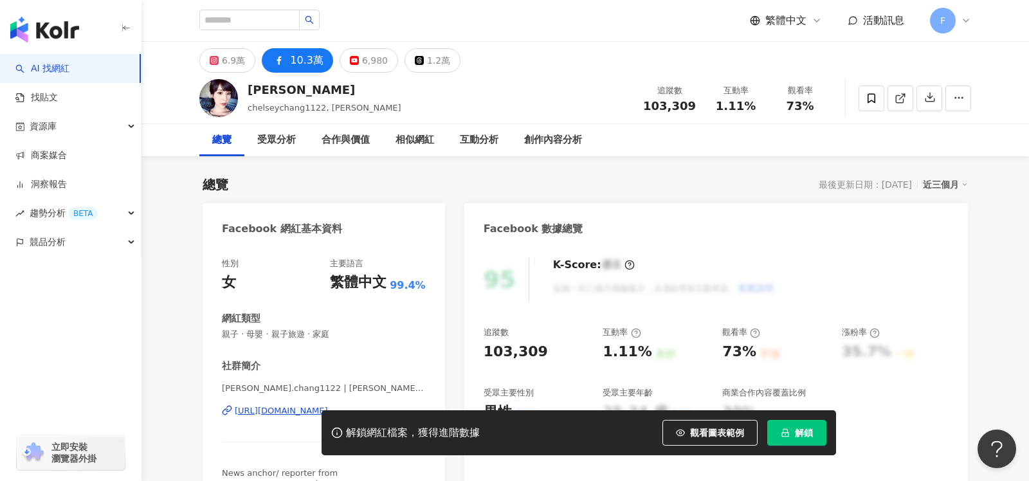
click at [308, 405] on div "https://www.facebook.com/350112561800329" at bounding box center [281, 411] width 93 height 12
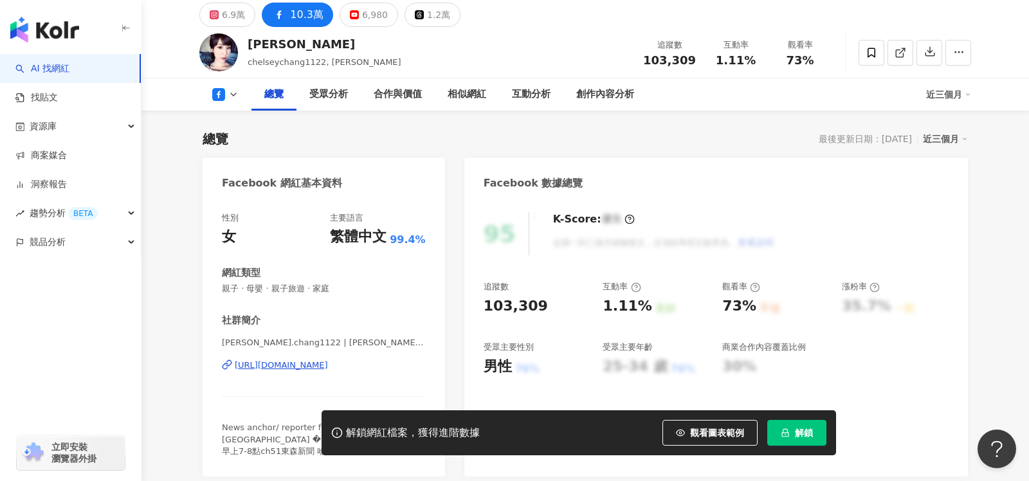
scroll to position [125, 0]
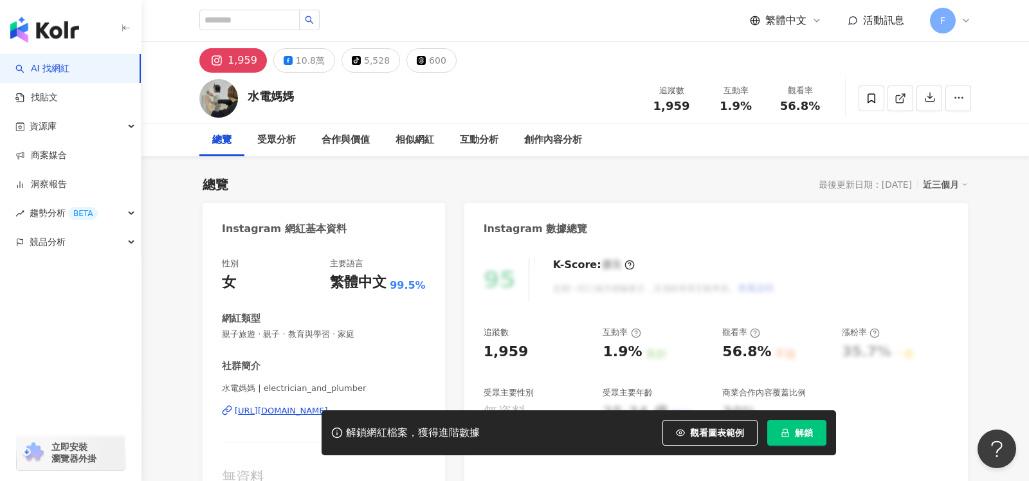
scroll to position [176, 0]
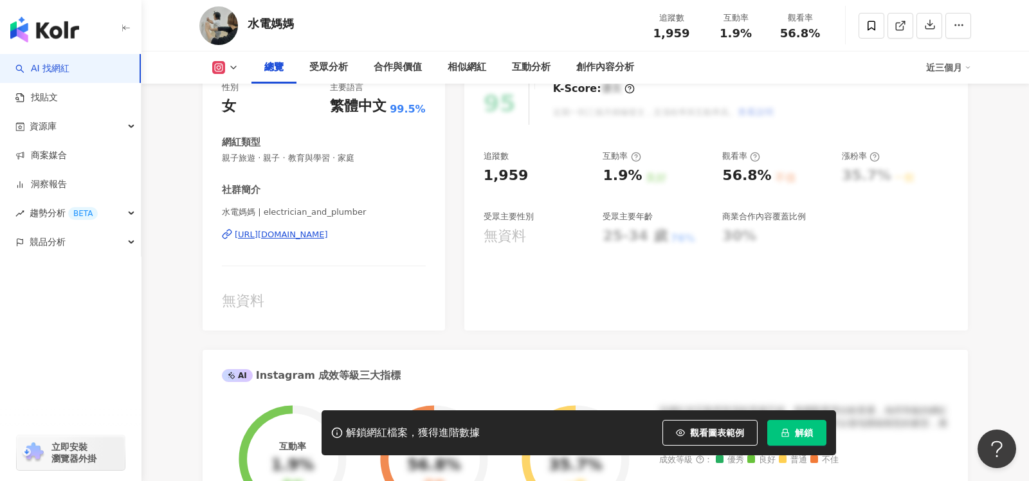
click at [328, 234] on div "[URL][DOMAIN_NAME]" at bounding box center [281, 235] width 93 height 12
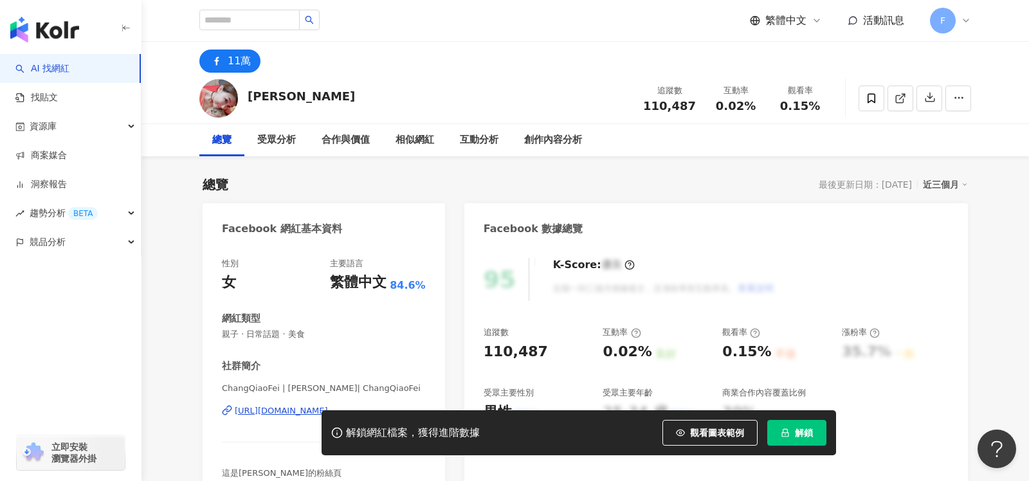
scroll to position [65, 0]
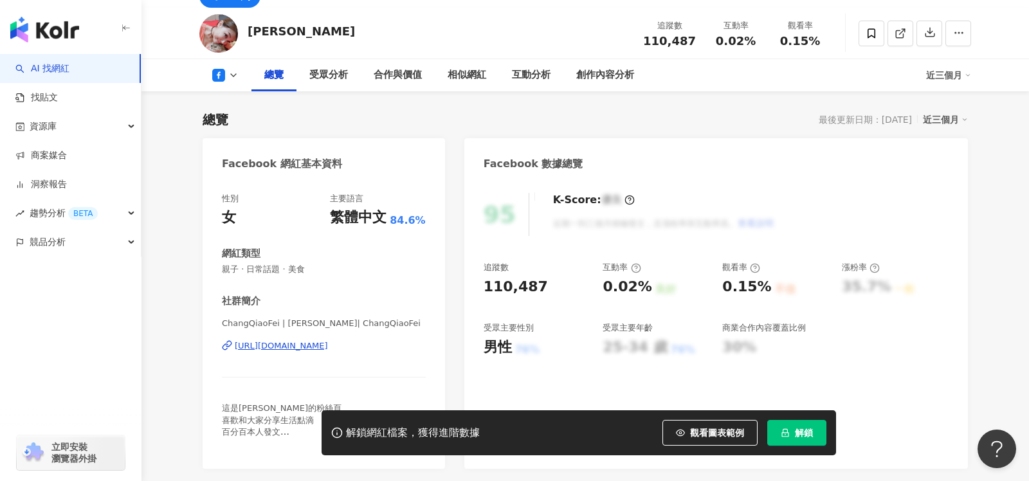
click at [328, 347] on div "[URL][DOMAIN_NAME]" at bounding box center [281, 346] width 93 height 12
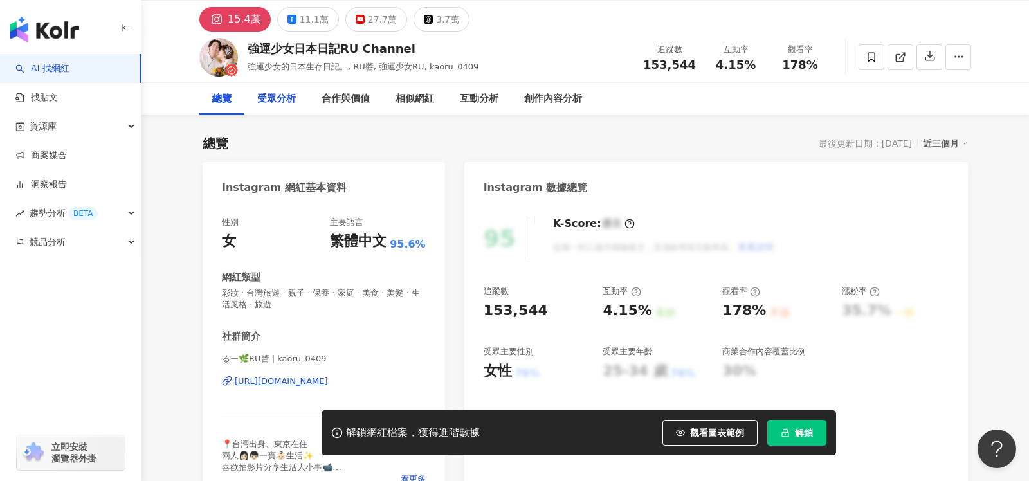
scroll to position [42, 0]
click at [310, 19] on div "11.1萬" at bounding box center [314, 19] width 29 height 18
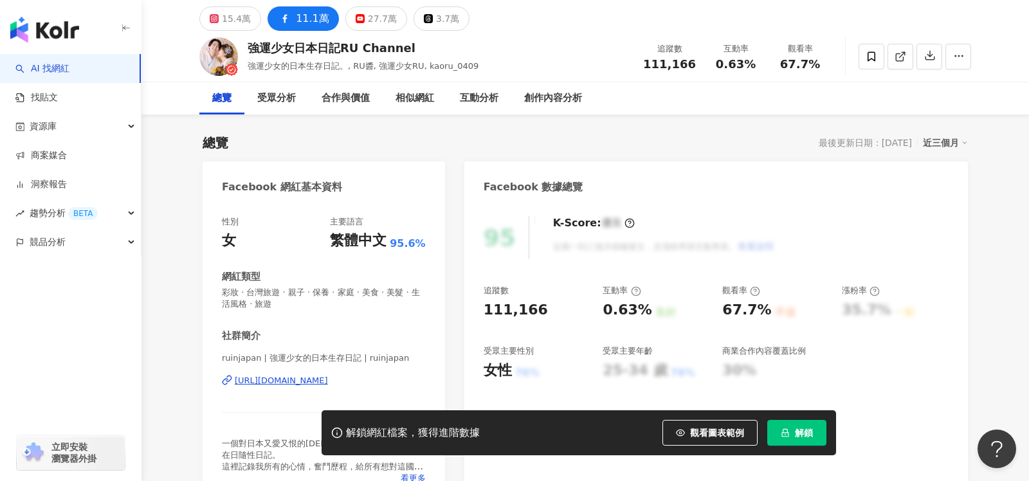
click at [328, 375] on div "https://www.facebook.com/162542607438610" at bounding box center [281, 381] width 93 height 12
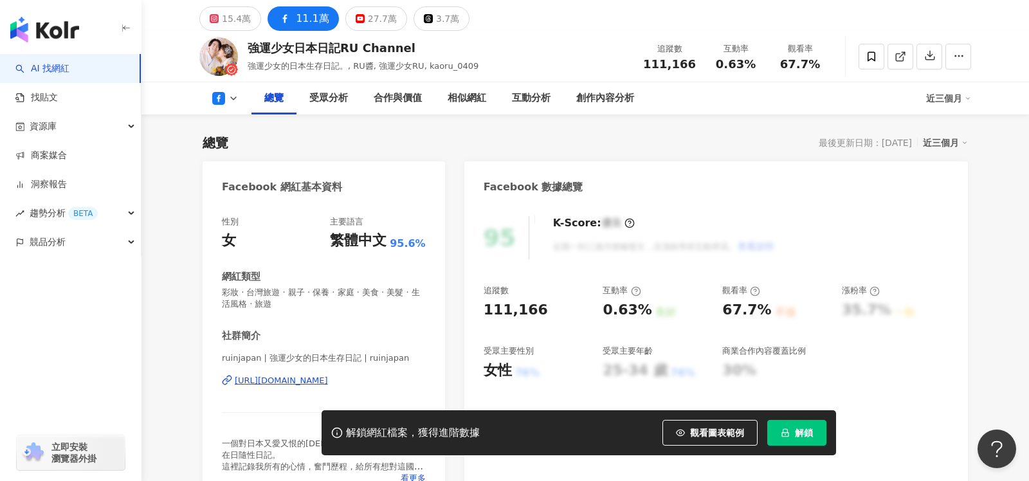
scroll to position [50, 0]
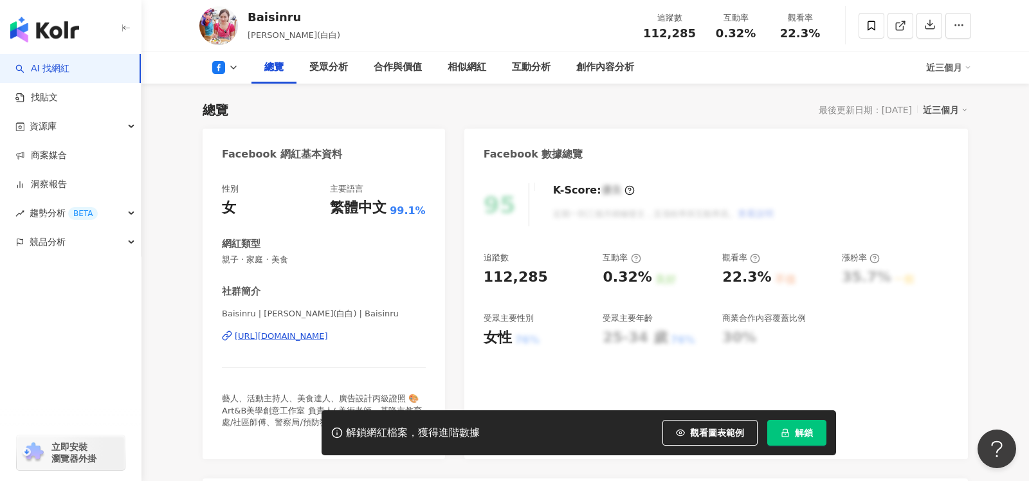
scroll to position [103, 0]
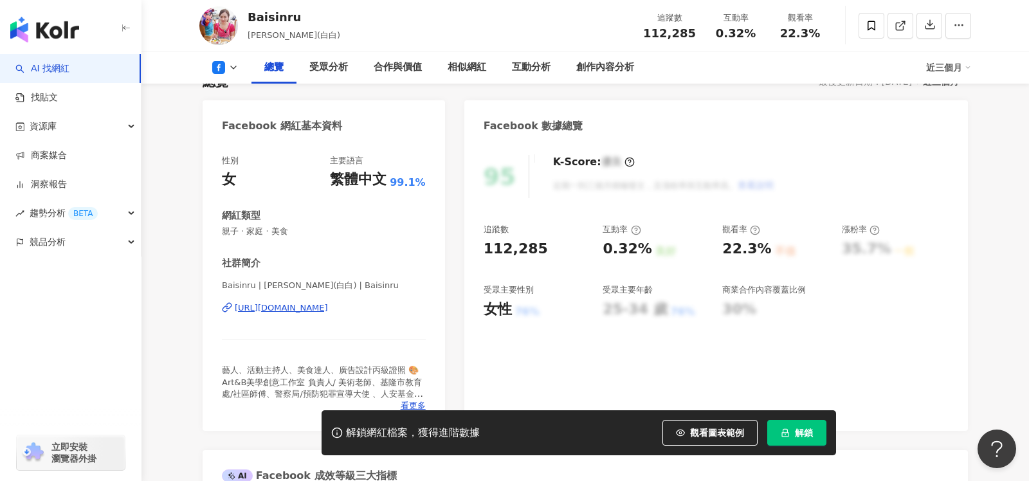
click at [328, 309] on div "[URL][DOMAIN_NAME]" at bounding box center [281, 308] width 93 height 12
